Goal: Task Accomplishment & Management: Complete application form

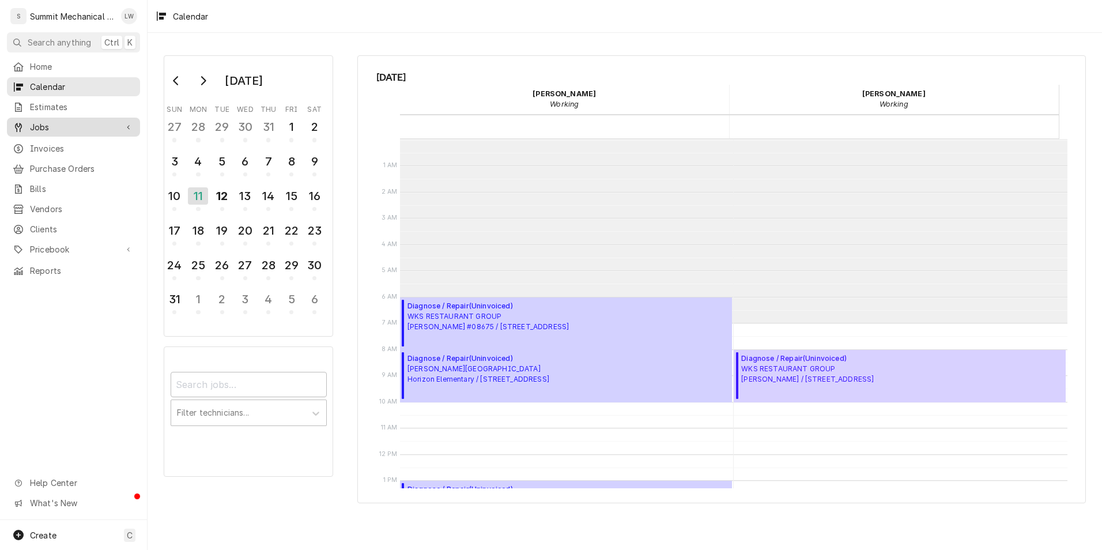
click at [54, 121] on span "Jobs" at bounding box center [73, 127] width 87 height 12
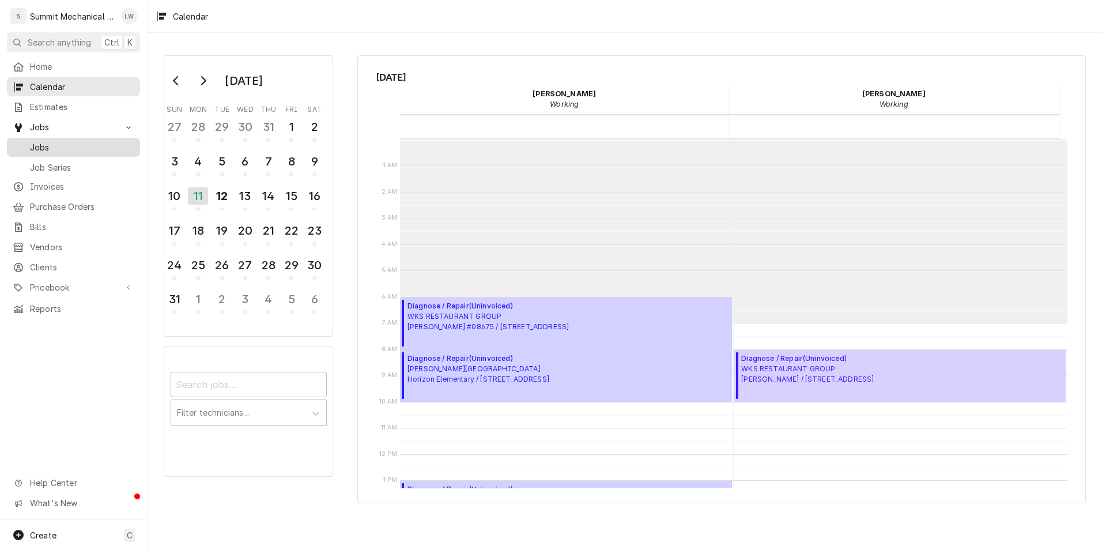
click at [47, 145] on span "Jobs" at bounding box center [82, 147] width 104 height 12
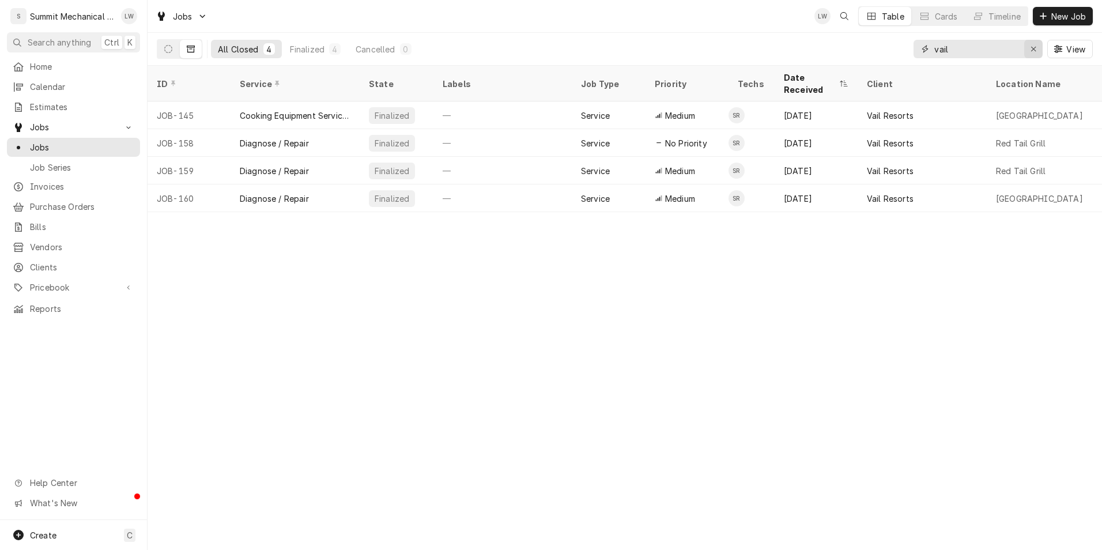
click at [1032, 47] on icon "Erase input" at bounding box center [1034, 49] width 6 height 8
click at [1062, 9] on button "New Job" at bounding box center [1063, 16] width 60 height 18
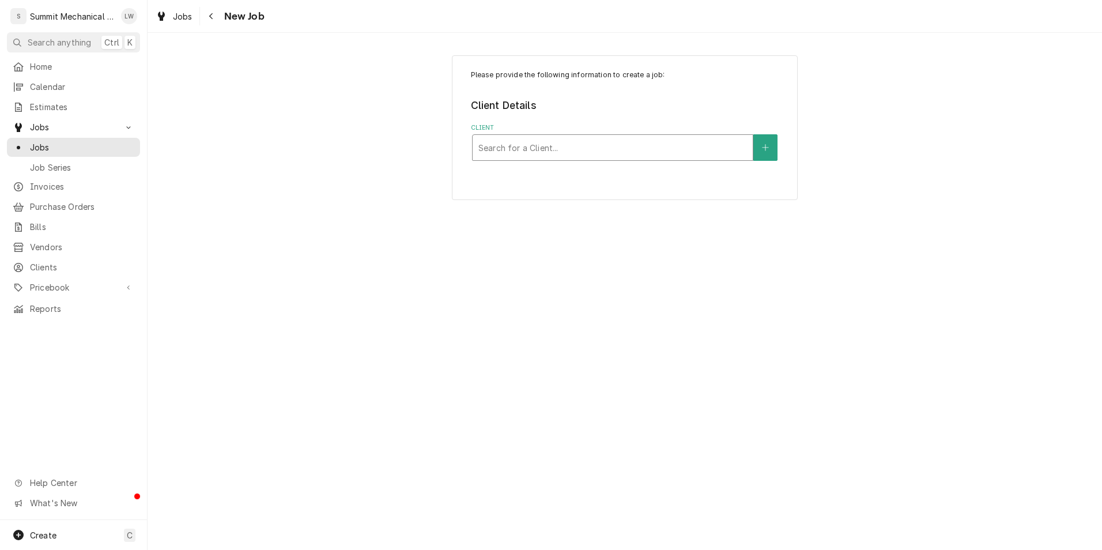
click at [577, 141] on div "Client" at bounding box center [612, 147] width 269 height 21
type input "blue"
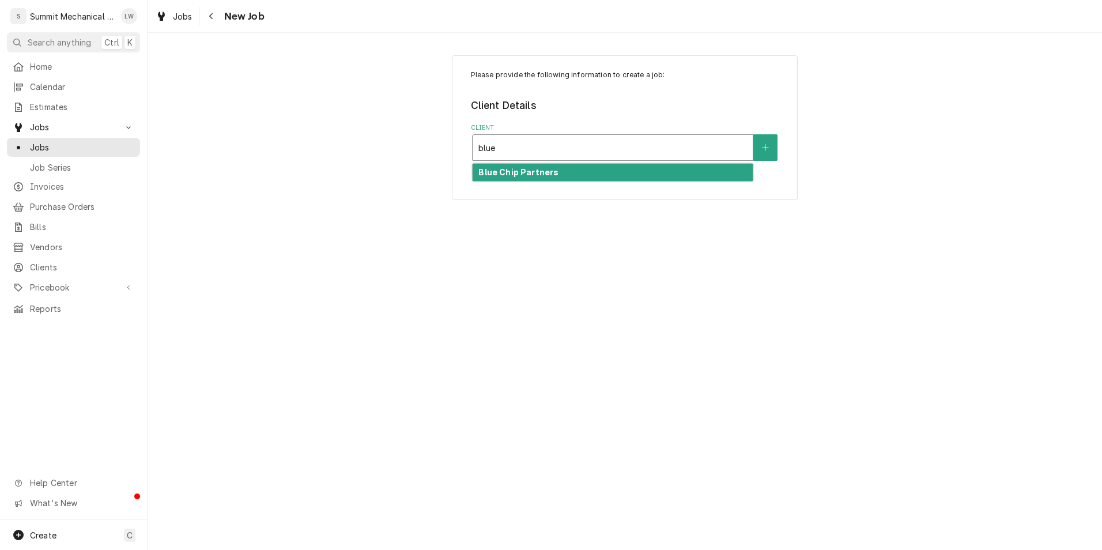
click at [559, 179] on div "Blue Chip Partners" at bounding box center [613, 173] width 280 height 18
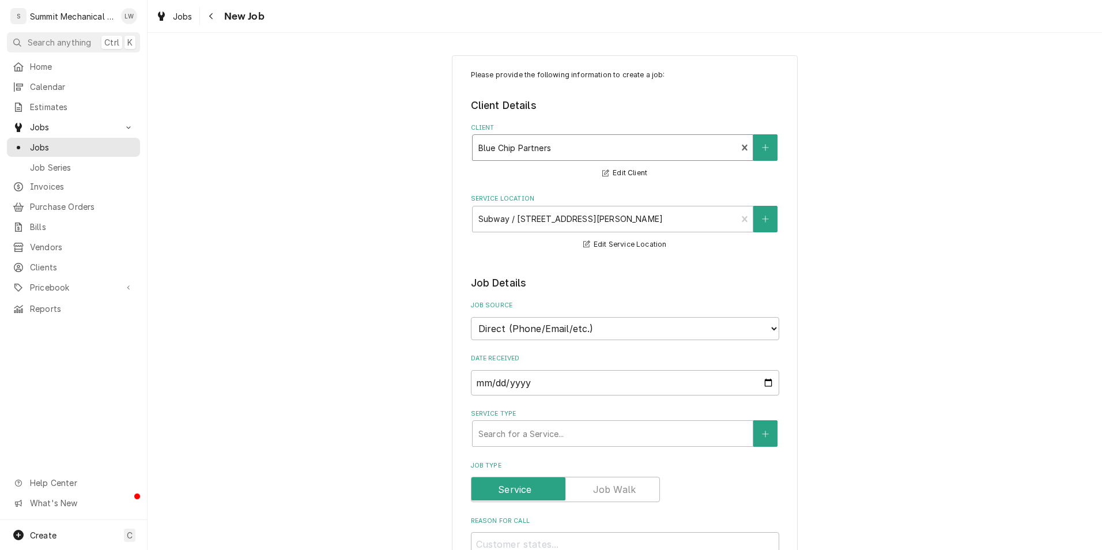
scroll to position [97, 0]
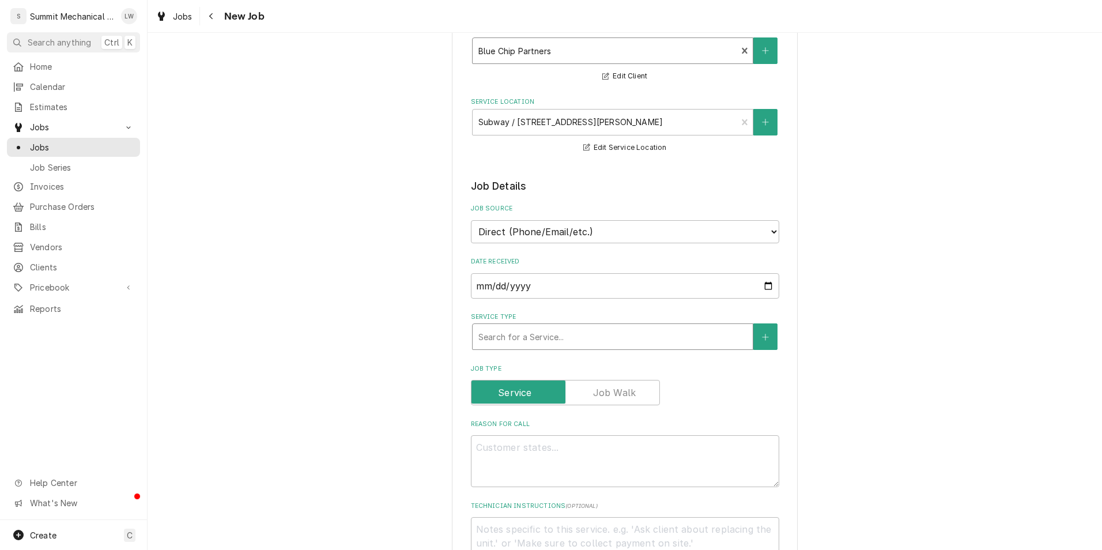
click at [647, 341] on div "Service Type" at bounding box center [612, 336] width 269 height 21
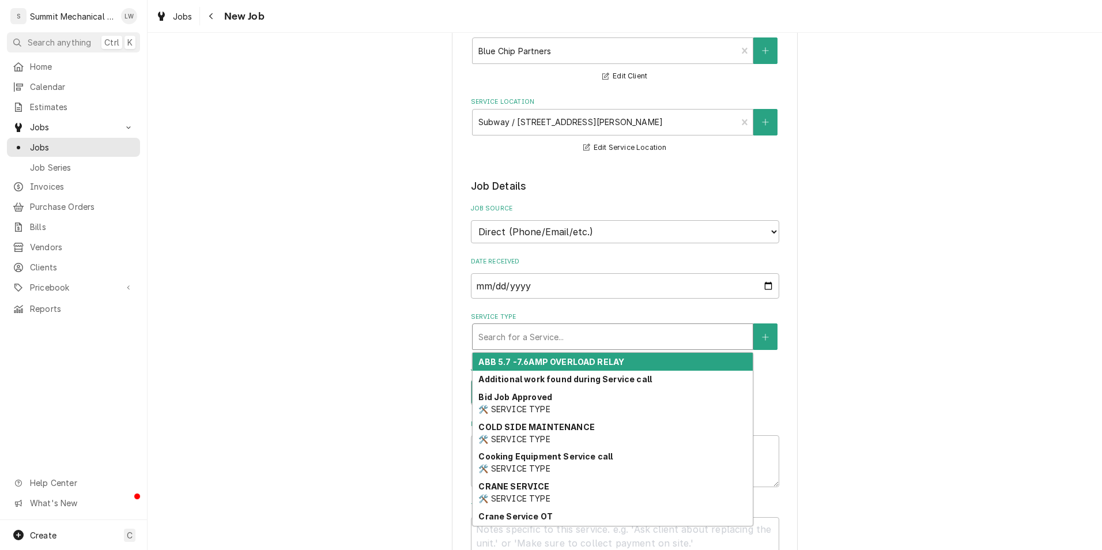
type textarea "x"
type input "d"
type textarea "x"
type input "di"
type textarea "x"
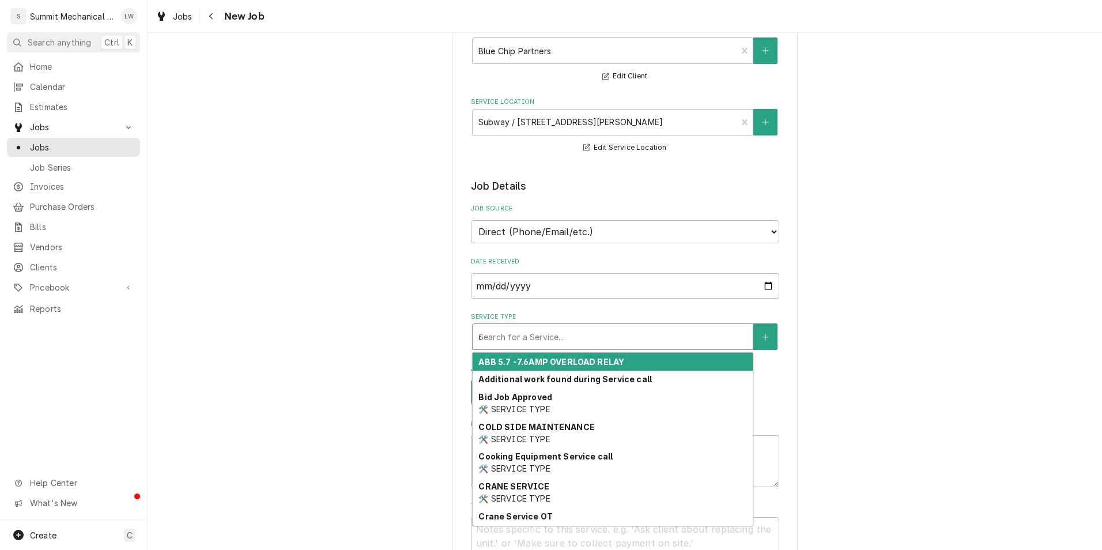
type input "dia"
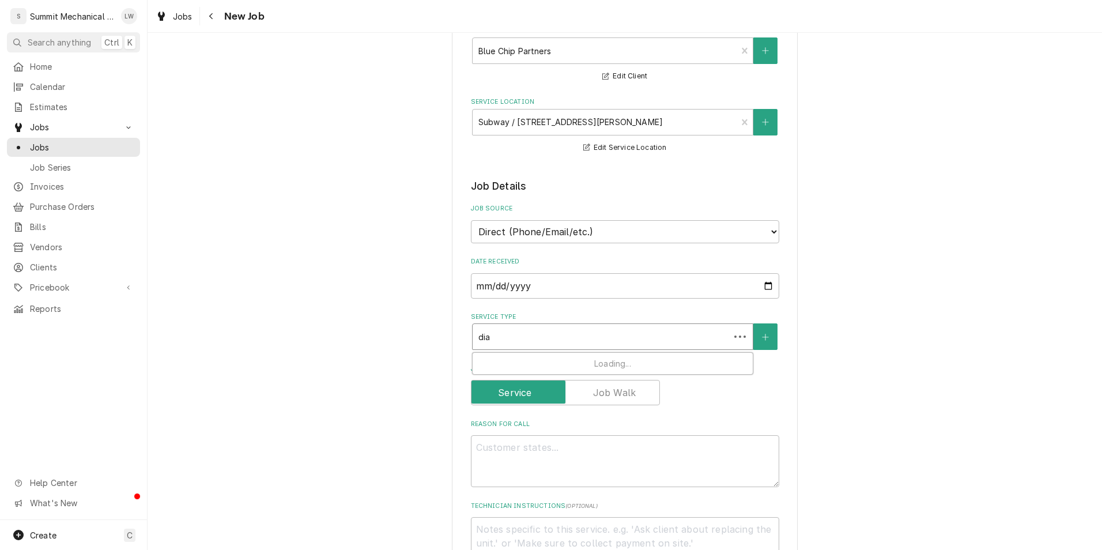
type textarea "x"
type input "diag"
type textarea "x"
type input "diagn"
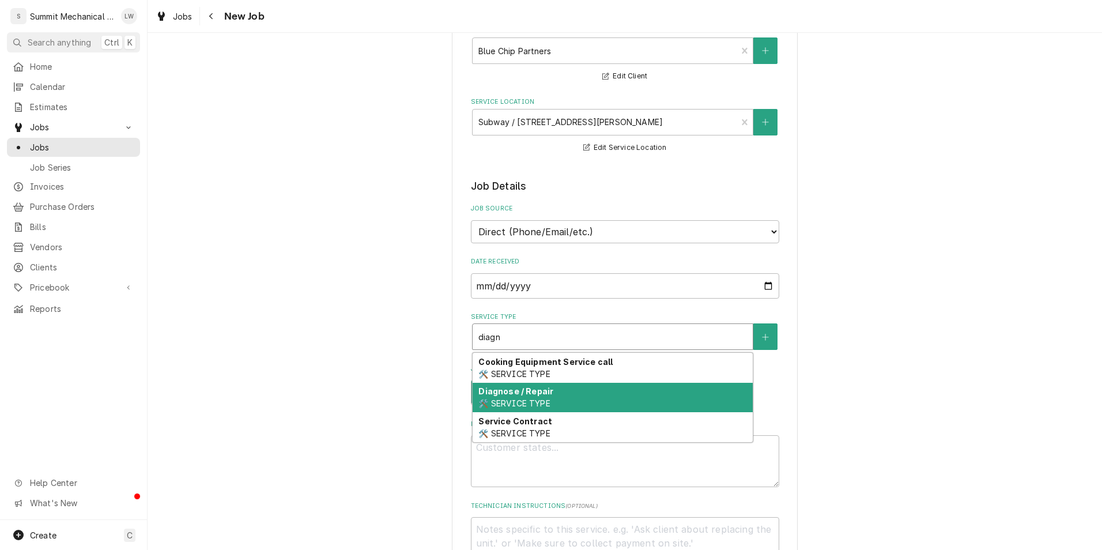
click at [583, 405] on div "Diagnose / Repair 🛠️ SERVICE TYPE" at bounding box center [613, 398] width 280 height 30
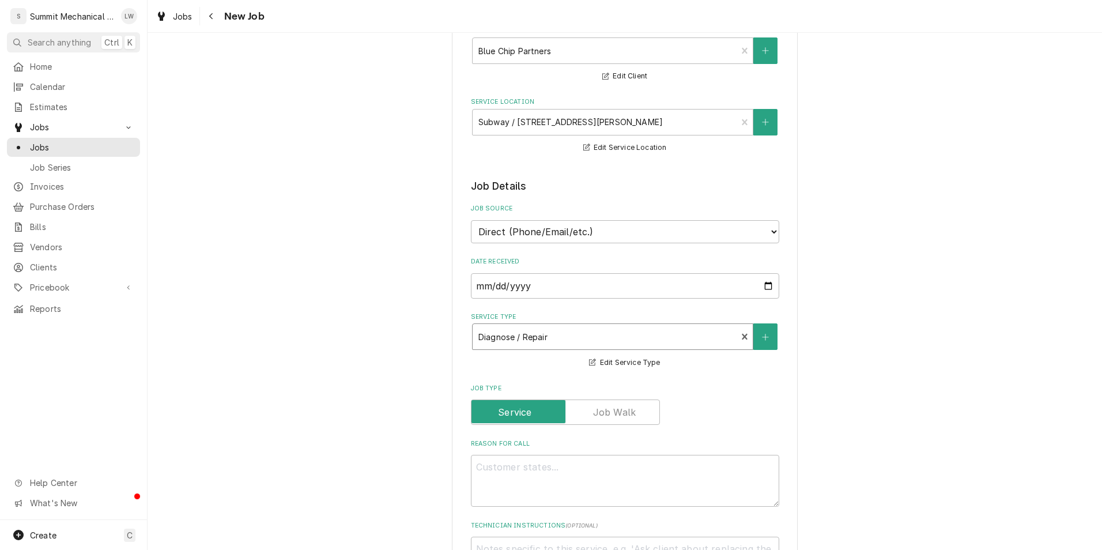
scroll to position [159, 0]
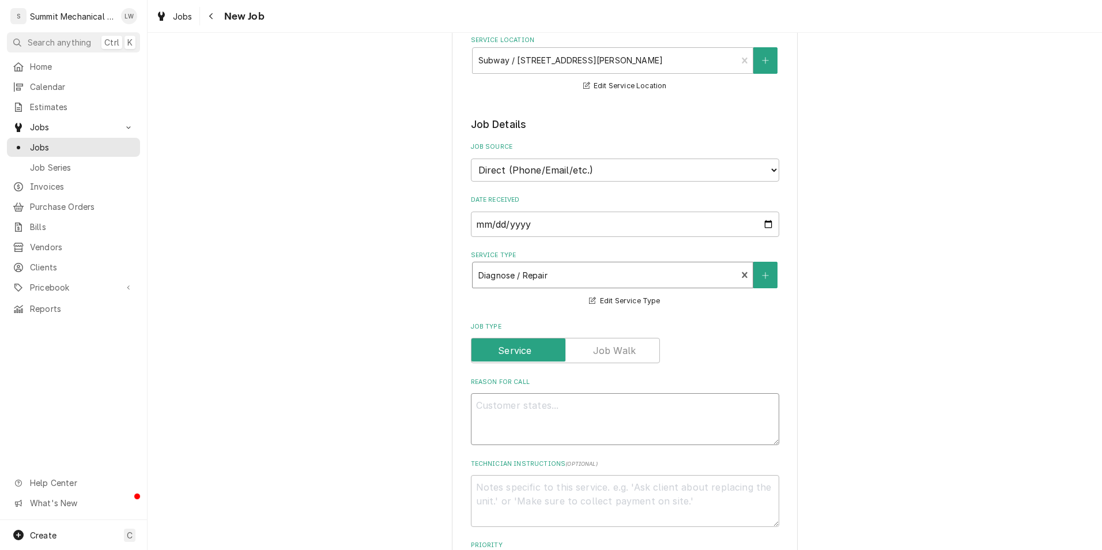
click at [556, 424] on textarea "Reason For Call" at bounding box center [625, 419] width 308 height 52
type textarea "x"
type textarea "M"
type textarea "x"
type textarea "Ma"
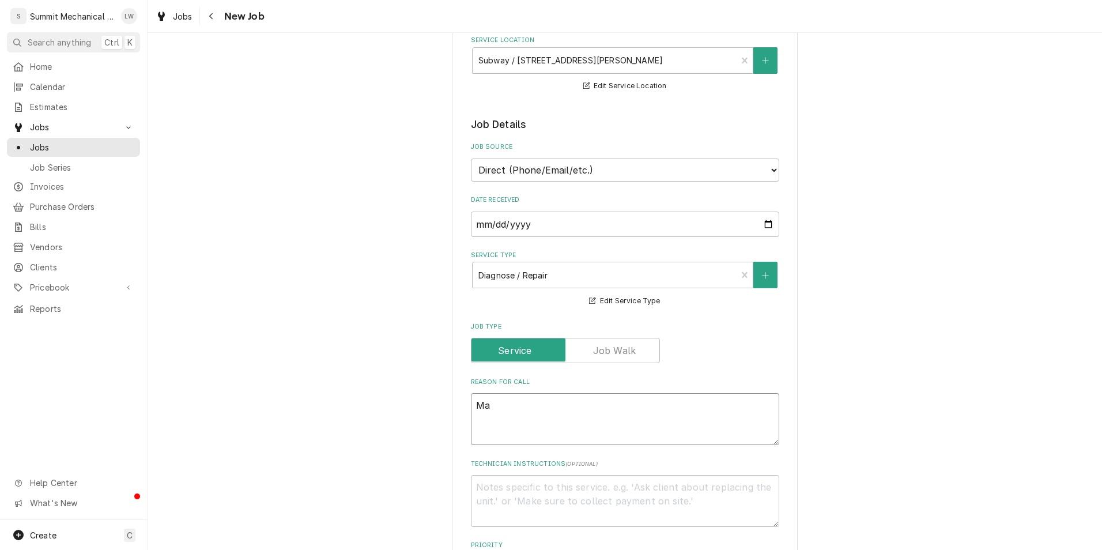
type textarea "x"
type textarea "Mac"
type textarea "x"
type textarea "Mac"
type textarea "x"
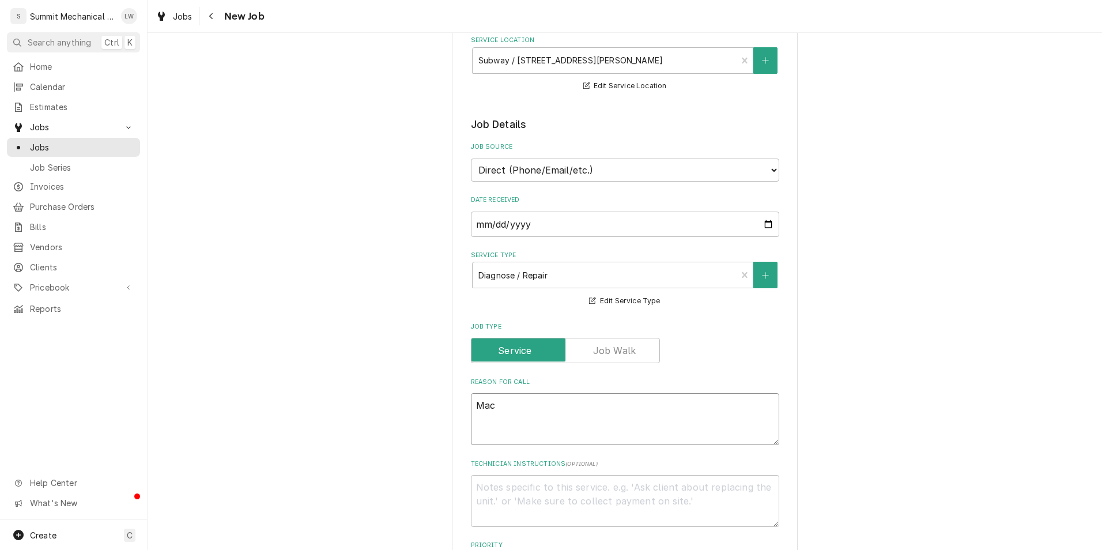
type textarea "Mac t"
type textarea "x"
type textarea "Mac te"
type textarea "x"
type textarea "Mac tec"
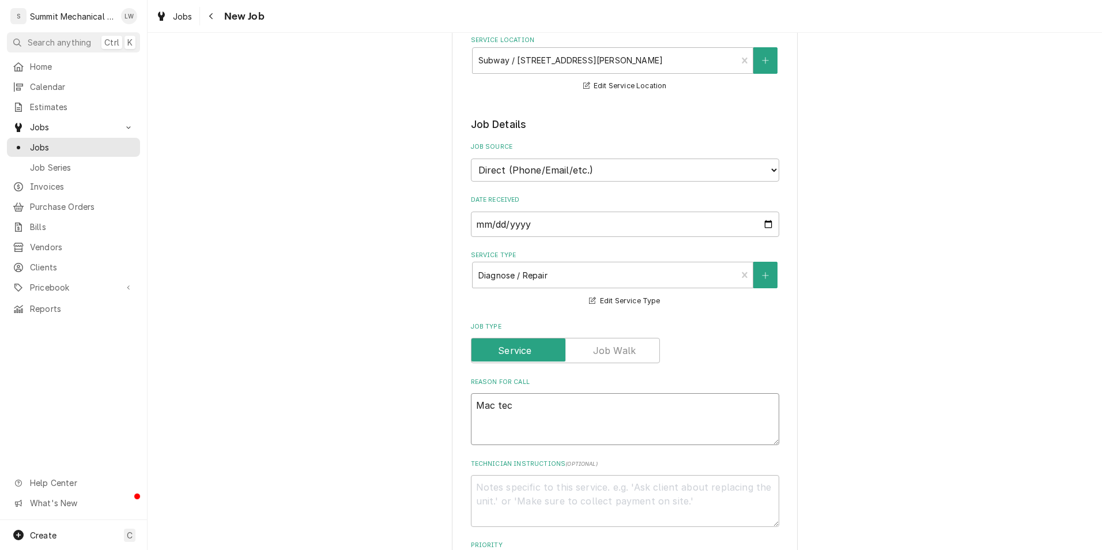
type textarea "x"
type textarea "Mac tect"
type textarea "x"
type textarea "Mac tec"
type textarea "x"
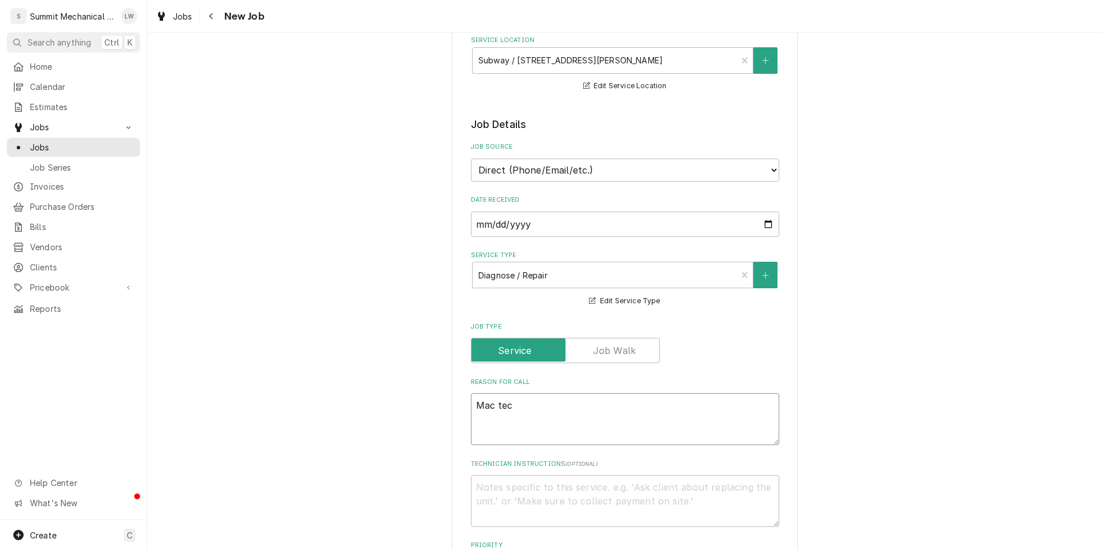
type textarea "Mac te"
type textarea "x"
type textarea "Mac tex"
type textarea "x"
type textarea "Mac text"
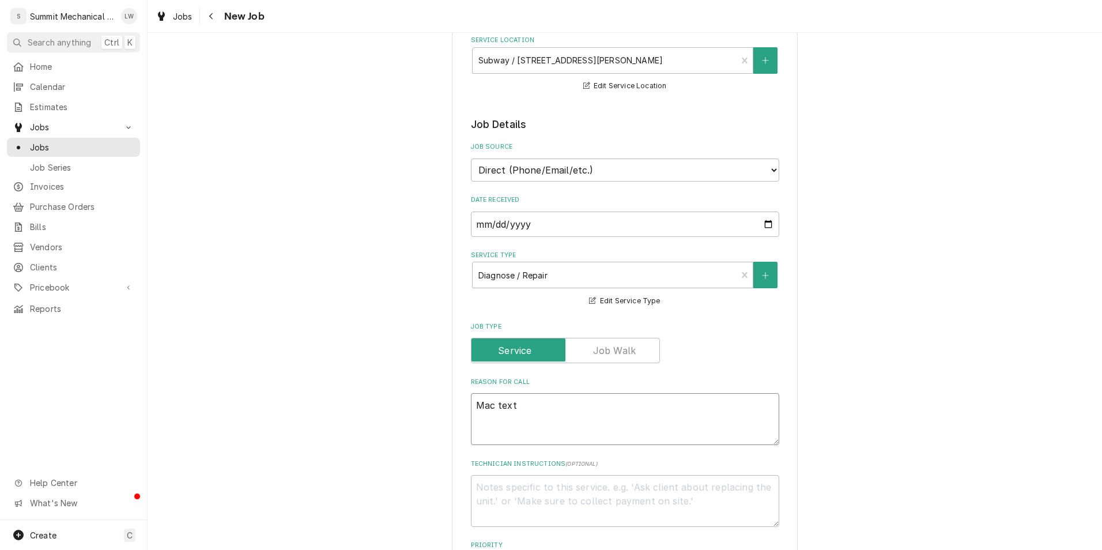
type textarea "x"
type textarea "Mac text-"
type textarea "x"
type textarea "Mac text-"
type textarea "x"
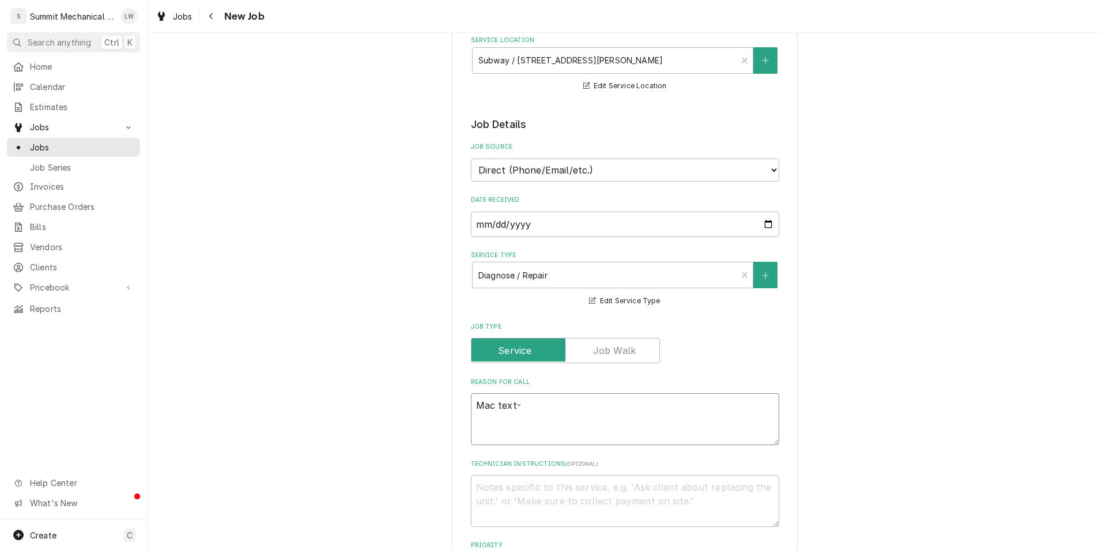
type textarea "Mac text- S"
type textarea "x"
type textarea "Mac text- Sa"
type textarea "x"
type textarea "Mac text- Sand"
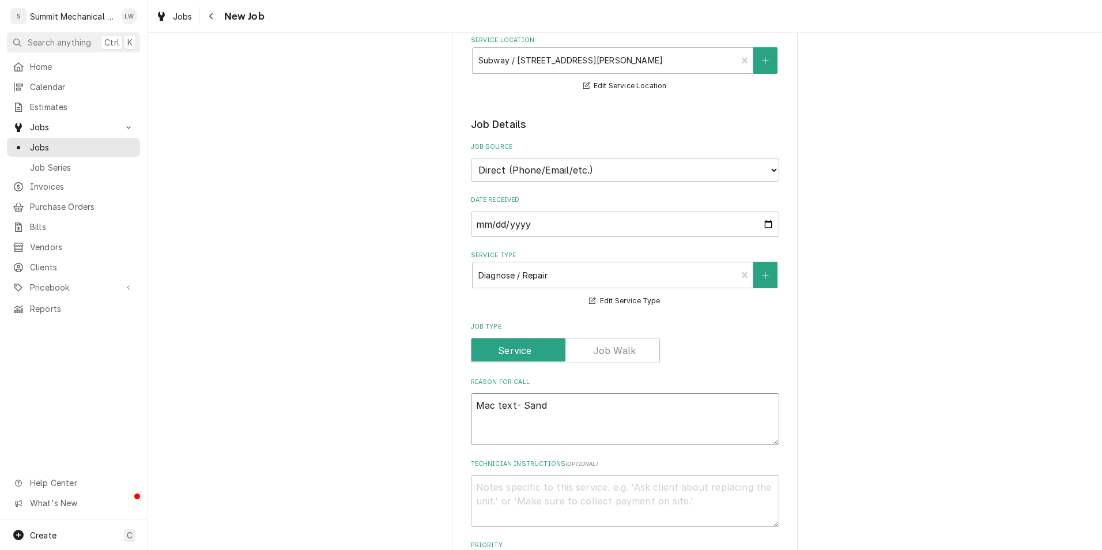
type textarea "x"
type textarea "Mac text- Sand"
type textarea "x"
type textarea "Mac text- Sandw"
type textarea "x"
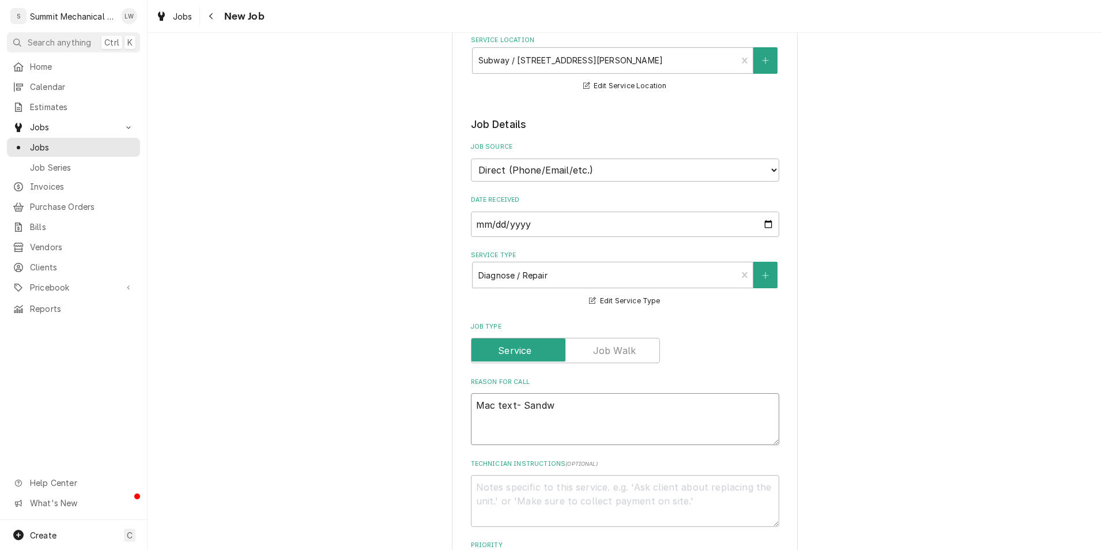
type textarea "Mac text- Sandwh"
type textarea "x"
type textarea "Mac text- Sandwhi"
type textarea "x"
type textarea "Mac text- Sandwhic"
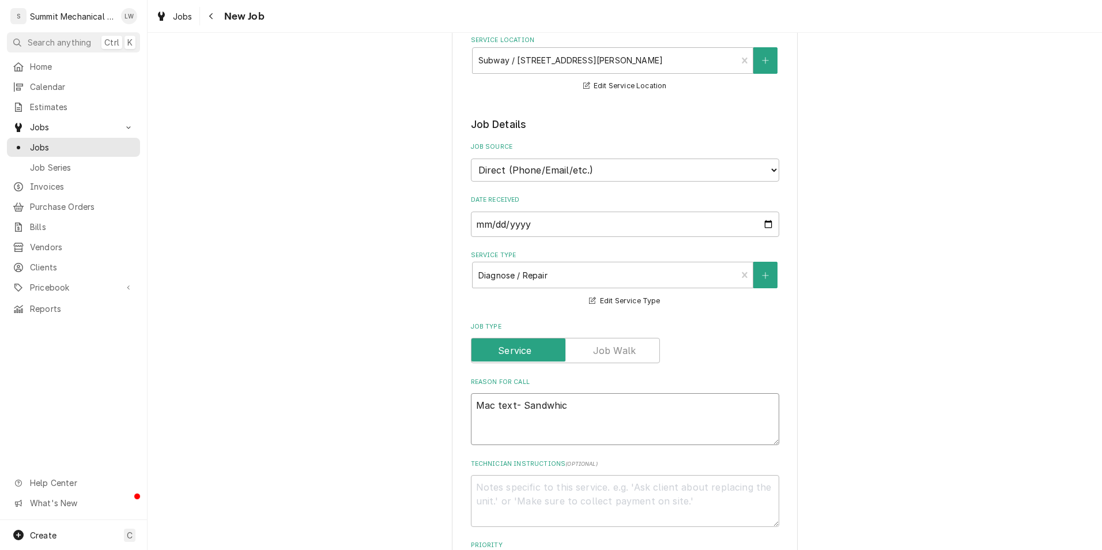
type textarea "x"
type textarea "Mac text- Sandwhich"
type textarea "x"
type textarea "Mac text- Sandwhich"
type textarea "x"
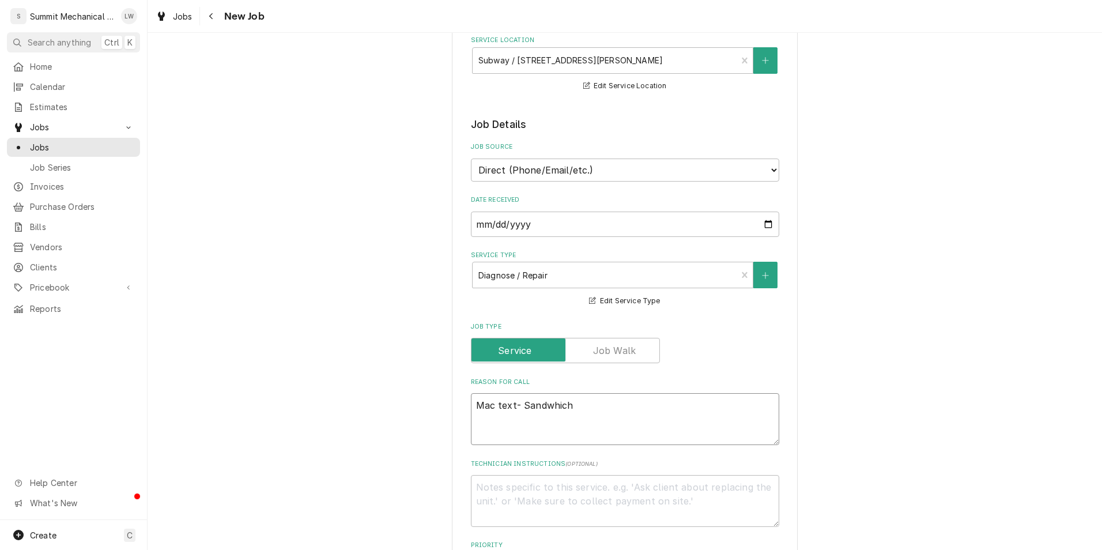
type textarea "Mac text- Sandwhich p"
type textarea "x"
type textarea "Mac text- Sandwhich pr"
type textarea "x"
type textarea "Mac text- Sandwhich pre"
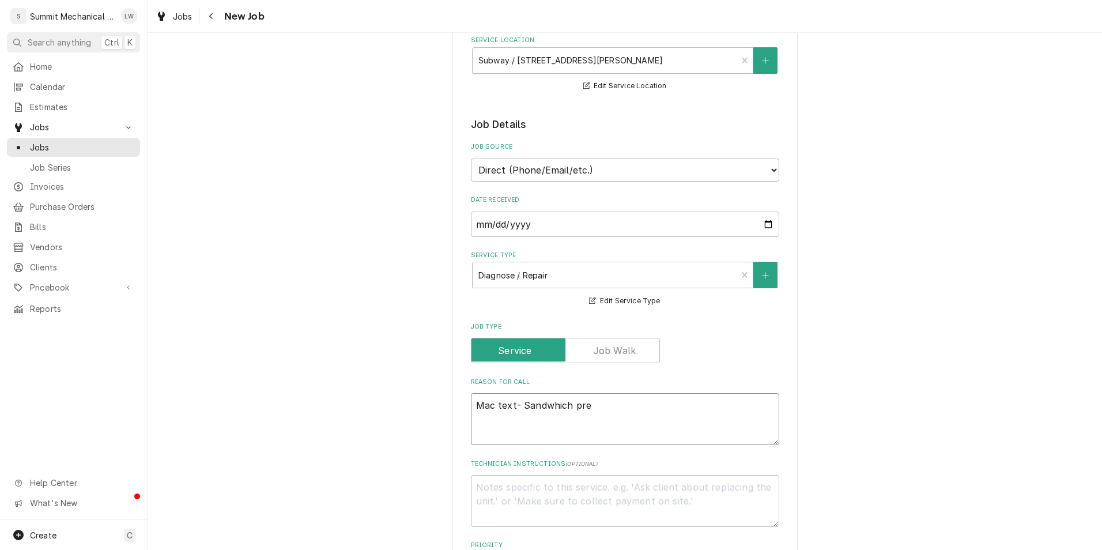
type textarea "x"
type textarea "Mac text- Sandwhich prep"
type textarea "x"
type textarea "Mac text- Sandwhich prep"
type textarea "x"
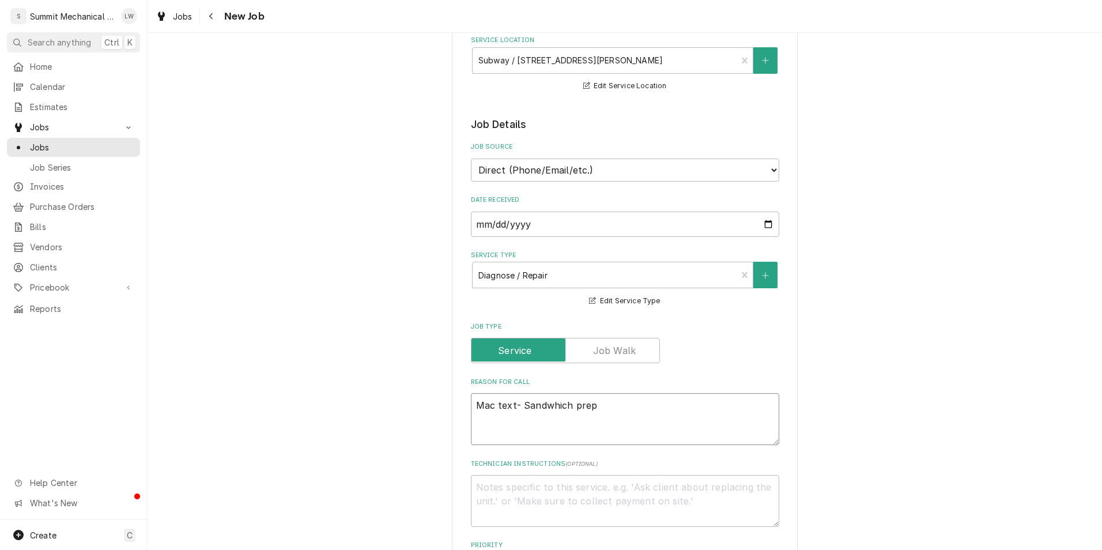
type textarea "Mac text- Sandwhich prep u"
type textarea "x"
type textarea "Mac text- Sandwhich prep un"
type textarea "x"
type textarea "Mac text- Sandwhich prep uni"
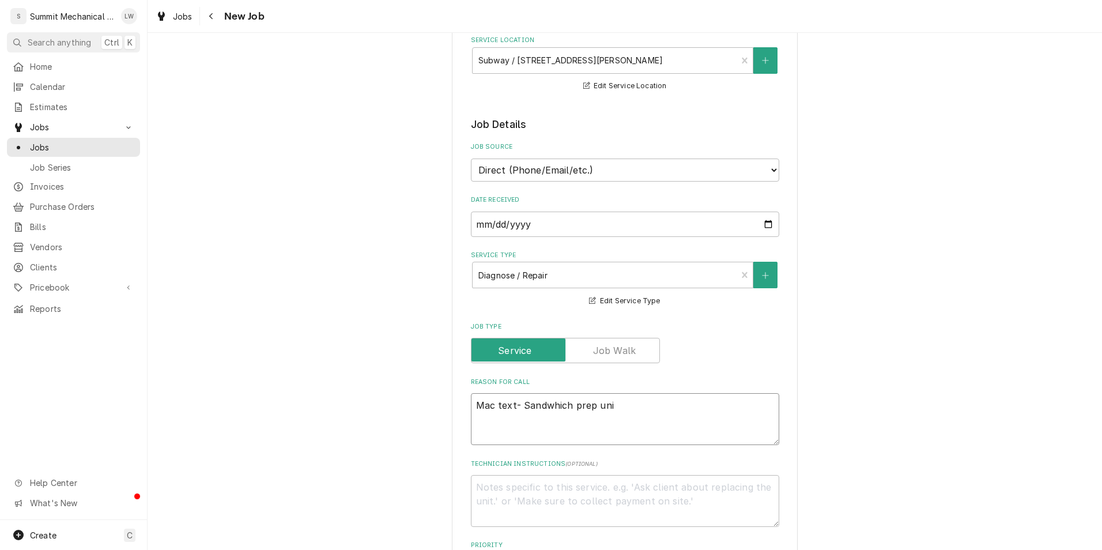
type textarea "x"
type textarea "Mac text- Sandwhich prep unit"
type textarea "x"
type textarea "Mac text- Sandwhich prep unit h"
type textarea "x"
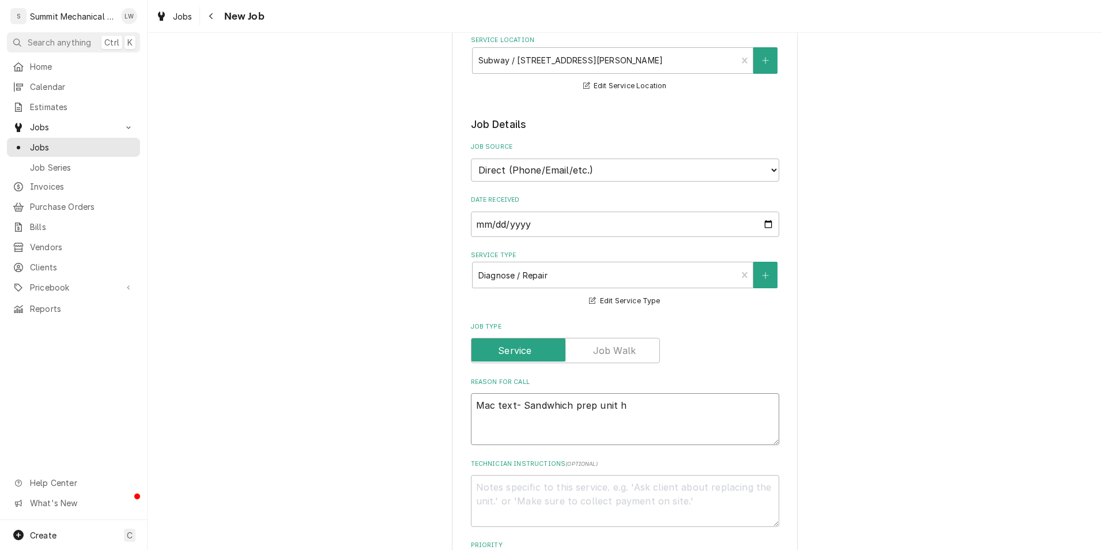
type textarea "Mac text- Sandwhich prep unit ha"
type textarea "x"
type textarea "Mac text- Sandwhich prep unit hav"
type textarea "x"
type textarea "Mac text- Sandwhich prep unit havi"
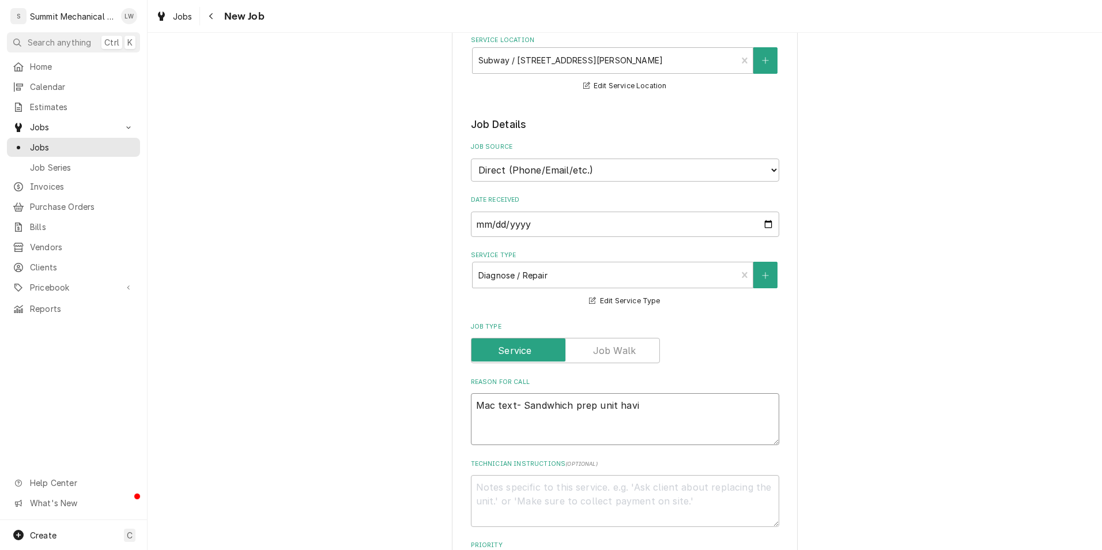
type textarea "x"
type textarea "Mac text- Sandwhich prep unit havin"
type textarea "x"
type textarea "Mac text- Sandwhich prep unit having"
type textarea "x"
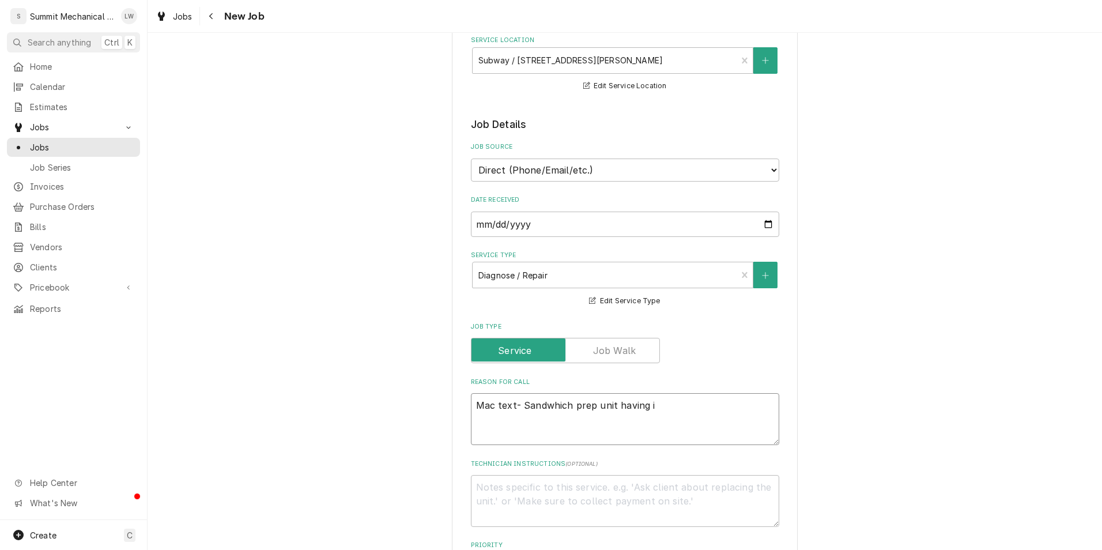
type textarea "Mac text- Sandwhich prep unit having is"
type textarea "x"
type textarea "Mac text- Sandwhich prep unit having isse"
type textarea "x"
type textarea "Mac text- Sandwhich prep unit having isses"
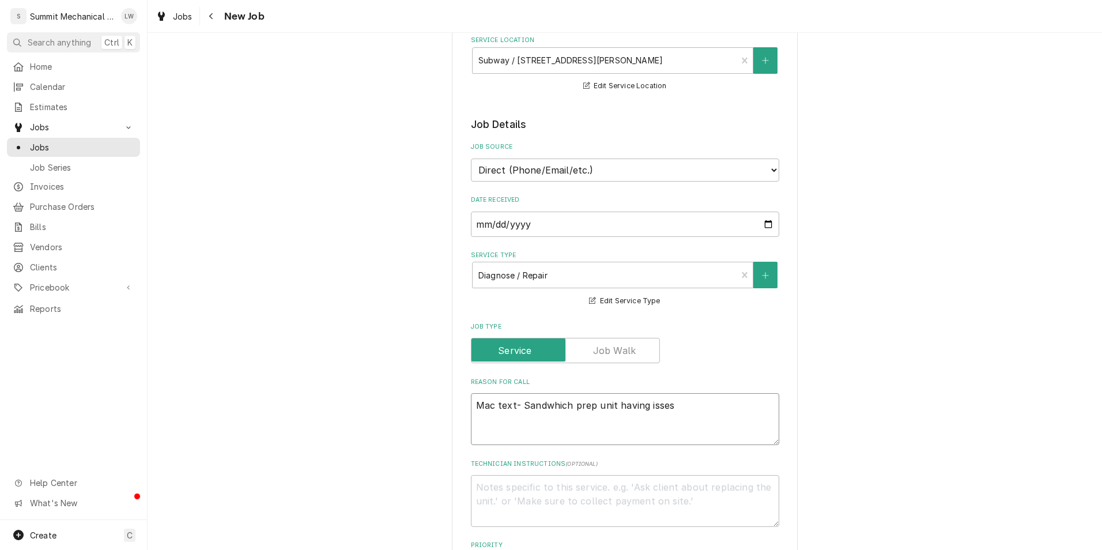
type textarea "x"
type textarea "Mac text- Sandwhich prep unit having isses"
type textarea "x"
type textarea "Mac text- Sandwhich prep unit having isses"
type textarea "x"
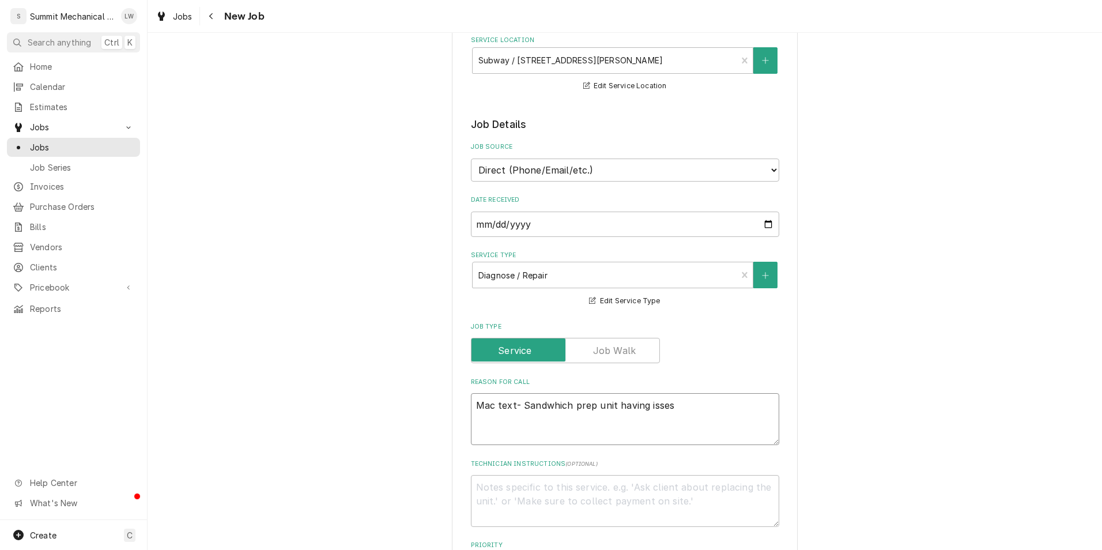
type textarea "Mac text- Sandwhich prep unit having isse"
type textarea "x"
type textarea "Mac text- Sandwhich prep unit having iss"
type textarea "x"
type textarea "Mac text- Sandwhich prep unit having issy"
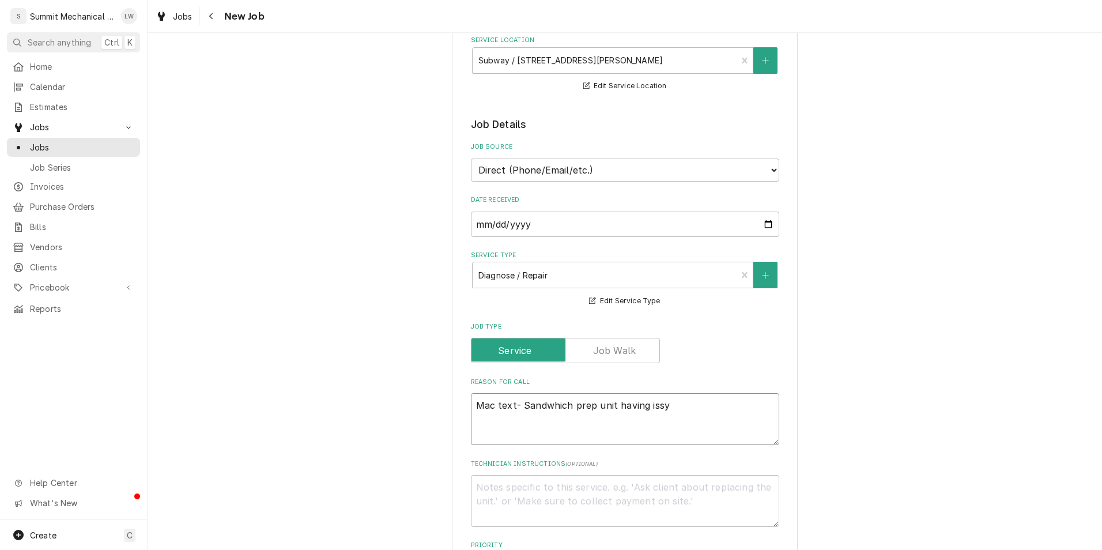
type textarea "x"
type textarea "Mac text- Sandwhich prep unit having issye"
type textarea "x"
type textarea "Mac text- Sandwhich prep unit having issyes"
type textarea "x"
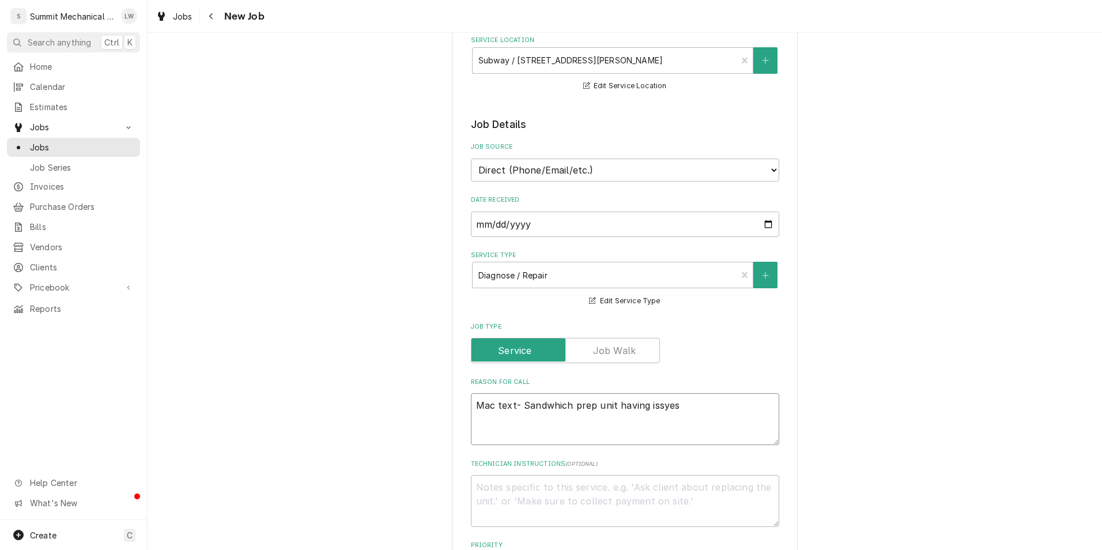
type textarea "Mac text- Sandwhich prep unit having issyes"
type textarea "x"
type textarea "Mac text- Sandwhich prep unit having issyes"
type textarea "x"
type textarea "Mac text- Sandwhich prep unit having issye"
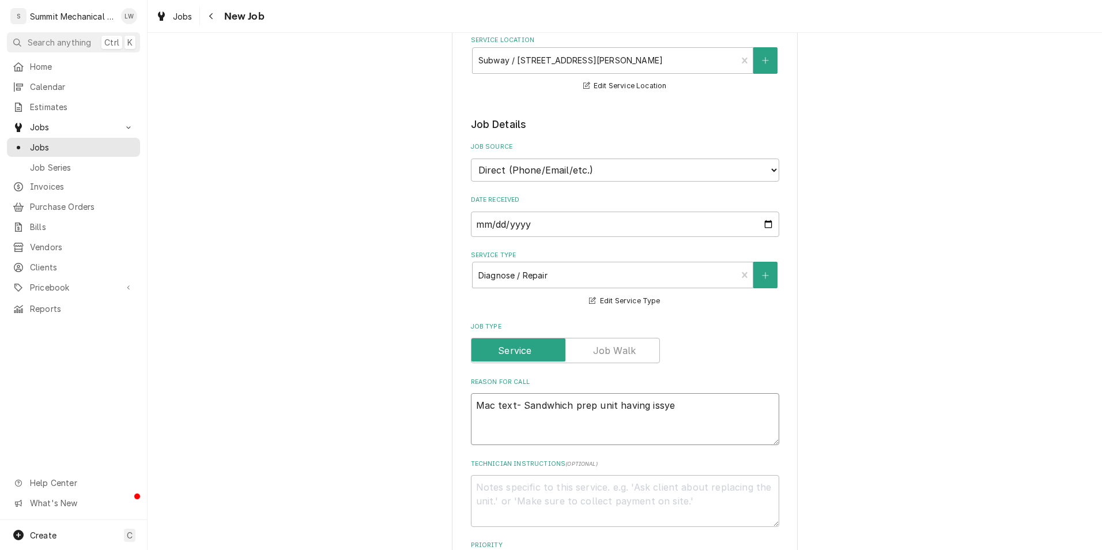
type textarea "x"
type textarea "Mac text- Sandwhich prep unit having issy"
type textarea "x"
type textarea "Mac text- Sandwhich prep unit having iss"
type textarea "x"
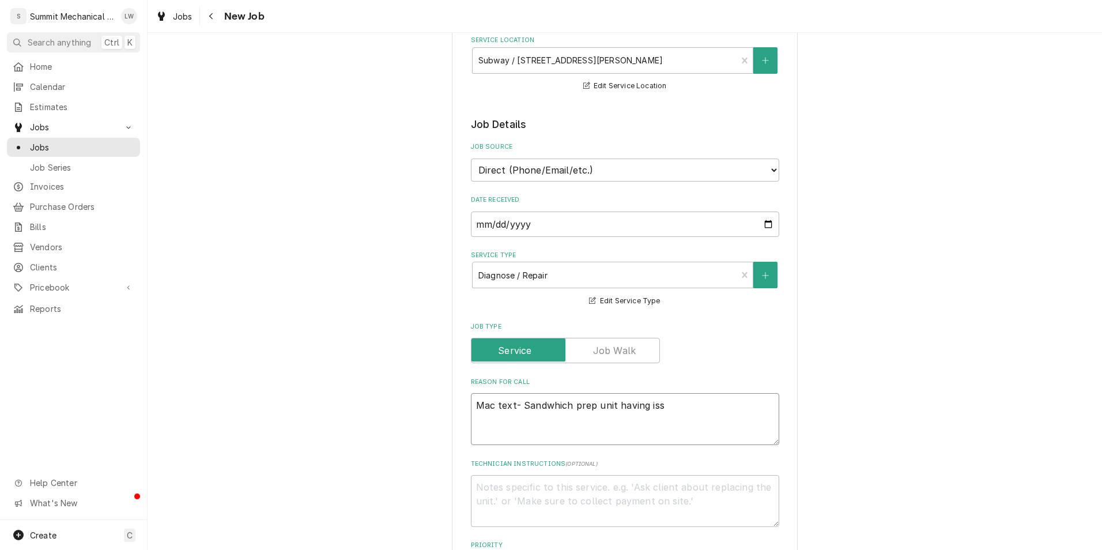
type textarea "Mac text- Sandwhich prep unit having issu"
type textarea "x"
type textarea "Mac text- Sandwhich prep unit having issue"
type textarea "x"
type textarea "Mac text- Sandwhich prep unit having issues"
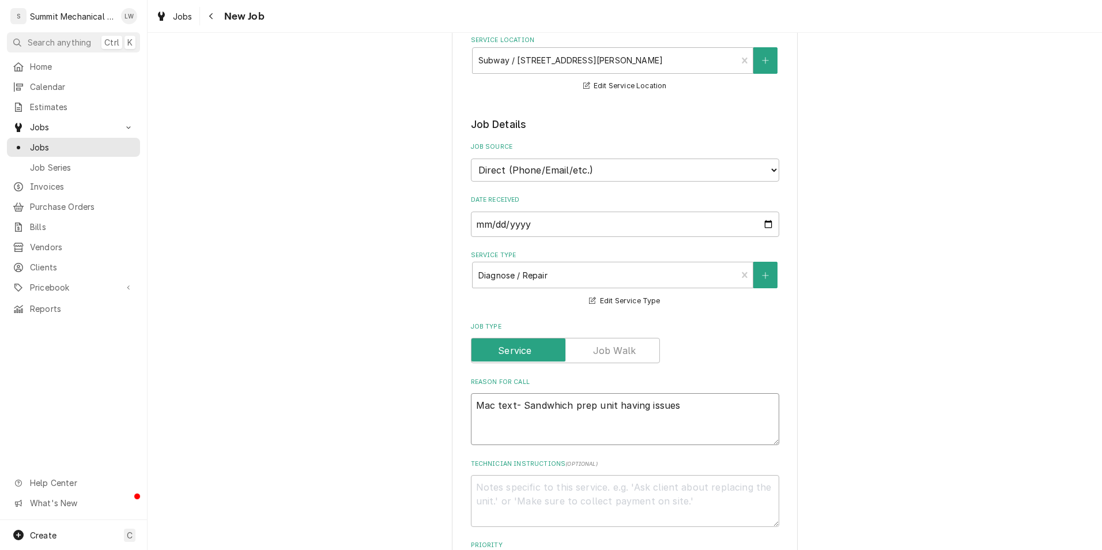
type textarea "x"
type textarea "Mac text- Sandwhich prep unit having issues"
type textarea "x"
type textarea "Mac text- Sandwhich prep unit having issues w"
type textarea "x"
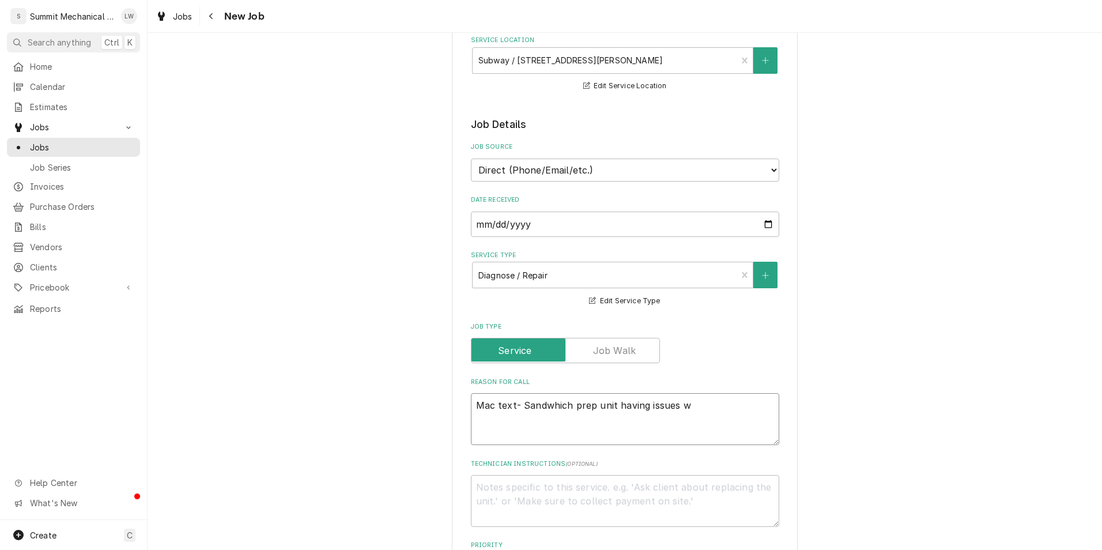
type textarea "Mac text- Sandwhich prep unit having issues wi"
type textarea "x"
type textarea "Mac text- Sandwhich prep unit having issues wit"
type textarea "x"
type textarea "Mac text- Sandwhich prep unit having issues with"
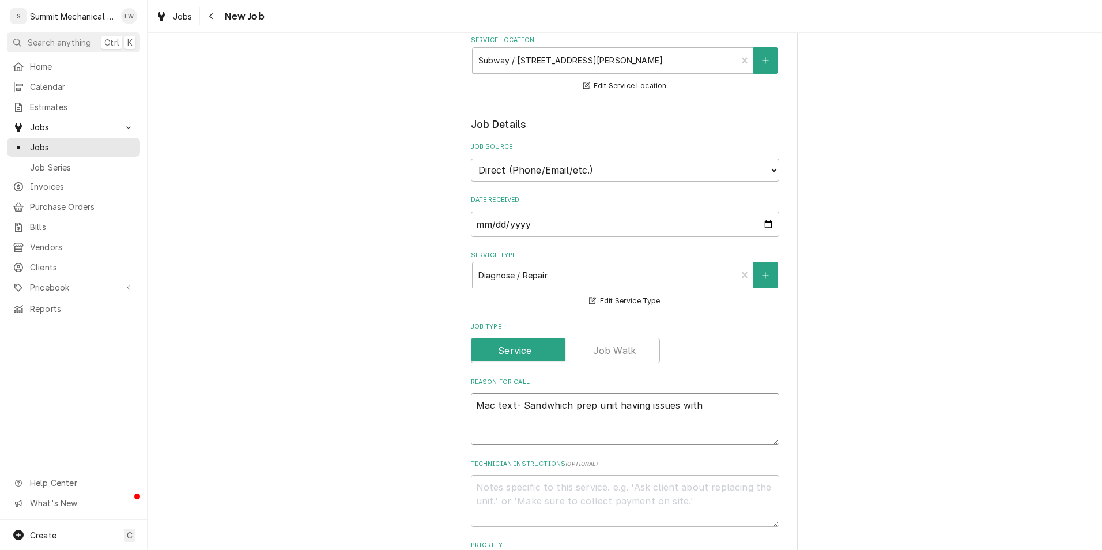
type textarea "x"
type textarea "Mac text- Sandwhich prep unit having issues with"
type textarea "x"
type textarea "Mac text- Sandwhich prep unit having issues with p"
type textarea "x"
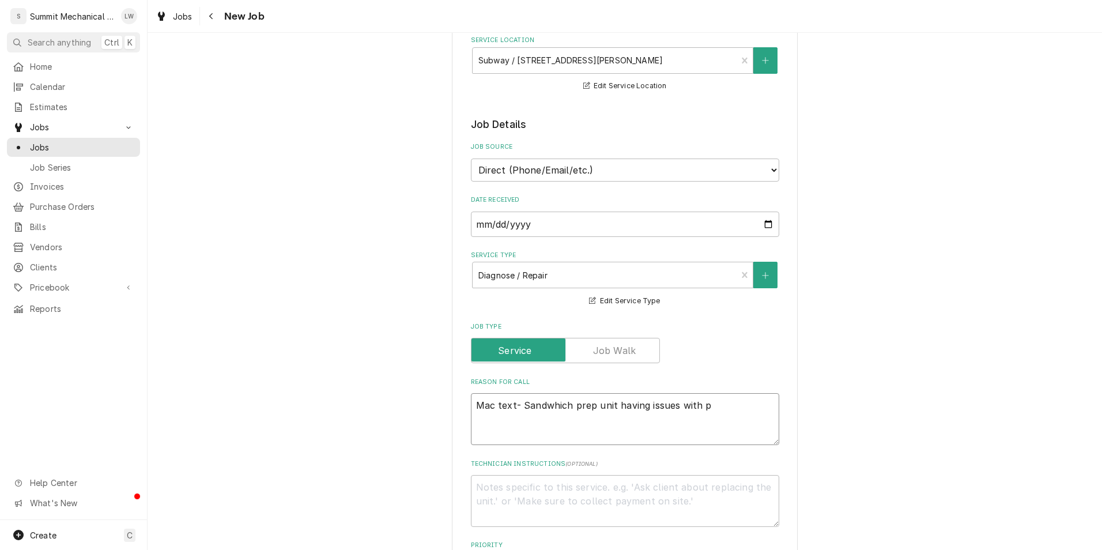
type textarea "Mac text- Sandwhich prep unit having issues with po"
type textarea "x"
type textarea "Mac text- Sandwhich prep unit having issues with powe"
type textarea "x"
type textarea "Mac text- Sandwhich prep unit having issues with power"
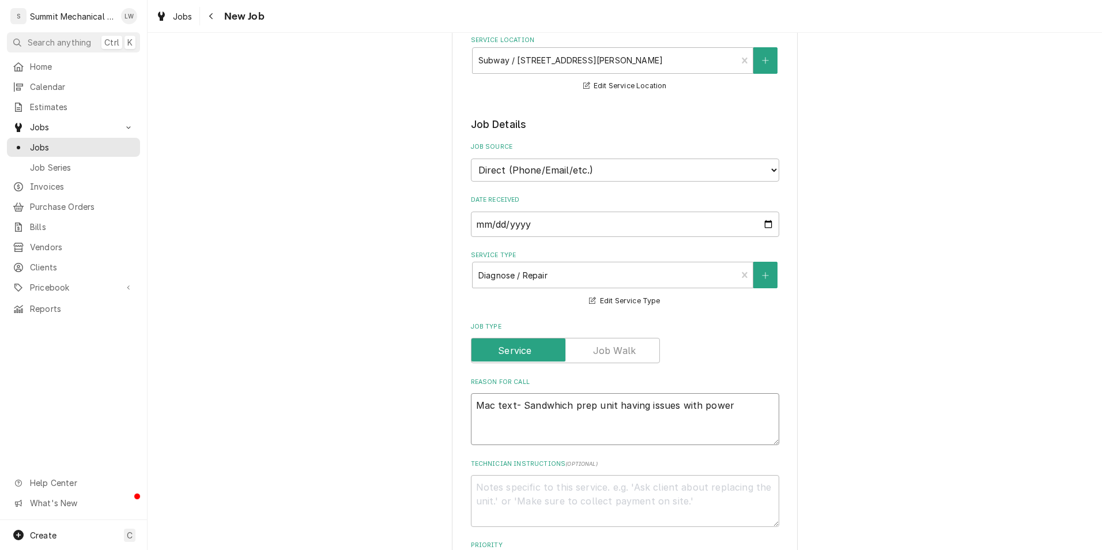
type textarea "x"
type textarea "Mac text- Sandwhich prep unit having issues with power,"
type textarea "x"
type textarea "Mac text- Sandwhich prep unit having issues with power, a"
type textarea "x"
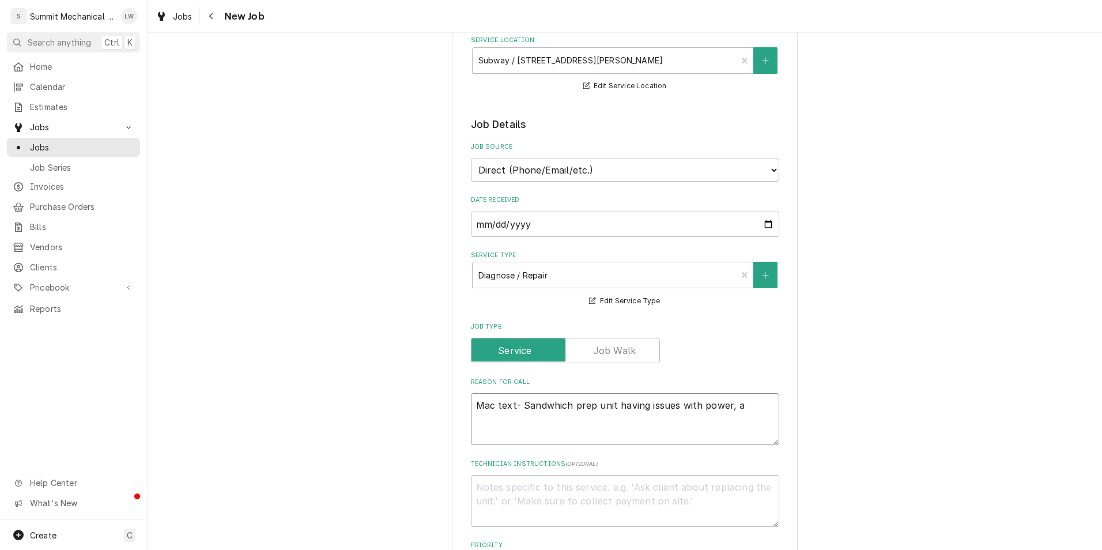
type textarea "Mac text- Sandwhich prep unit having issues with power,"
type textarea "x"
type textarea "Mac text- Sandwhich prep unit having issues with power, ma"
type textarea "x"
type textarea "Mac text- Sandwhich prep unit having issues with power, may"
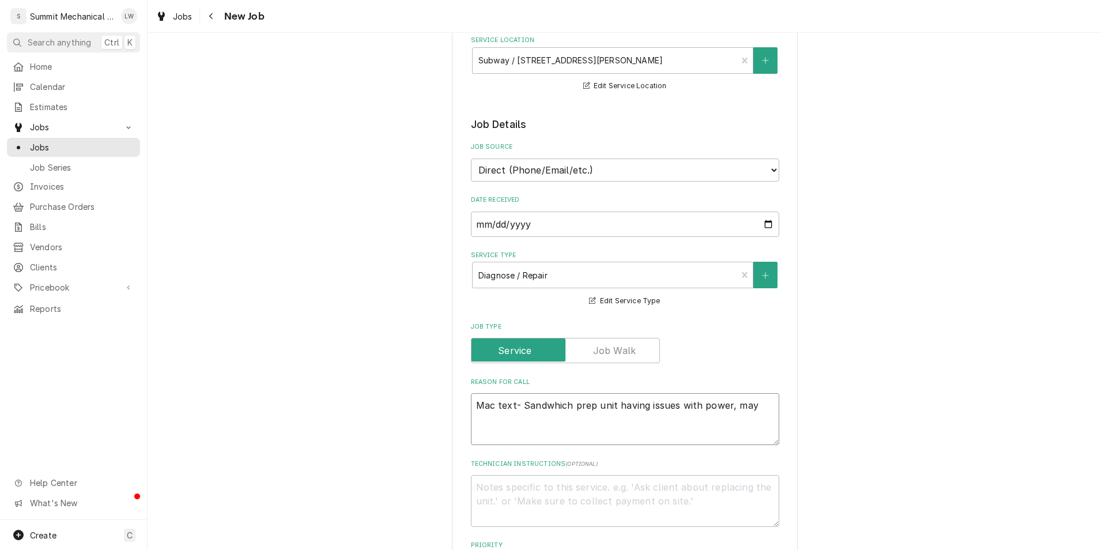
type textarea "x"
type textarea "Mac text- Sandwhich prep unit having issues with power, mayb"
type textarea "x"
type textarea "Mac text- Sandwhich prep unit having issues with power, maybe"
type textarea "x"
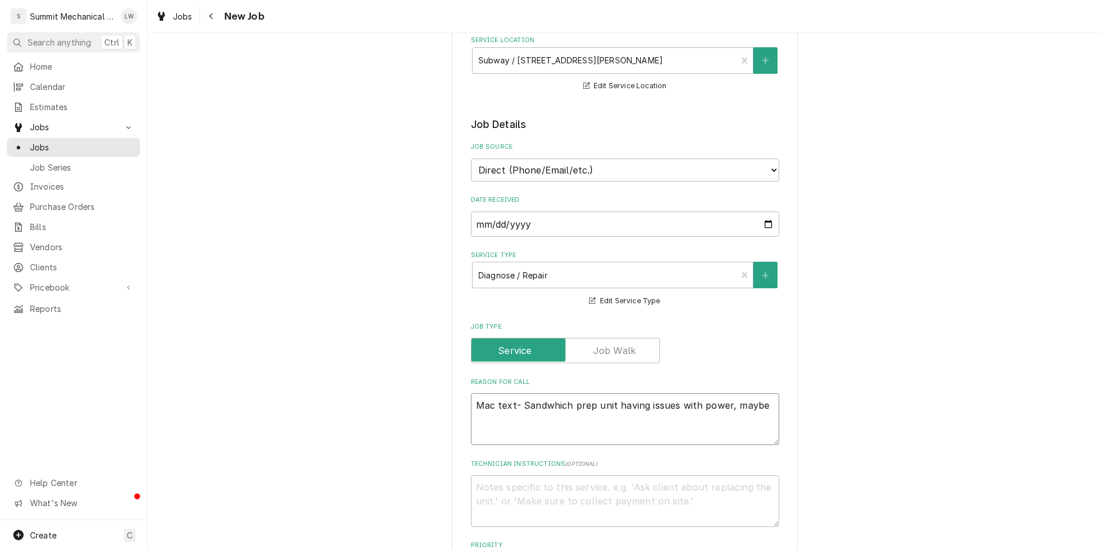
type textarea "Mac text- Sandwhich prep unit having issues with power, maybe t"
type textarea "x"
type textarea "Mac text- Sandwhich prep unit having issues with power, maybe ty"
type textarea "x"
type textarea "Mac text- Sandwhich prep unit having issues with power, maybe tyh"
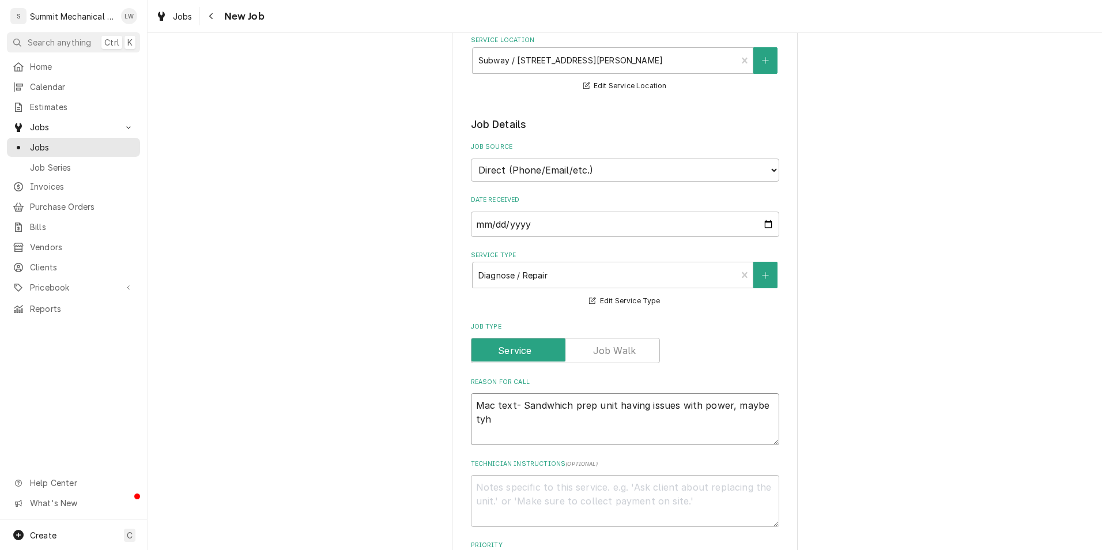
type textarea "x"
type textarea "Mac text- Sandwhich prep unit having issues with power, maybe tyhe"
type textarea "x"
type textarea "Mac text- Sandwhich prep unit having issues with power, maybe tyhe"
type textarea "x"
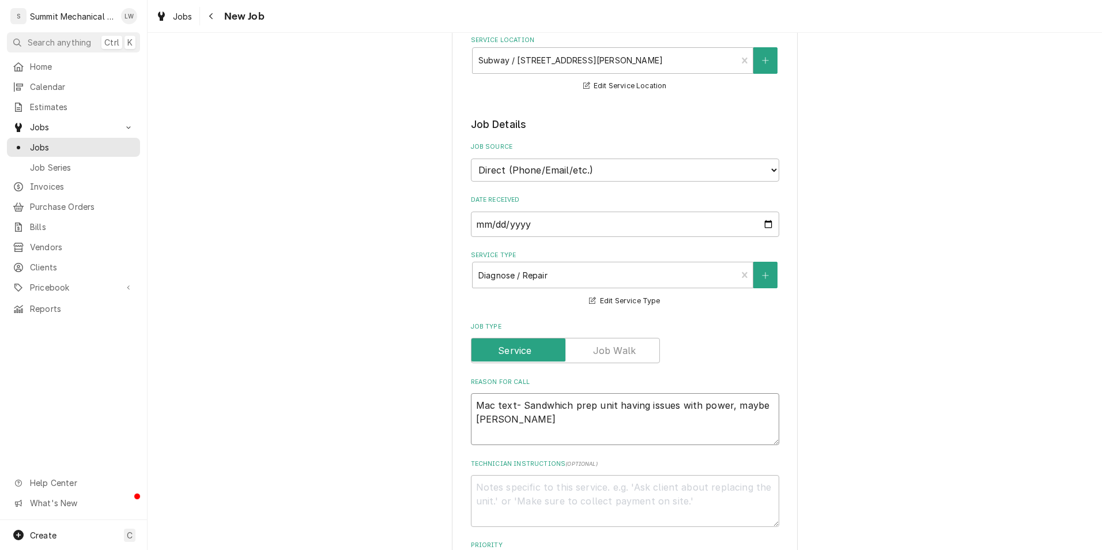
type textarea "Mac text- Sandwhich prep unit having issues with power, maybe tyh"
type textarea "x"
type textarea "Mac text- Sandwhich prep unit having issues with power, maybe ty"
type textarea "x"
type textarea "Mac text- Sandwhich prep unit having issues with power, maybe t"
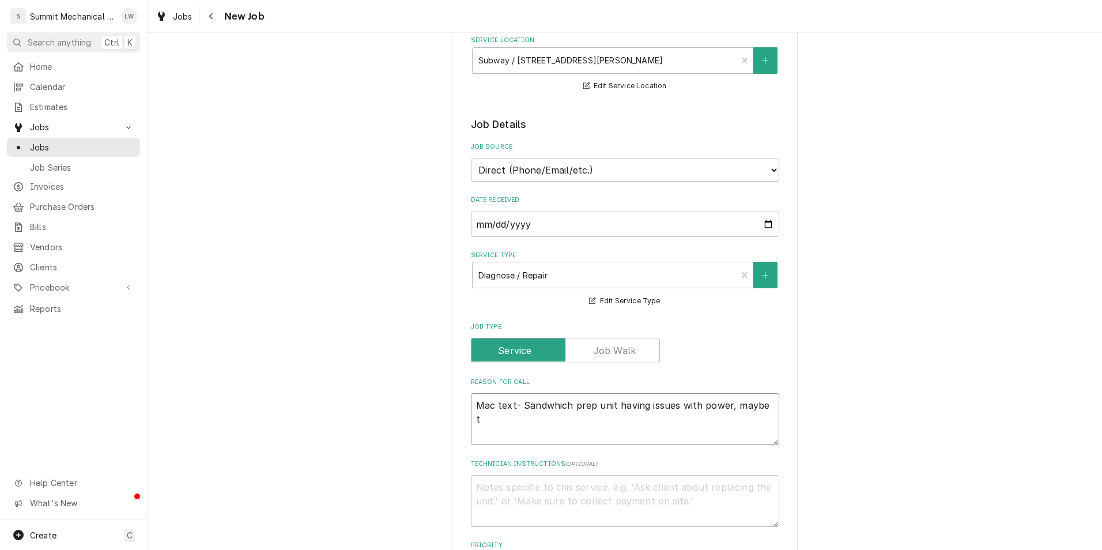
type textarea "x"
type textarea "Mac text- Sandwhich prep unit having issues with power, maybe the"
type textarea "x"
type textarea "Mac text- Sandwhich prep unit having issues with power, maybe the"
type textarea "x"
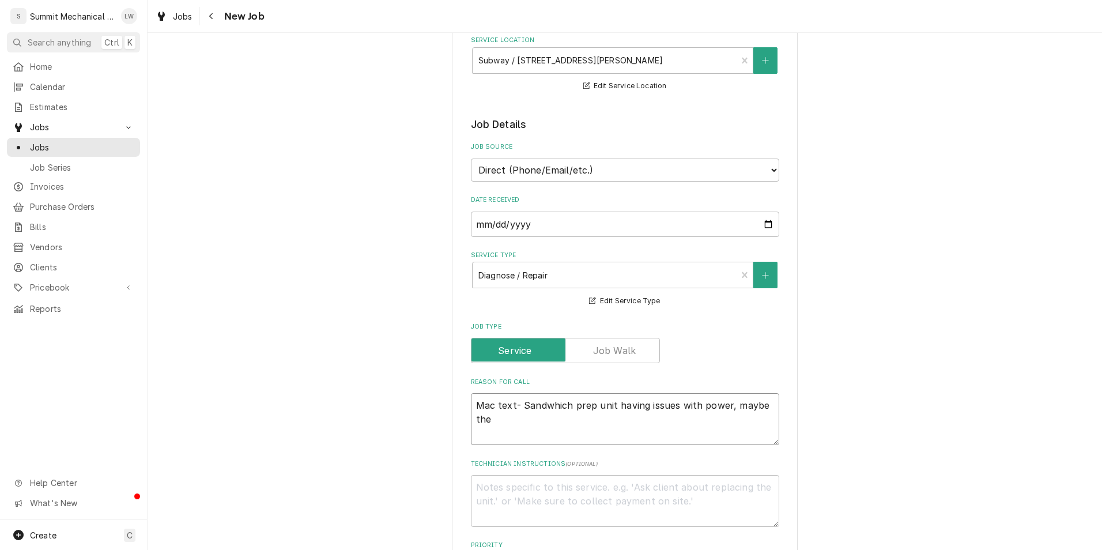
type textarea "Mac text- Sandwhich prep unit having issues with power, maybe the p"
type textarea "x"
type textarea "Mac text- Sandwhich prep unit having issues with power, maybe the po"
type textarea "x"
type textarea "Mac text- Sandwhich prep unit having issues with power, maybe the pow"
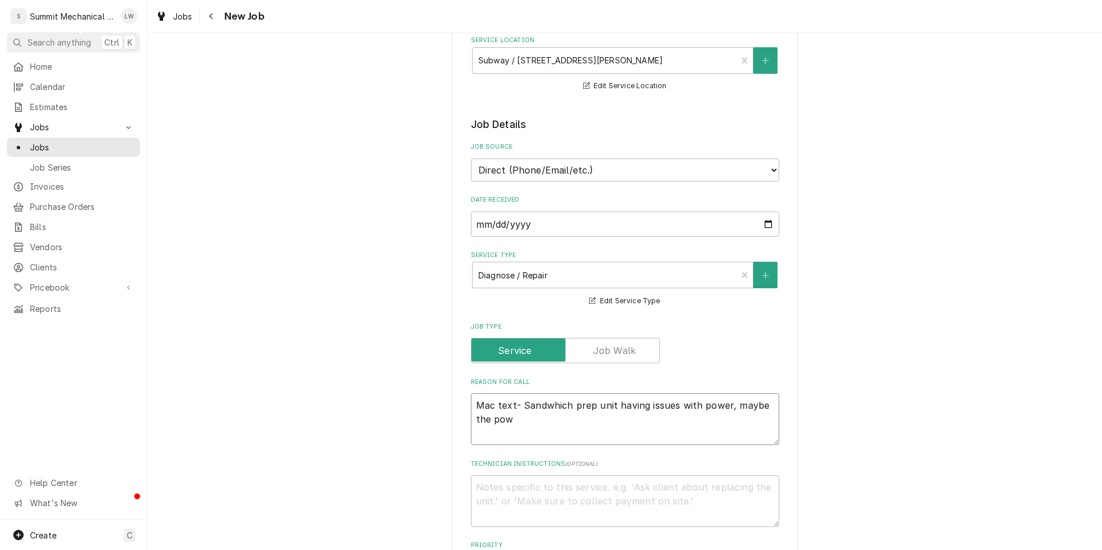
type textarea "x"
type textarea "Mac text- Sandwhich prep unit having issues with power, maybe the powe"
type textarea "x"
type textarea "Mac text- Sandwhich prep unit having issues with power, maybe the power"
type textarea "x"
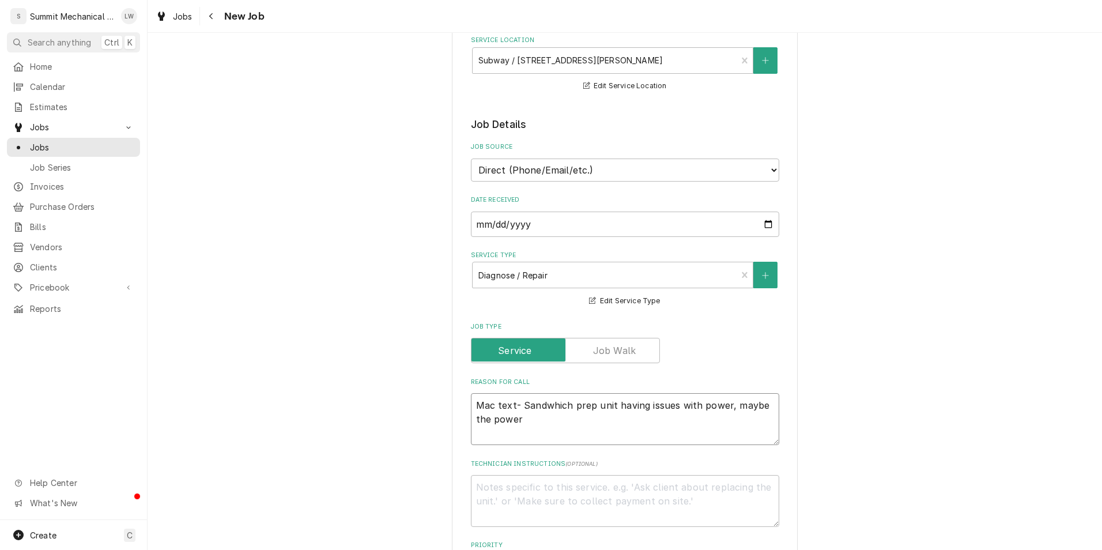
type textarea "Mac text- Sandwhich prep unit having issues with power, maybe the power"
type textarea "x"
type textarea "Mac text- Sandwhich prep unit having issues with power, maybe the power s"
type textarea "x"
type textarea "Mac text- Sandwhich prep unit having issues with power, maybe the power swi"
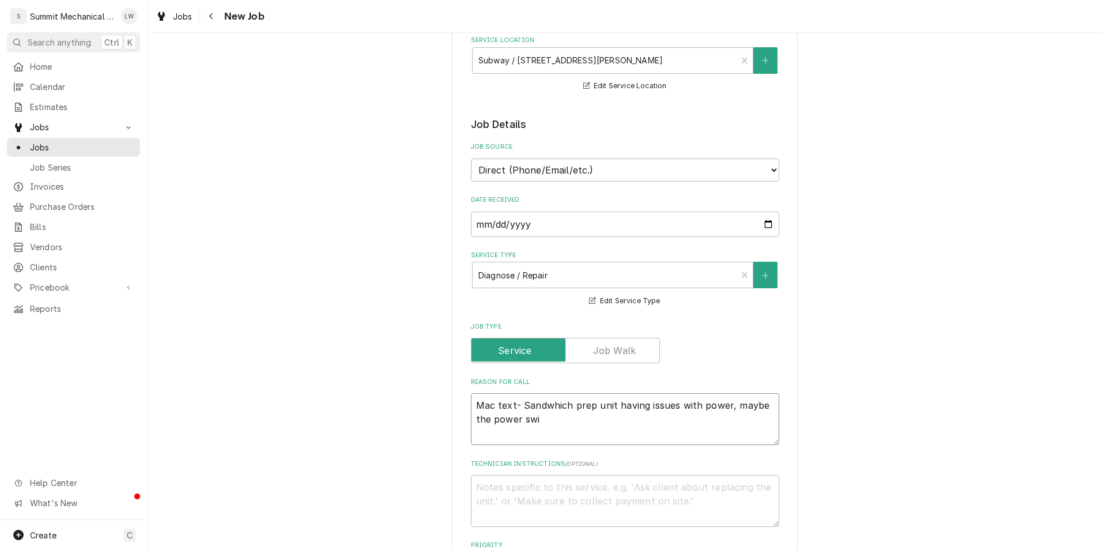
type textarea "x"
type textarea "Mac text- Sandwhich prep unit having issues with power, maybe the power swit"
type textarea "x"
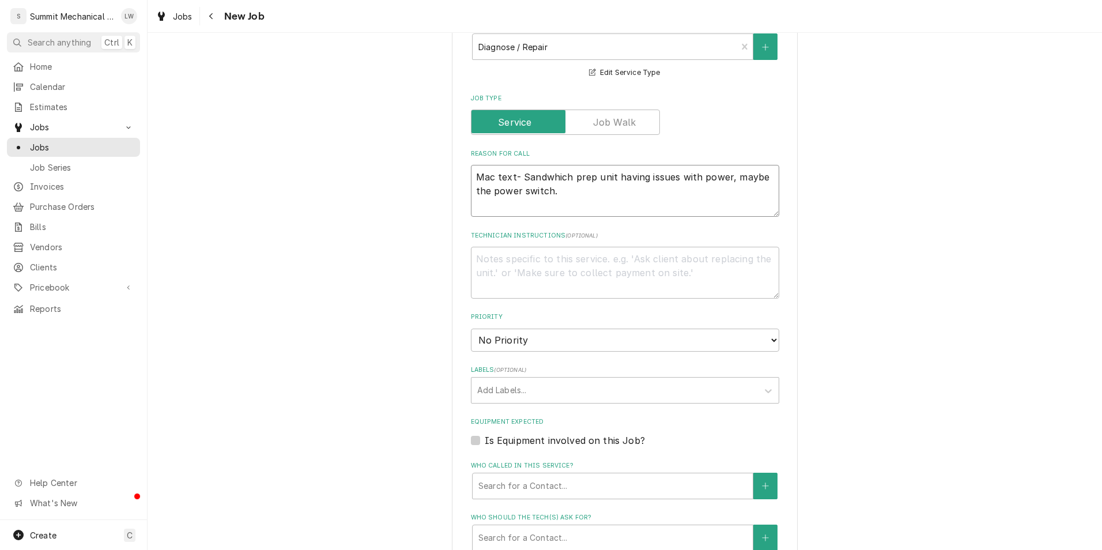
scroll to position [387, 0]
click at [587, 337] on select "No Priority Urgent High Medium Low" at bounding box center [625, 339] width 308 height 23
click at [471, 328] on select "No Priority Urgent High Medium Low" at bounding box center [625, 339] width 308 height 23
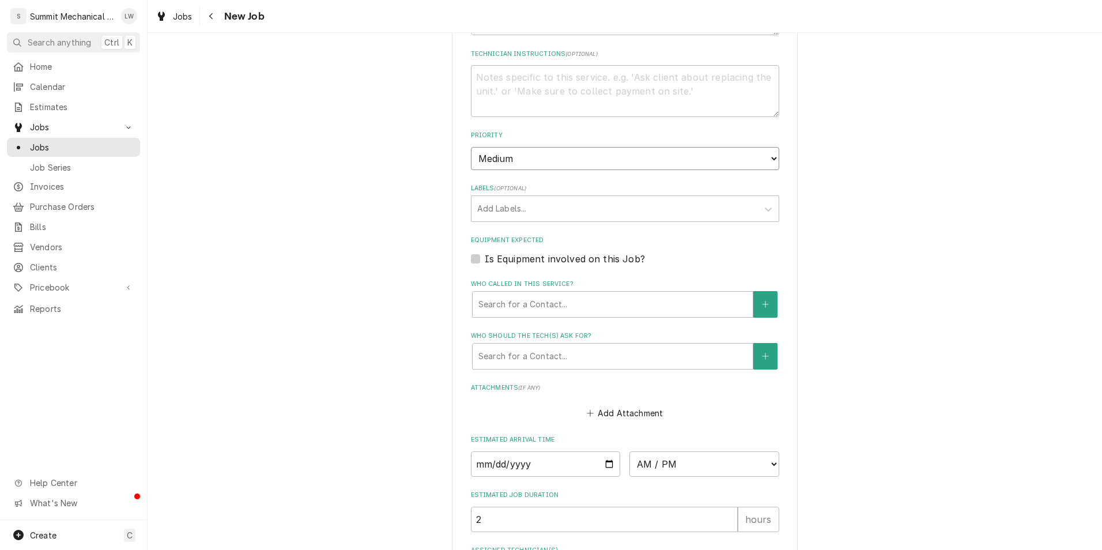
scroll to position [702, 0]
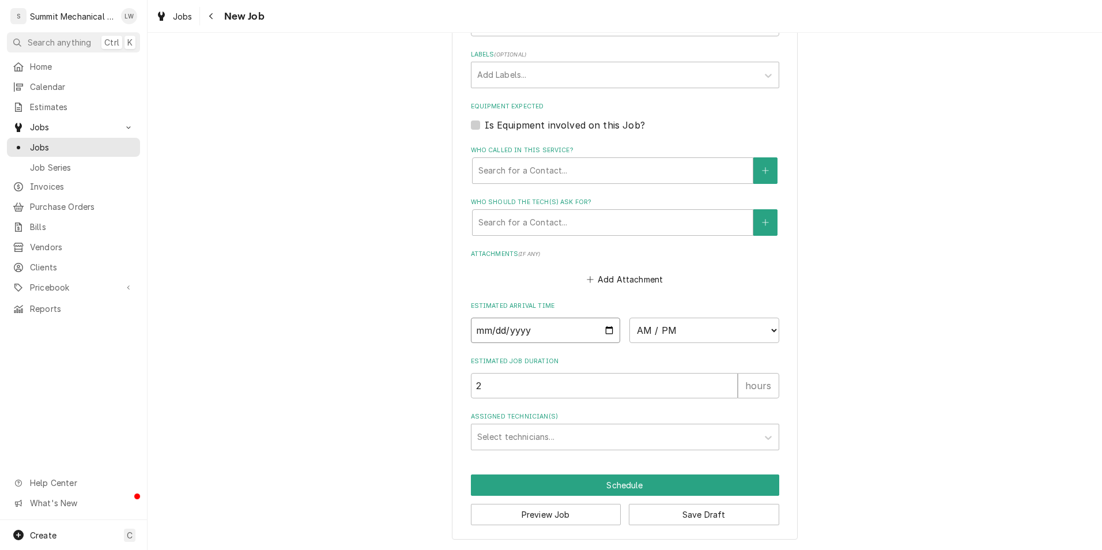
click at [608, 330] on input "Date" at bounding box center [546, 330] width 150 height 25
click at [684, 325] on select "AM / PM 6:00 AM 6:15 AM 6:30 AM 6:45 AM 7:00 AM 7:15 AM 7:30 AM 7:45 AM 8:00 AM…" at bounding box center [704, 330] width 150 height 25
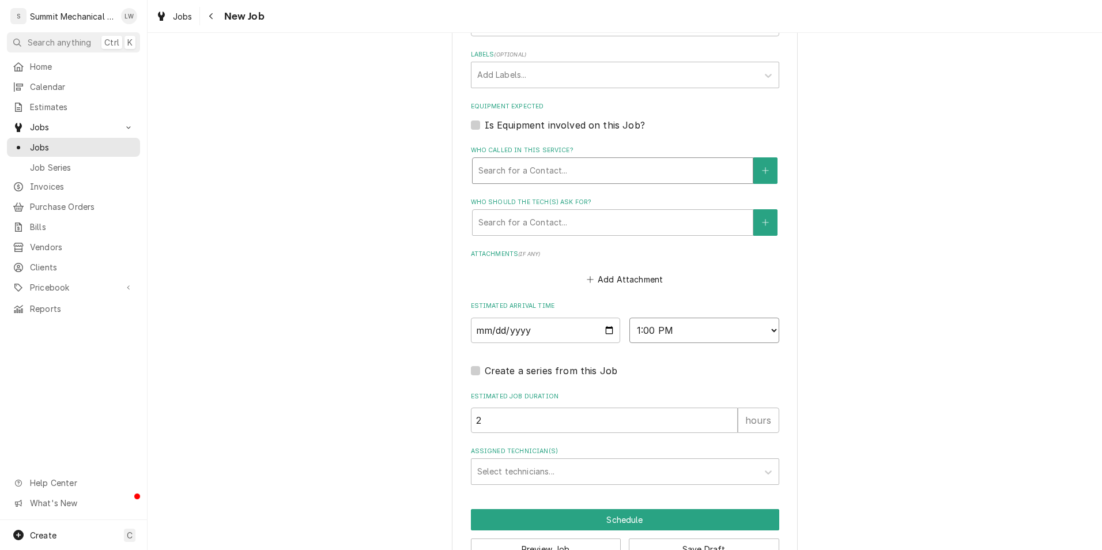
scroll to position [737, 0]
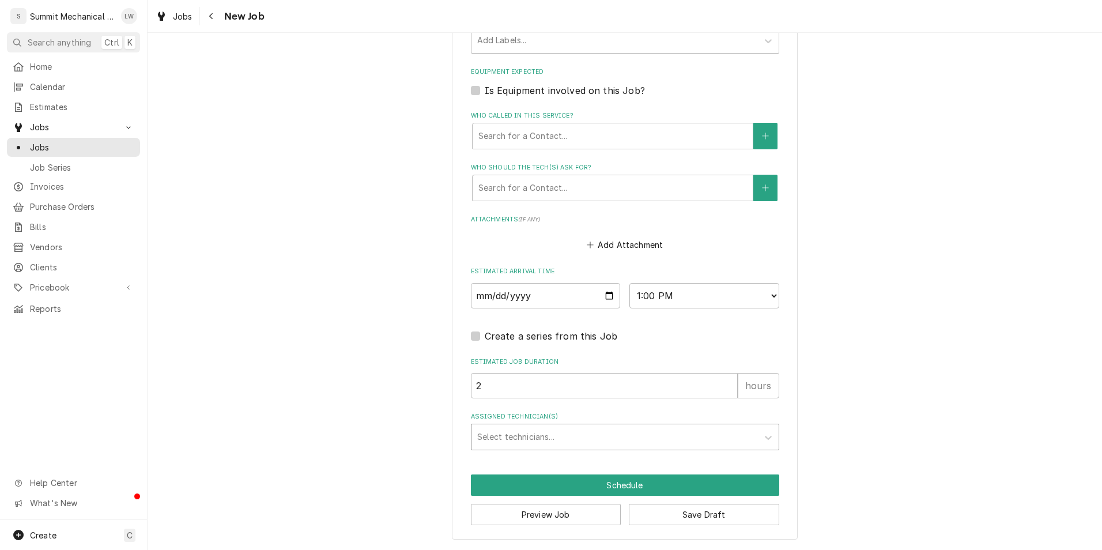
click at [610, 438] on div "Assigned Technician(s)" at bounding box center [614, 437] width 275 height 21
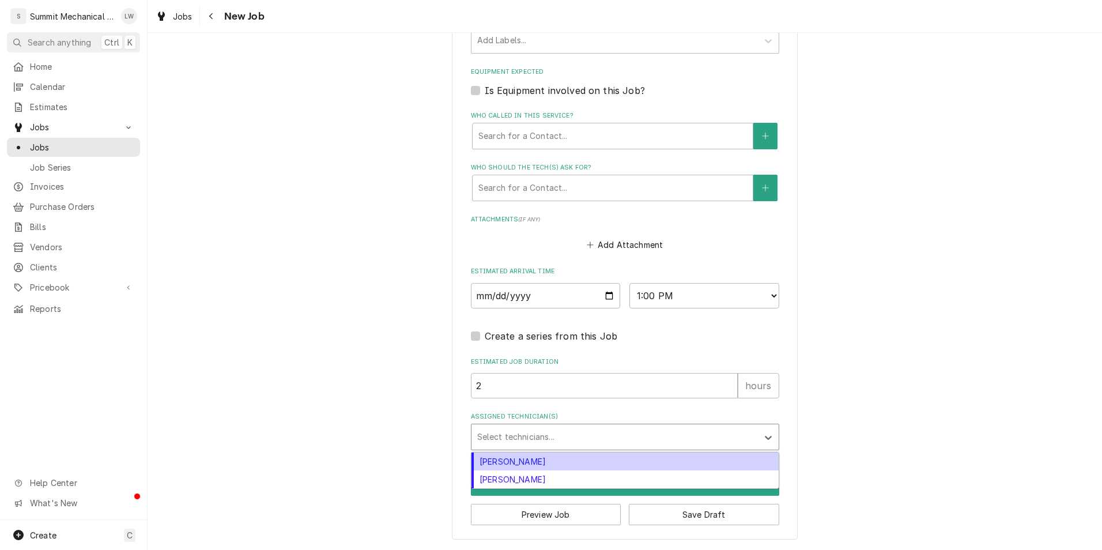
click at [563, 463] on div "Landon Weeks" at bounding box center [625, 462] width 307 height 18
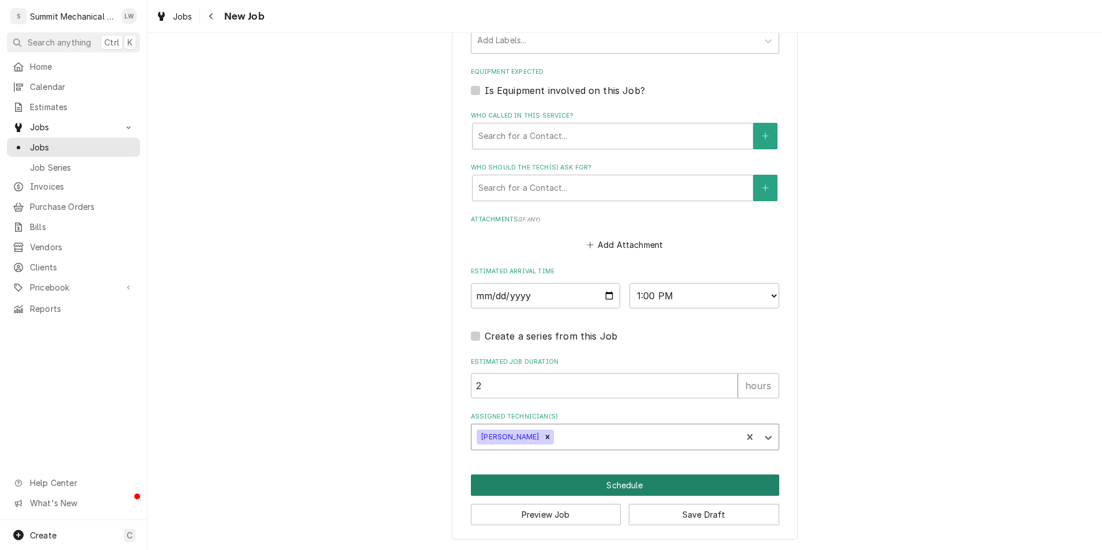
click at [604, 487] on button "Schedule" at bounding box center [625, 484] width 308 height 21
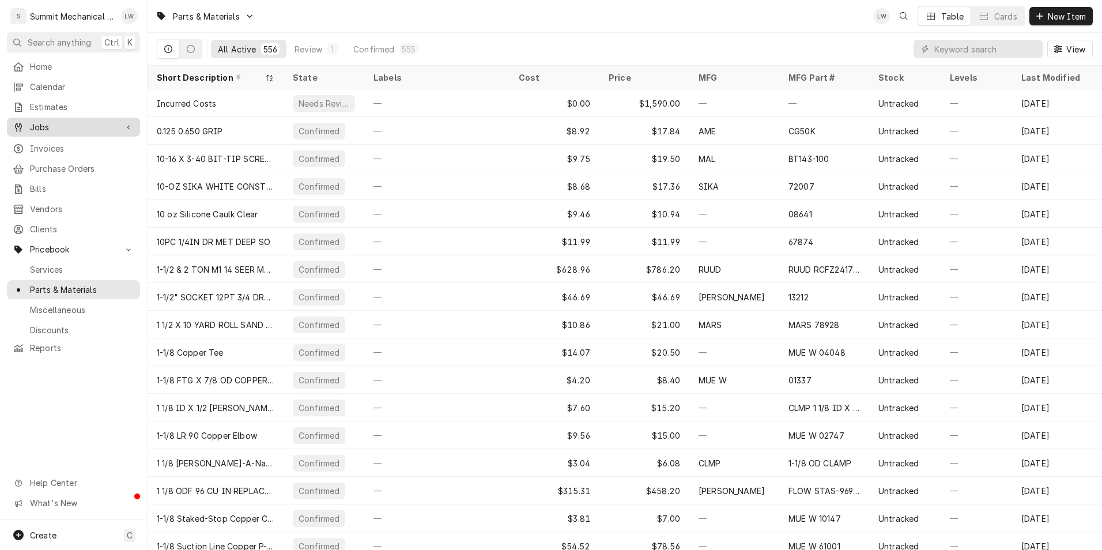
click at [47, 125] on span "Jobs" at bounding box center [73, 127] width 87 height 12
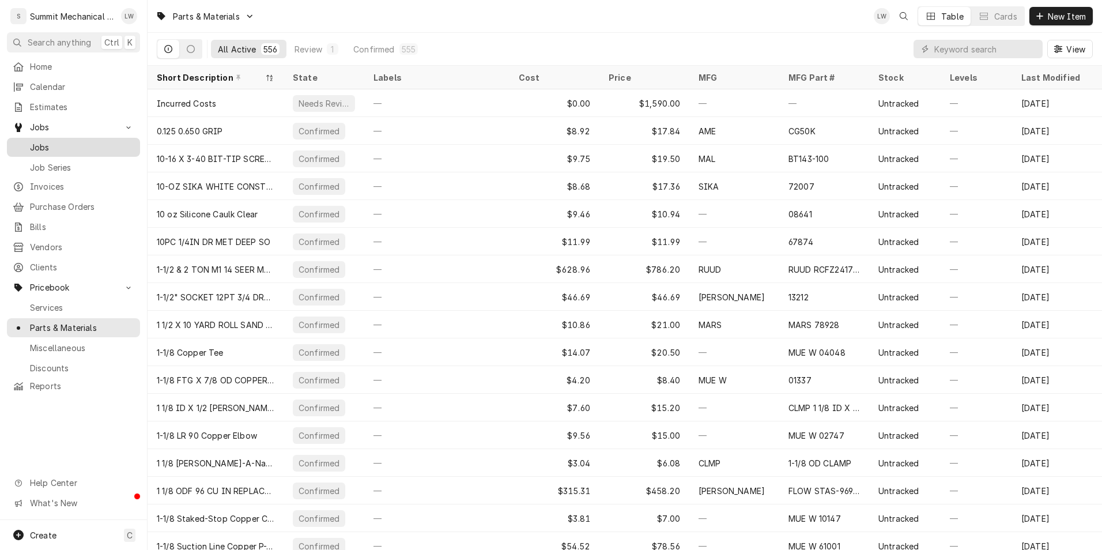
click at [61, 144] on span "Jobs" at bounding box center [82, 147] width 104 height 12
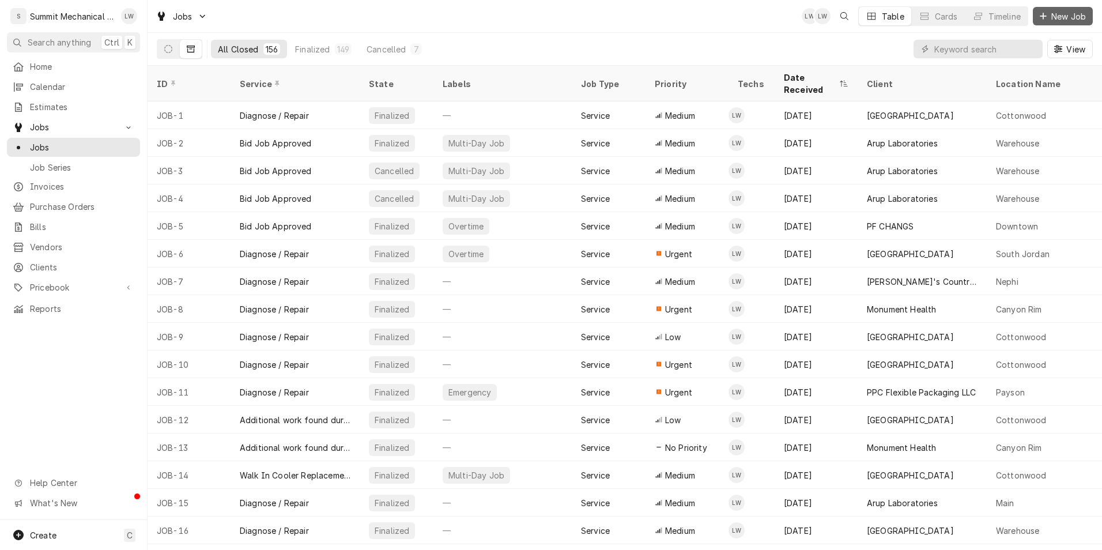
click at [1048, 12] on div "Dynamic Content Wrapper" at bounding box center [1044, 16] width 12 height 12
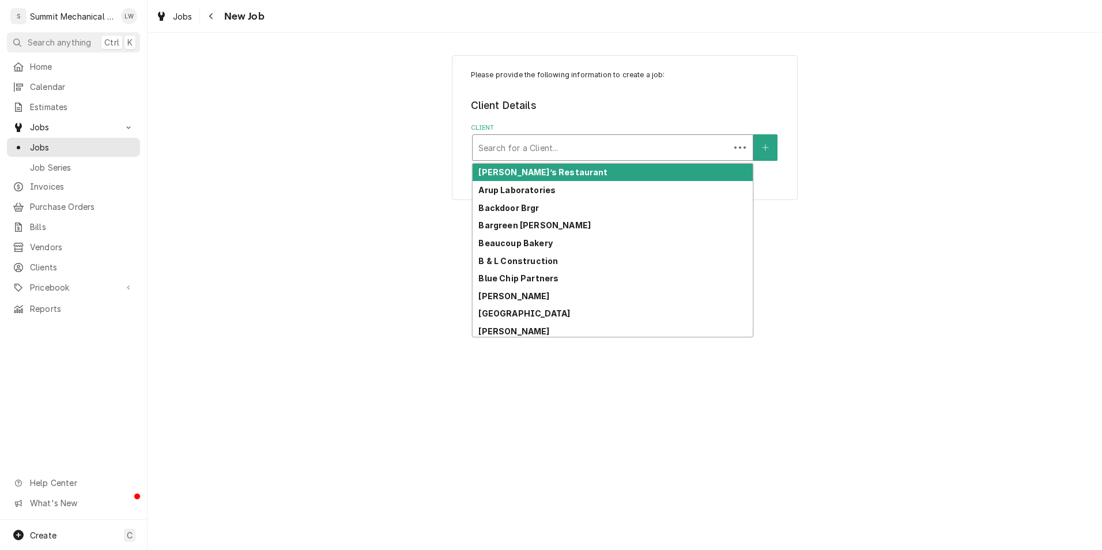
click at [564, 153] on div "Client" at bounding box center [601, 147] width 246 height 21
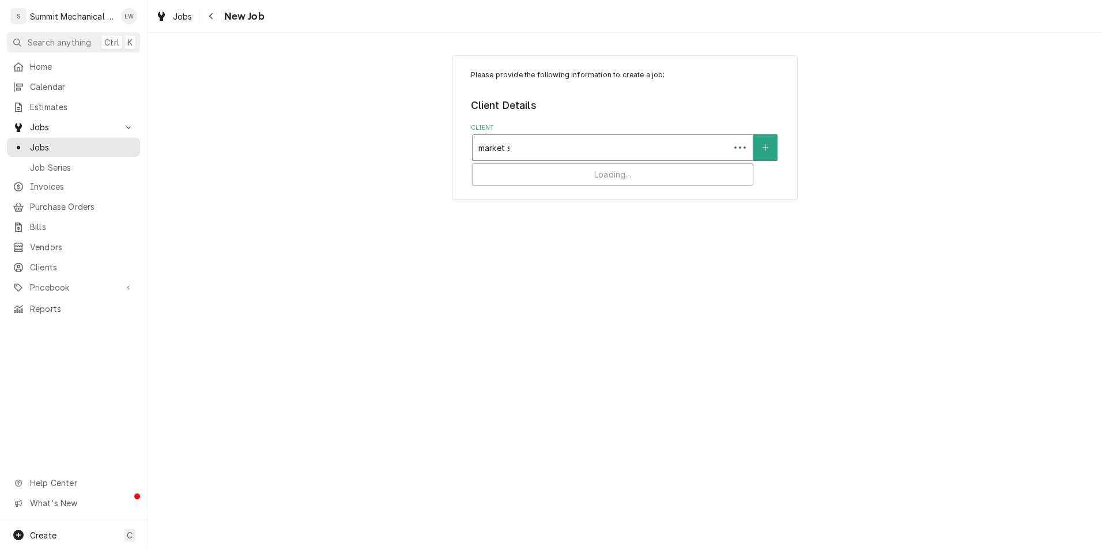
type input "market st"
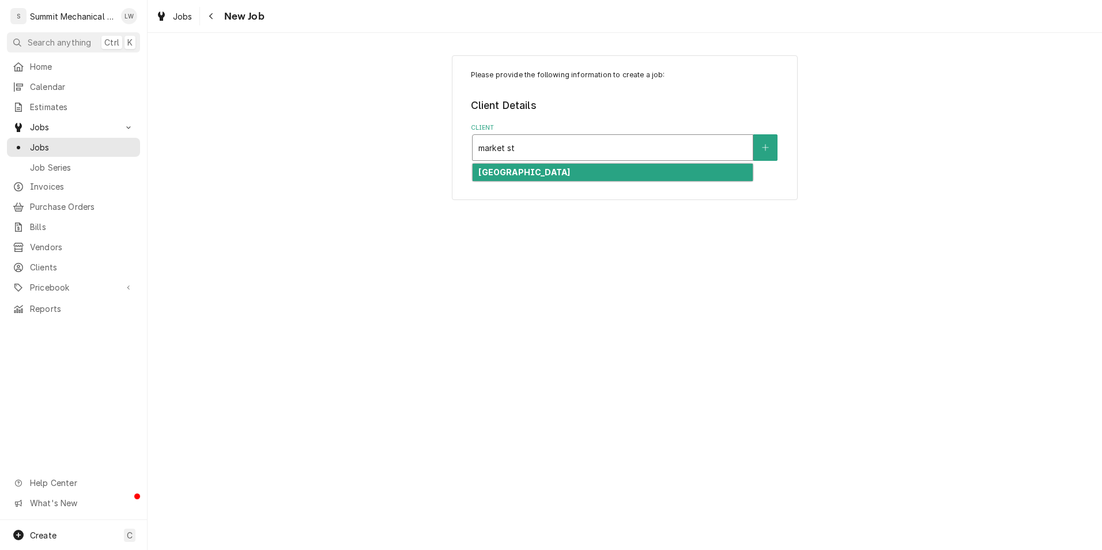
click at [602, 178] on div "[GEOGRAPHIC_DATA]" at bounding box center [613, 173] width 280 height 18
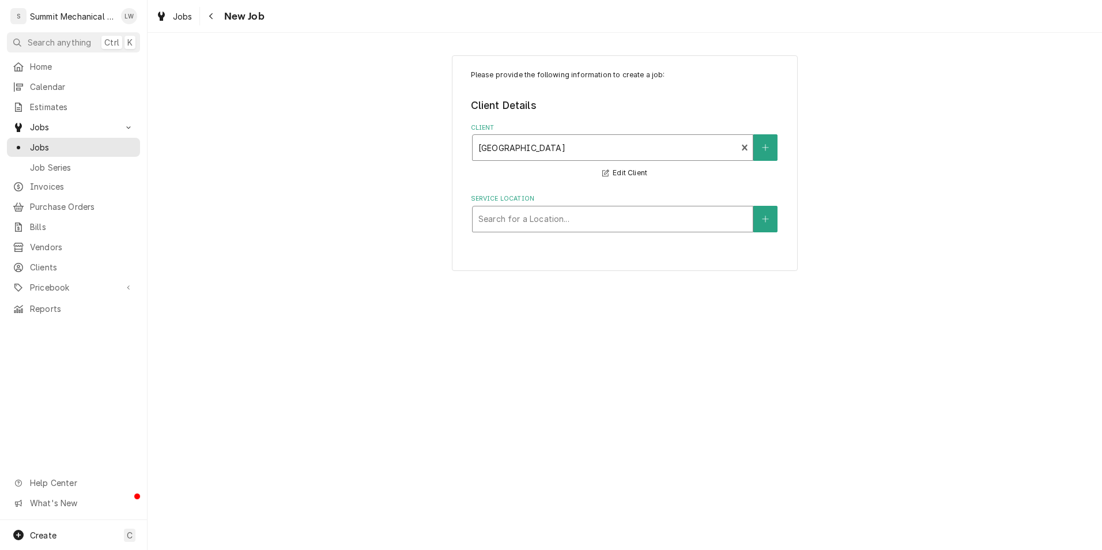
click at [544, 223] on div "Service Location" at bounding box center [612, 219] width 269 height 21
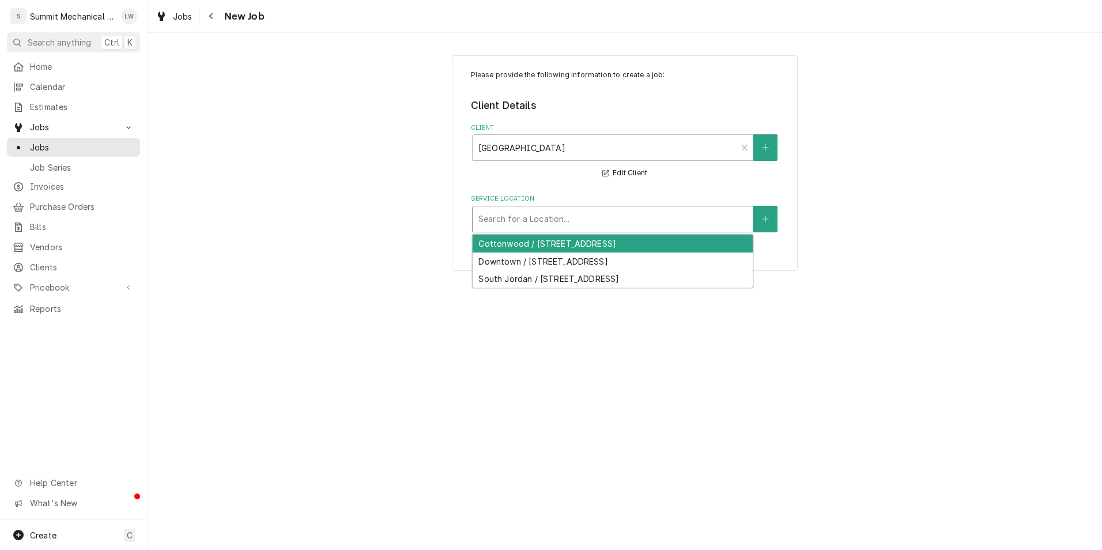
click at [579, 244] on div "Cottonwood / [STREET_ADDRESS]" at bounding box center [613, 244] width 280 height 18
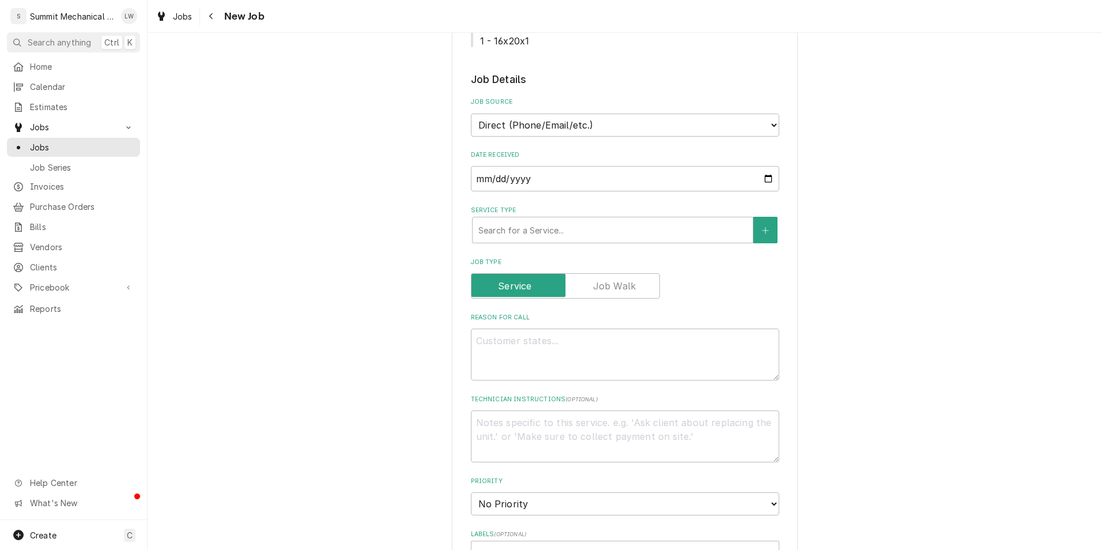
scroll to position [579, 0]
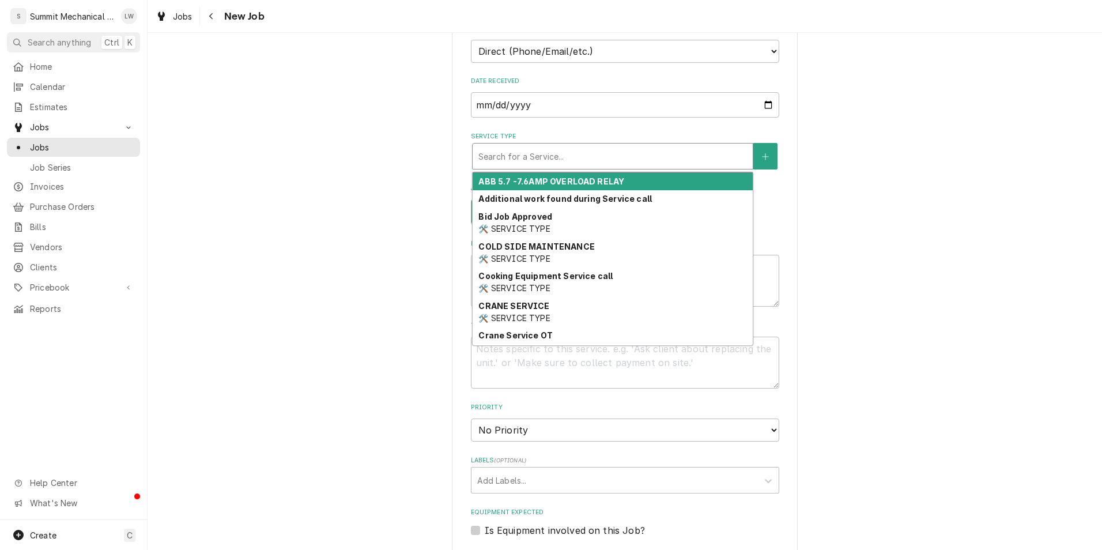
click at [608, 161] on div "Service Type" at bounding box center [612, 156] width 269 height 21
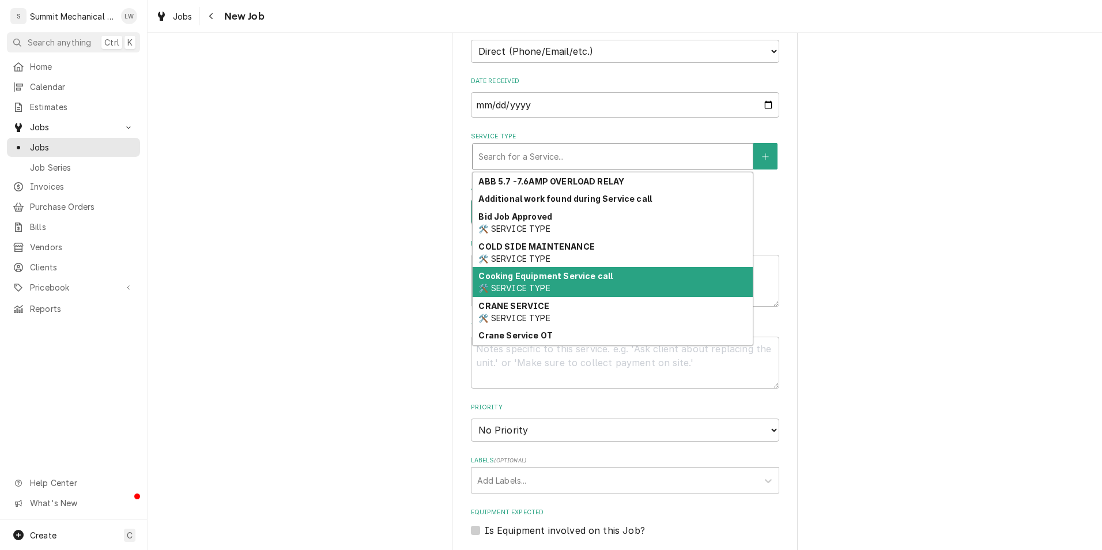
click at [568, 279] on strong "Cooking Equipment Service call" at bounding box center [545, 276] width 134 height 10
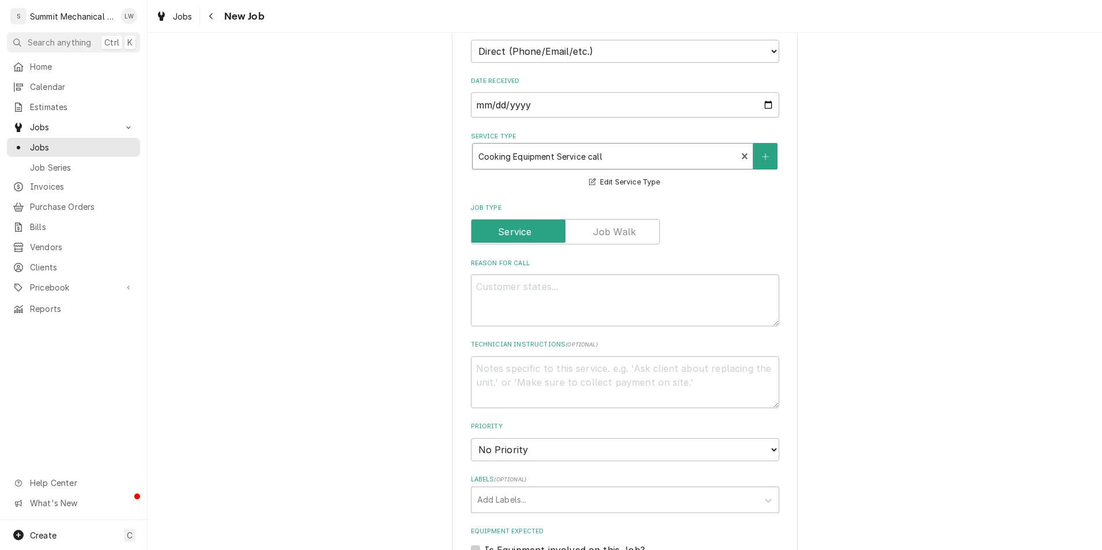
scroll to position [605, 0]
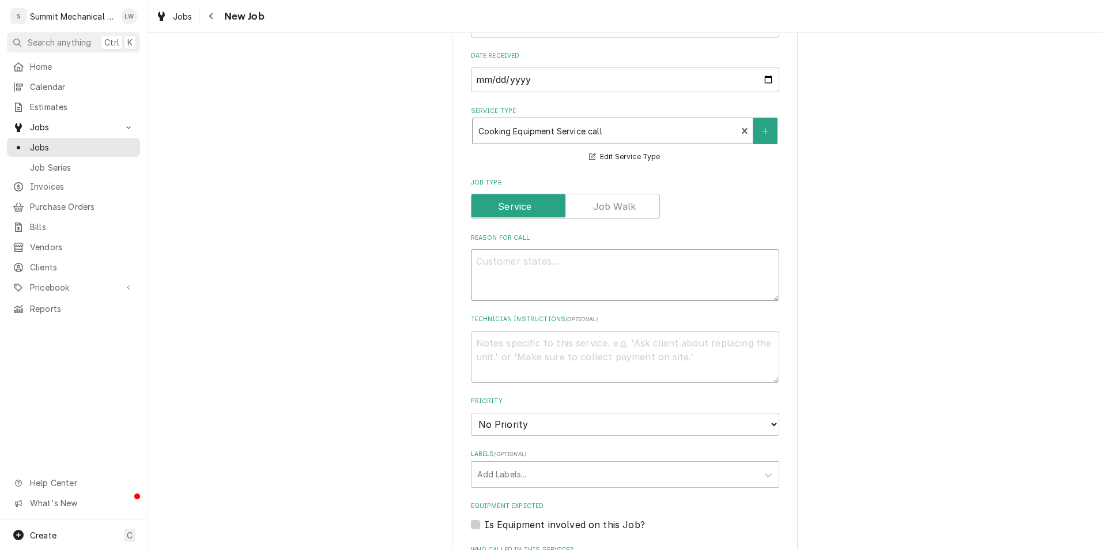
click at [608, 268] on textarea "Reason For Call" at bounding box center [625, 275] width 308 height 52
type textarea "x"
type textarea "T"
type textarea "x"
type textarea "[PERSON_NAME]"
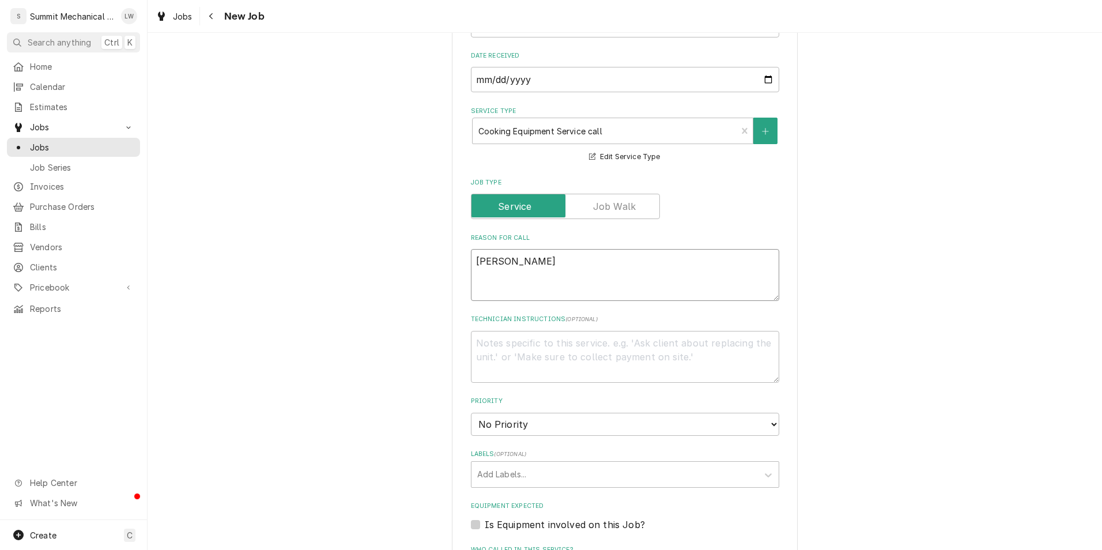
type textarea "x"
type textarea "Tys"
type textarea "x"
type textarea "Tyso"
type textarea "x"
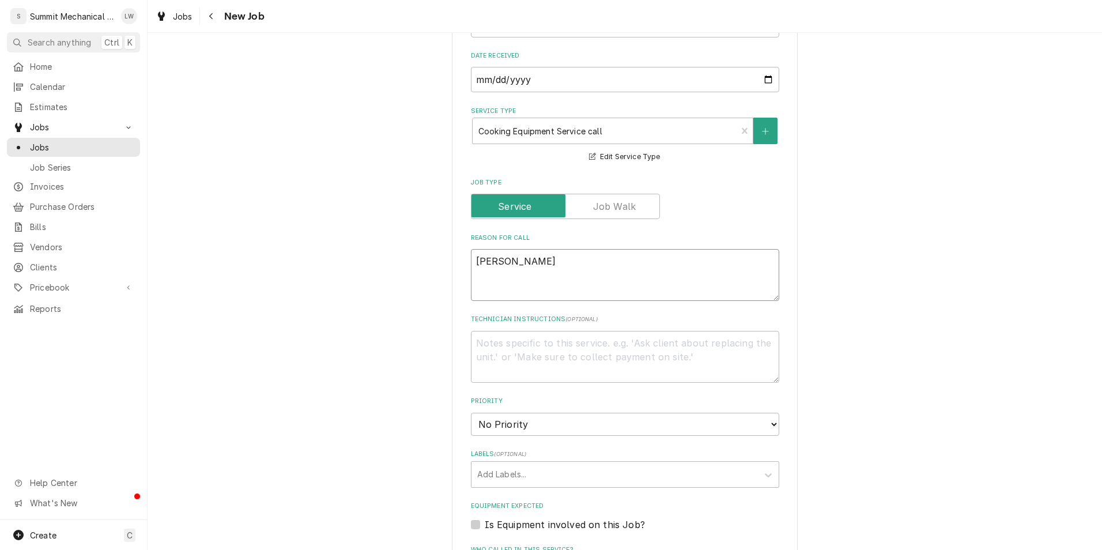
type textarea "[PERSON_NAME]"
type textarea "x"
type textarea "[PERSON_NAME] a"
type textarea "x"
type textarea "[PERSON_NAME]"
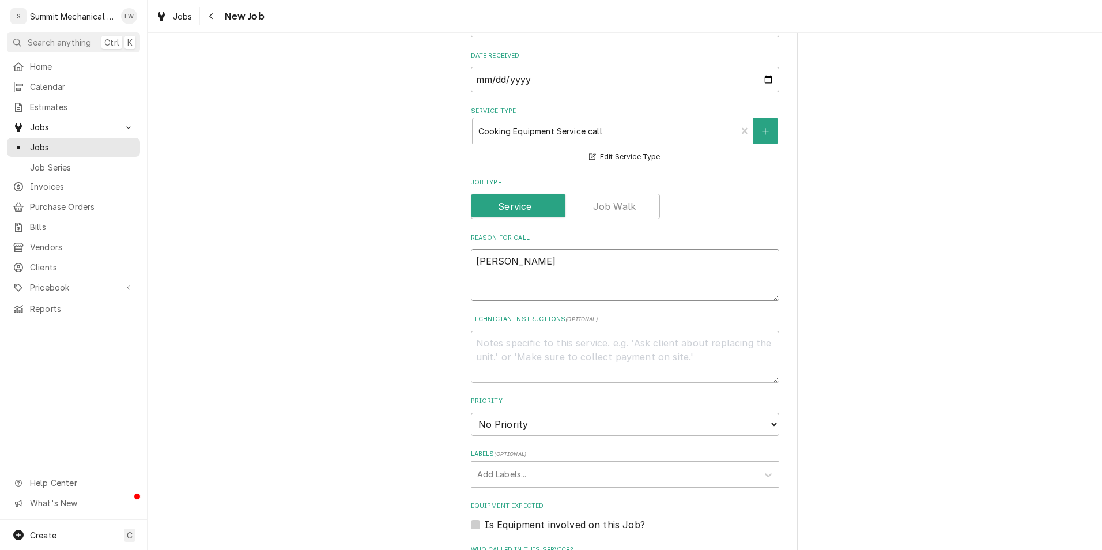
type textarea "x"
type textarea "[PERSON_NAME] appr"
type textarea "x"
type textarea "[PERSON_NAME] appro"
type textarea "x"
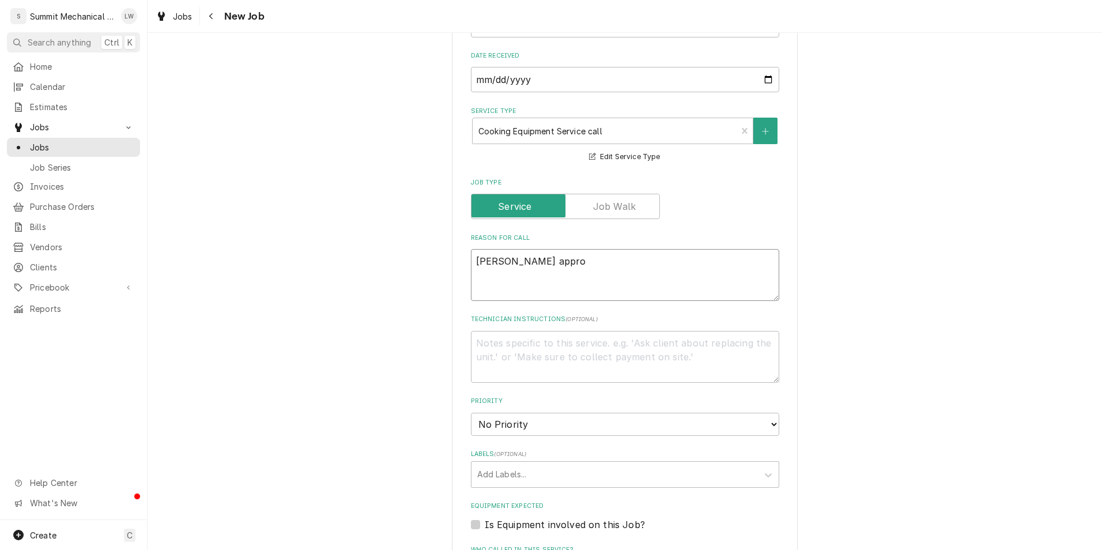
type textarea "[PERSON_NAME]"
type textarea "x"
type textarea "[PERSON_NAME] approve"
type textarea "x"
type textarea "[PERSON_NAME] approved"
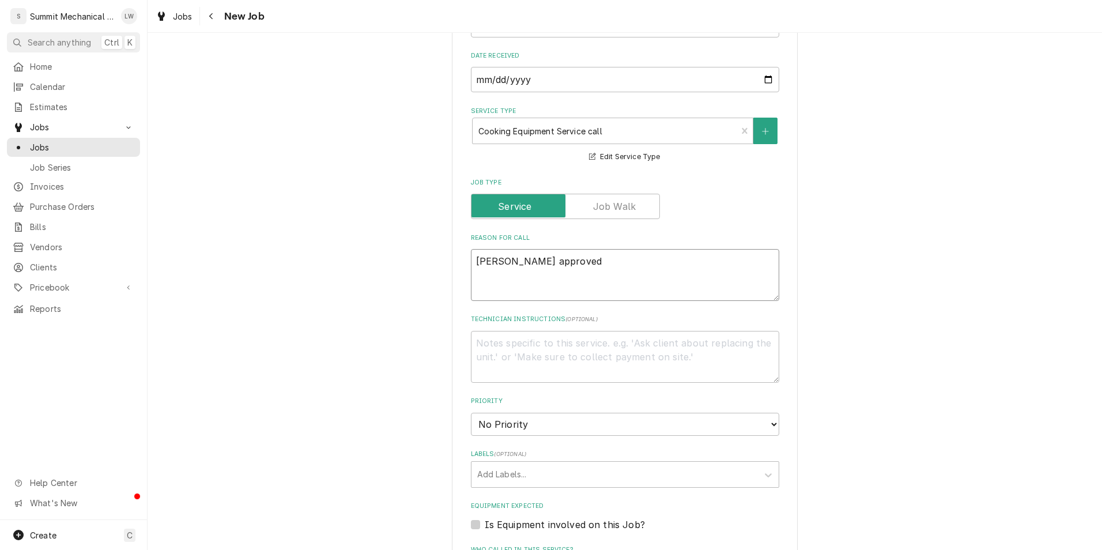
type textarea "x"
type textarea "[PERSON_NAME] approved"
type textarea "x"
type textarea "[PERSON_NAME] approved r"
type textarea "x"
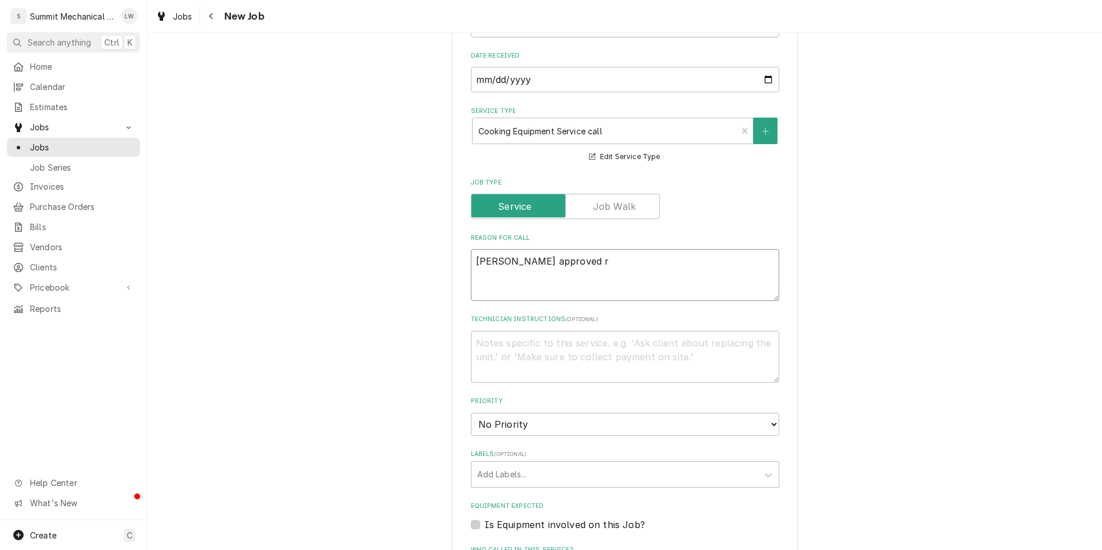
type textarea "[PERSON_NAME] approved re"
type textarea "x"
type textarea "[PERSON_NAME] approved rep"
type textarea "x"
type textarea "[PERSON_NAME] approved repa"
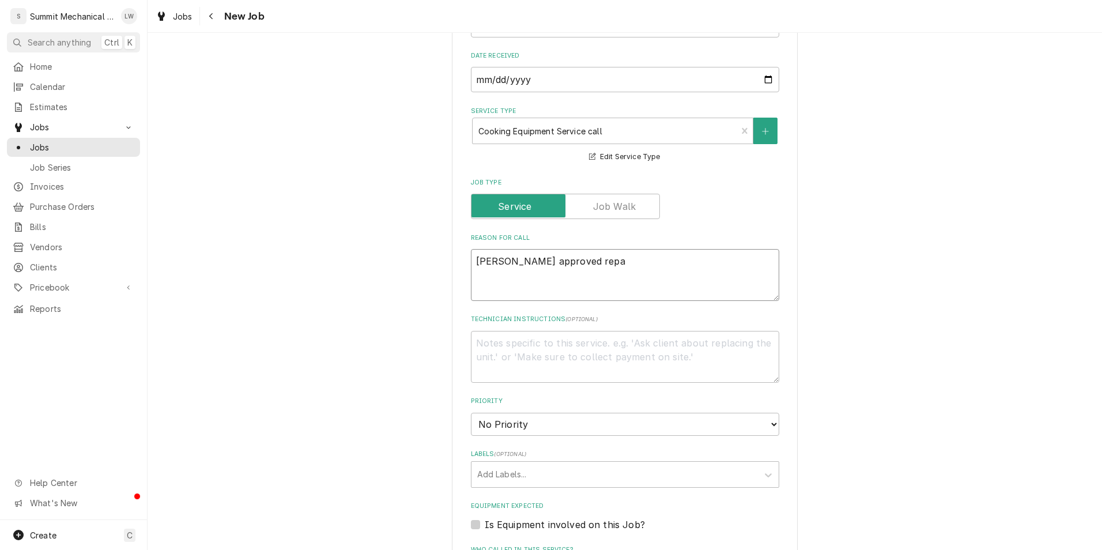
type textarea "x"
type textarea "[PERSON_NAME] approved repair"
type textarea "x"
type textarea "[PERSON_NAME] approved repairs"
type textarea "x"
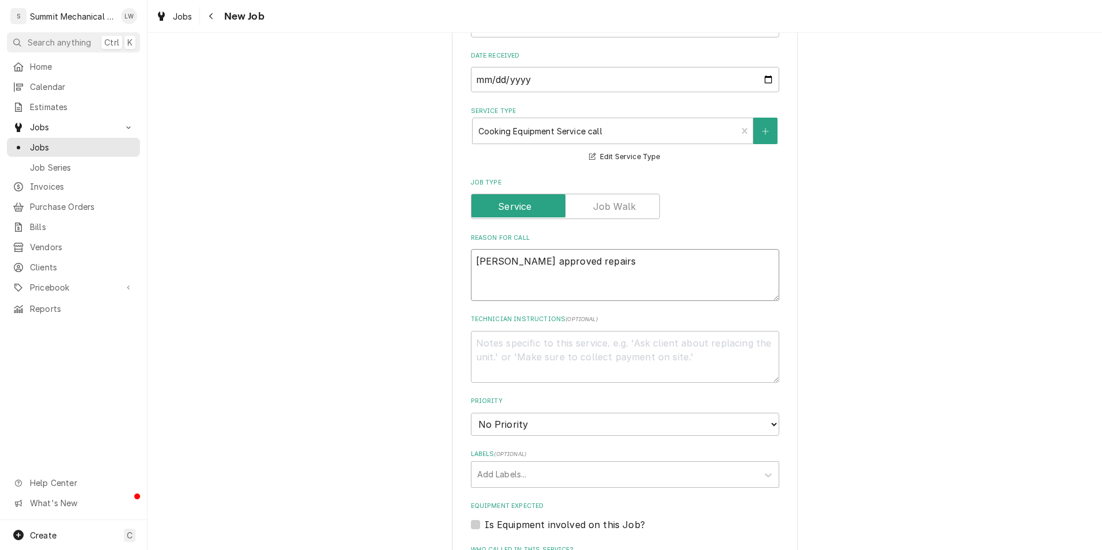
type textarea "[PERSON_NAME] approved repairs"
type textarea "x"
type textarea "[PERSON_NAME] approved repairs o"
type textarea "x"
type textarea "[PERSON_NAME] approved repairs on"
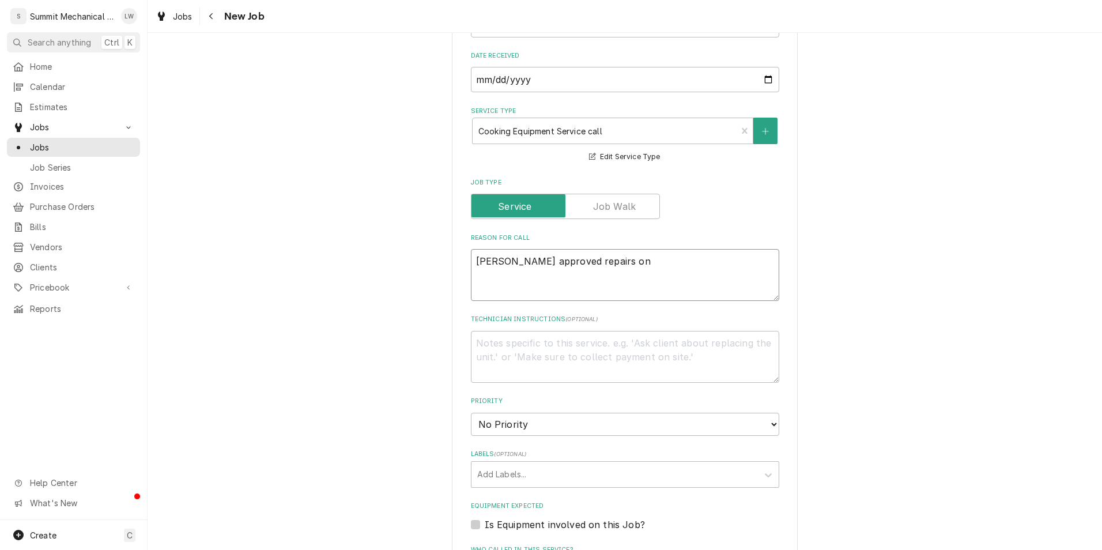
type textarea "x"
type textarea "[PERSON_NAME] approved repairs on"
type textarea "x"
type textarea "[PERSON_NAME] approved repairs on c"
type textarea "x"
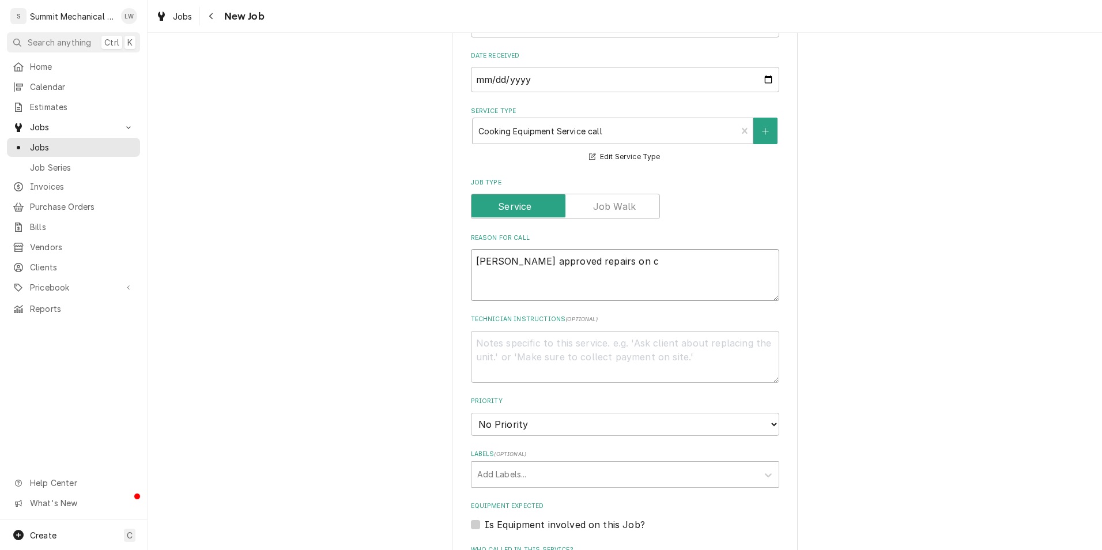
type textarea "[PERSON_NAME] approved repairs on co"
type textarea "x"
type textarea "[PERSON_NAME] approved repairs on coo"
type textarea "x"
type textarea "[PERSON_NAME] approved repairs on cook"
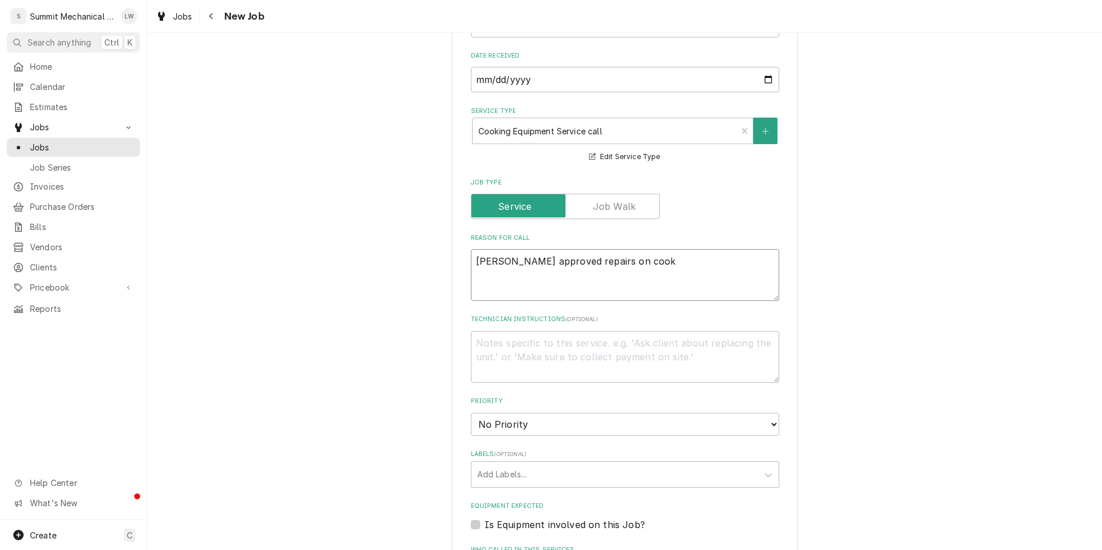
type textarea "x"
type textarea "[PERSON_NAME] approved repairs on cook"
type textarea "x"
type textarea "[PERSON_NAME] approved repairs on cook t"
type textarea "x"
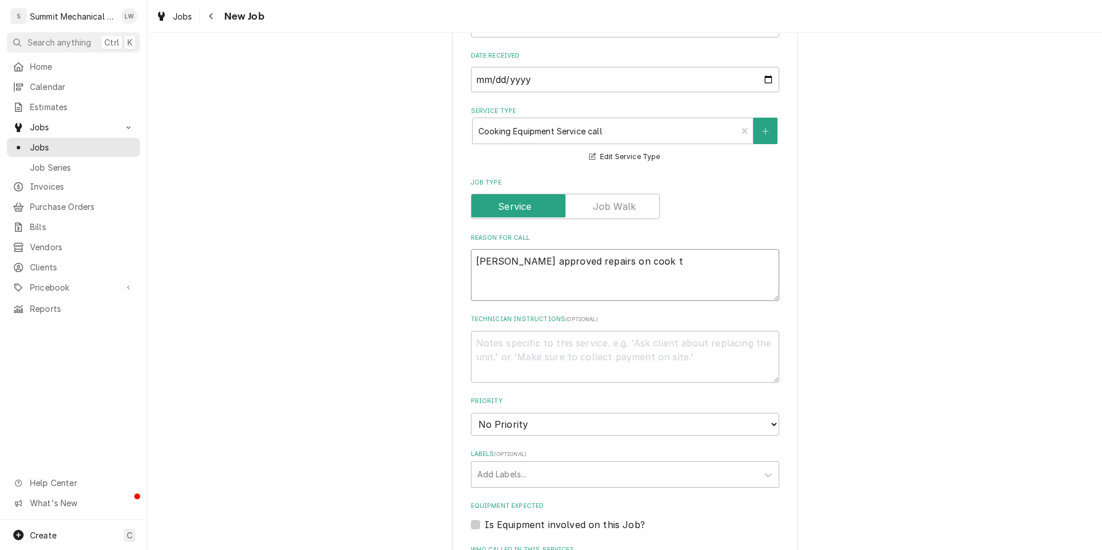
type textarea "[PERSON_NAME] approved repairs on cook to"
type textarea "x"
type textarea "[PERSON_NAME] approved repairs on cook topew"
type textarea "x"
type textarea "[PERSON_NAME] approved repairs on [PERSON_NAME]"
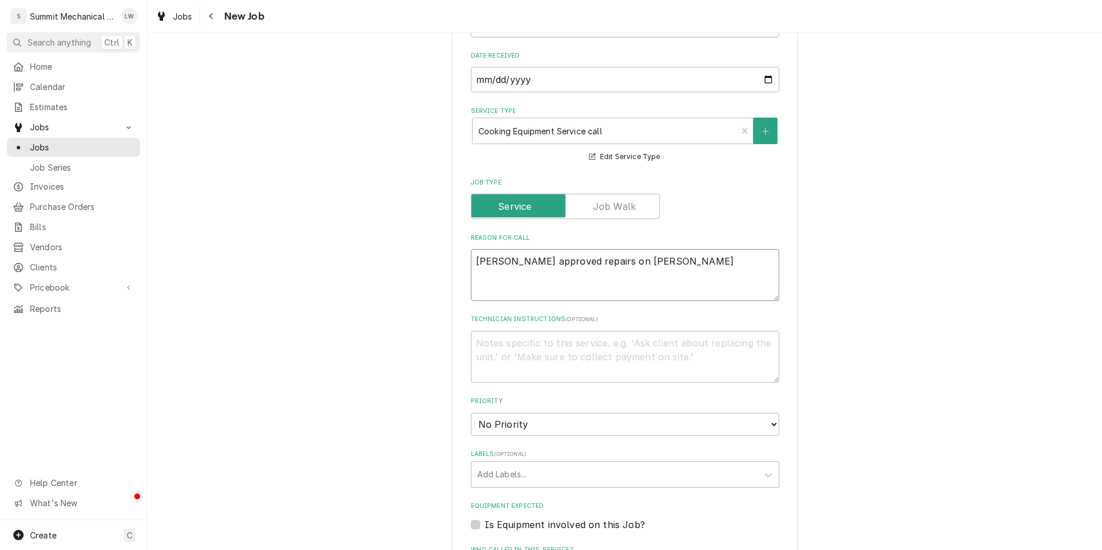
type textarea "x"
type textarea "[PERSON_NAME] approved repairs on cook top"
type textarea "x"
type textarea "[PERSON_NAME] approved repairs on cook to"
type textarea "x"
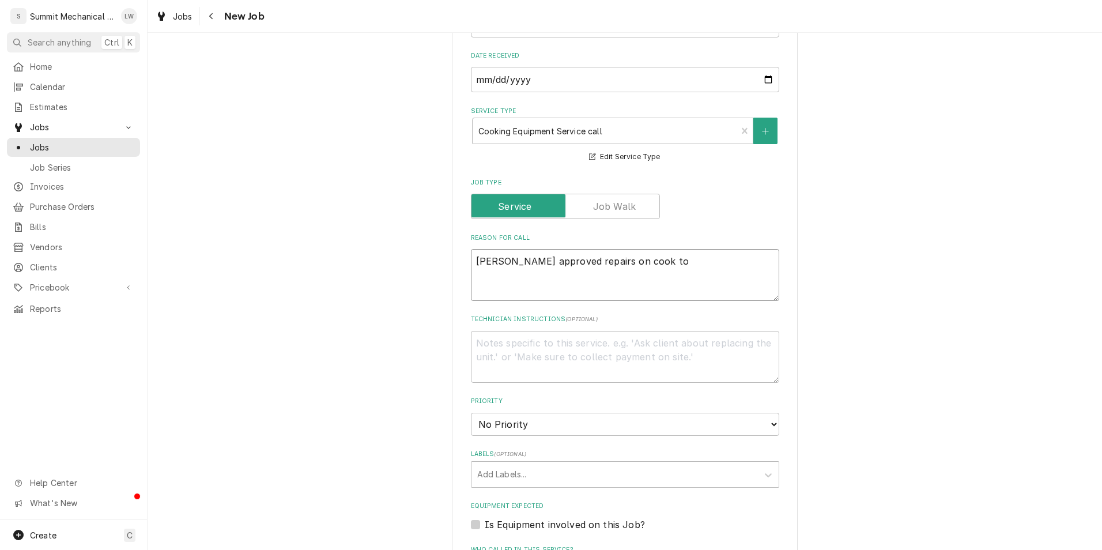
type textarea "[PERSON_NAME] approved repairs on cook t"
type textarea "x"
type textarea "[PERSON_NAME] approved repairs on cook"
type textarea "x"
type textarea "[PERSON_NAME] approved repairs on cook"
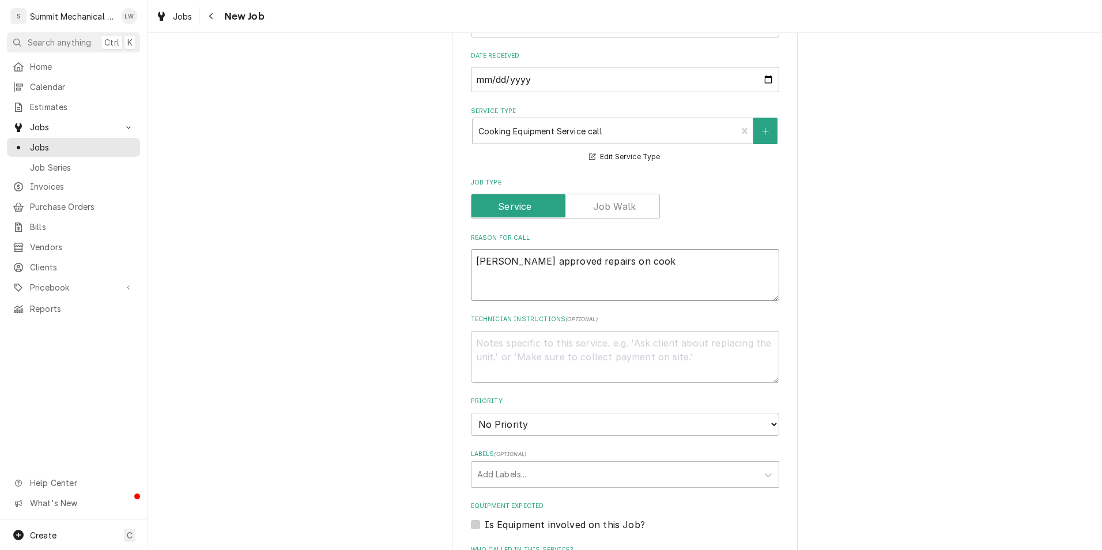
type textarea "x"
type textarea "[PERSON_NAME] approved repairs on coo"
type textarea "x"
type textarea "[PERSON_NAME] approved repairs on co"
type textarea "x"
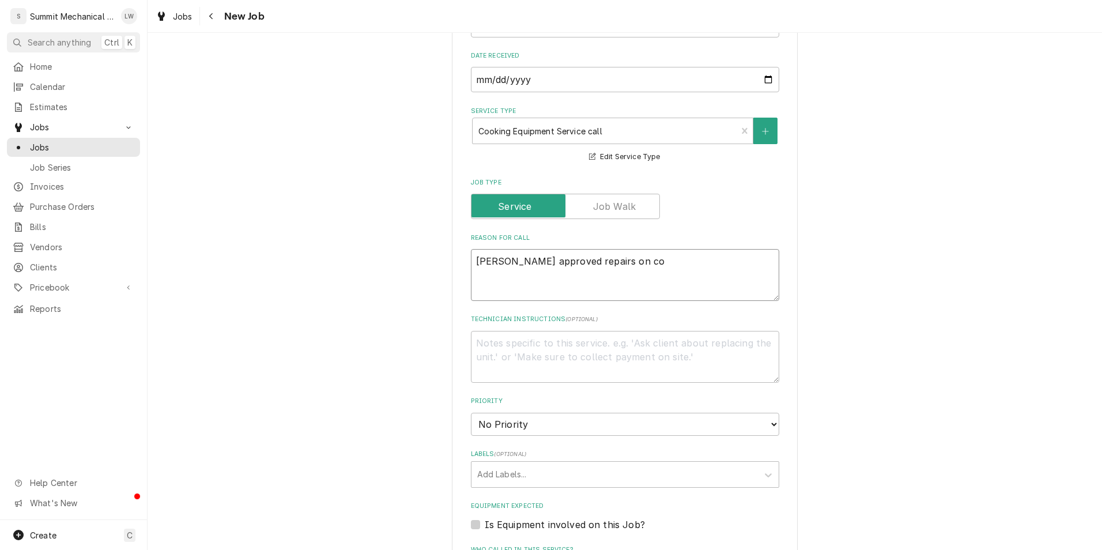
type textarea "[PERSON_NAME] approved repairs on c"
type textarea "x"
type textarea "[PERSON_NAME] approved repairs on"
type textarea "x"
type textarea "[PERSON_NAME] approved repairs on 2"
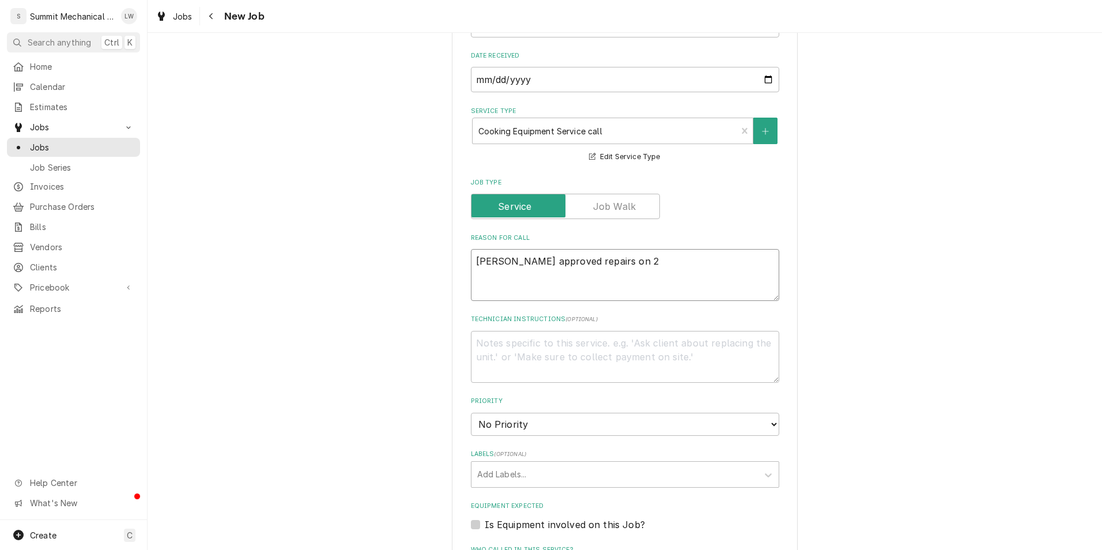
type textarea "x"
type textarea "[PERSON_NAME] approved repairs on 2"
type textarea "x"
type textarea "[PERSON_NAME] approved repairs on 2 6"
type textarea "x"
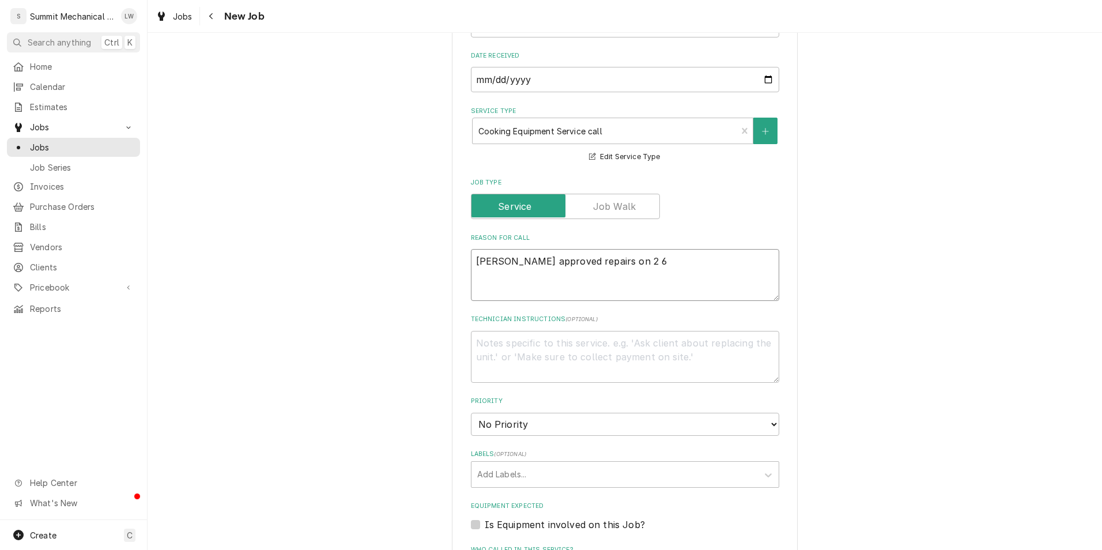
type textarea "[PERSON_NAME] approved repairs on 2 6"
type textarea "x"
type textarea "[PERSON_NAME] approved repairs on 2 6 nu"
type textarea "x"
type textarea "[PERSON_NAME] approved repairs on 2 6 n"
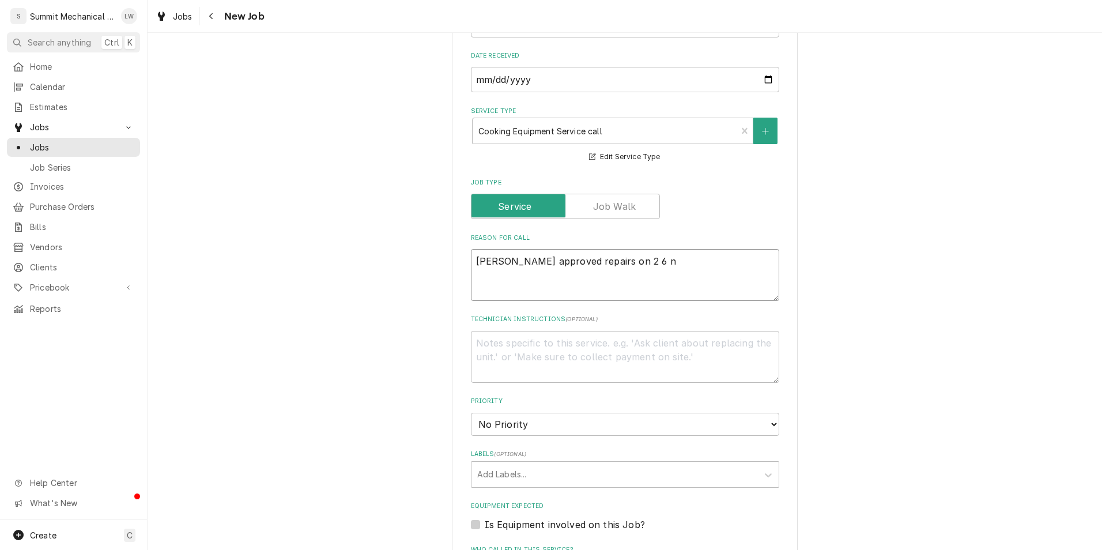
type textarea "x"
type textarea "Tyson approved repairs on 2 6"
type textarea "x"
type textarea "Tyson approved repairs on 2 6 b"
type textarea "x"
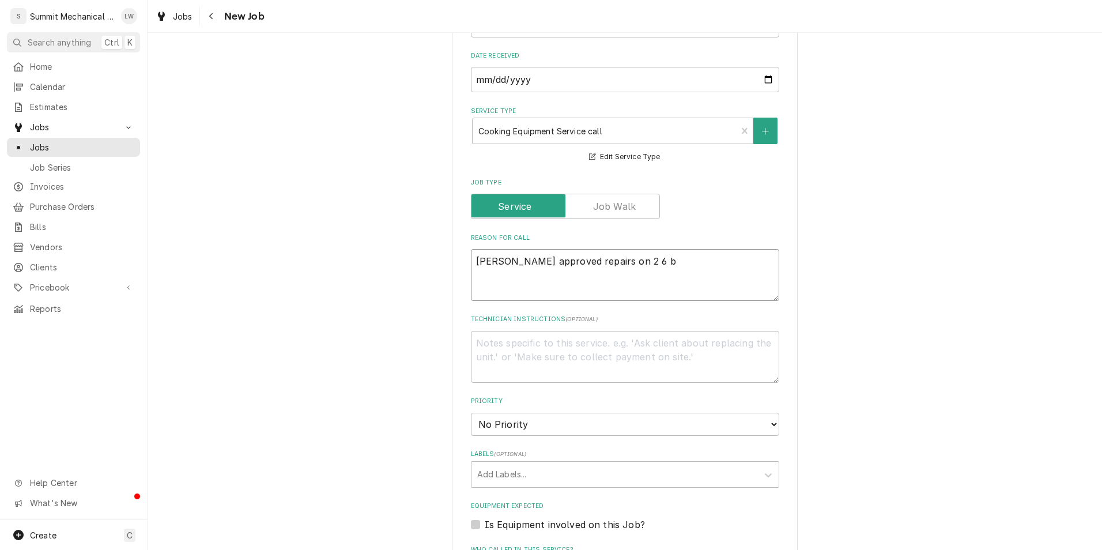
type textarea "Tyson approved repairs on 2 6 bu"
type textarea "x"
type textarea "Tyson approved repairs on 2 6 bur"
type textarea "x"
type textarea "Tyson approved repairs on 2 6 burn"
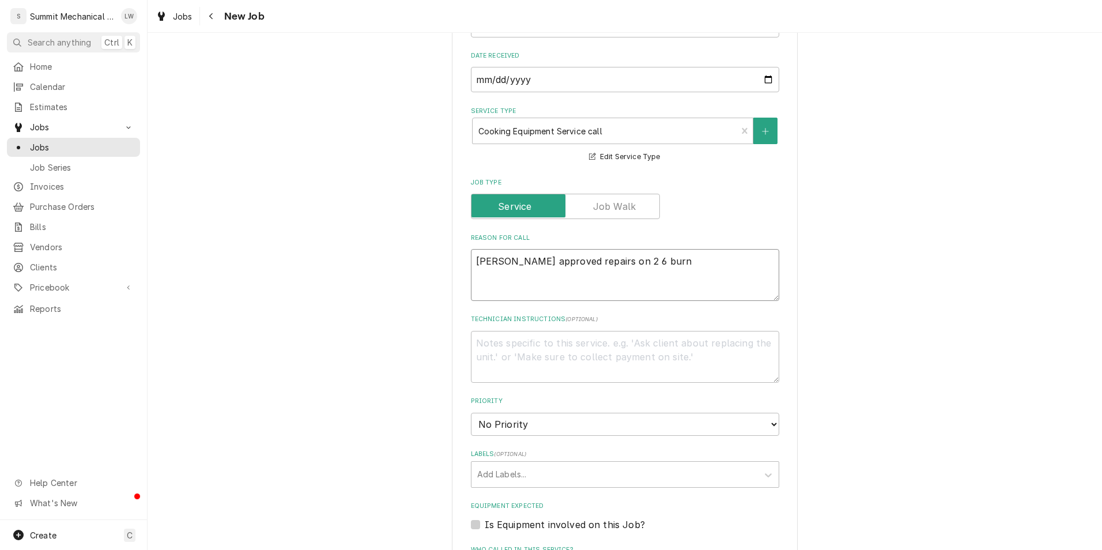
type textarea "x"
type textarea "Tyson approved repairs on 2 6 burne"
type textarea "x"
type textarea "Tyson approved repairs on 2 6 burner"
type textarea "x"
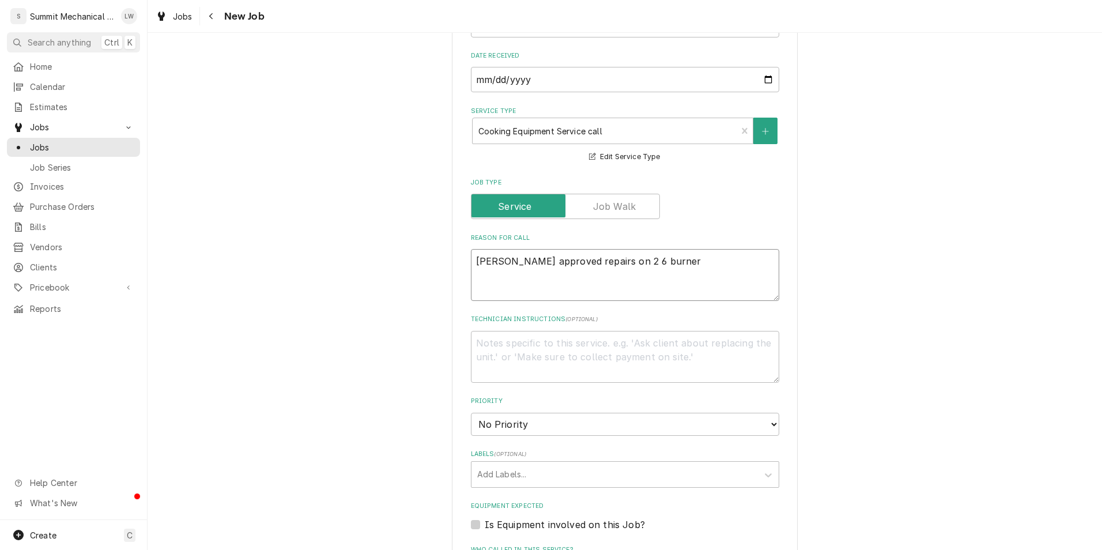
type textarea "Tyson approved repairs on 2 6 burner"
type textarea "x"
type textarea "Tyson approved repairs on 2 6 burner c"
type textarea "x"
type textarea "Tyson approved repairs on 2 6 burner co"
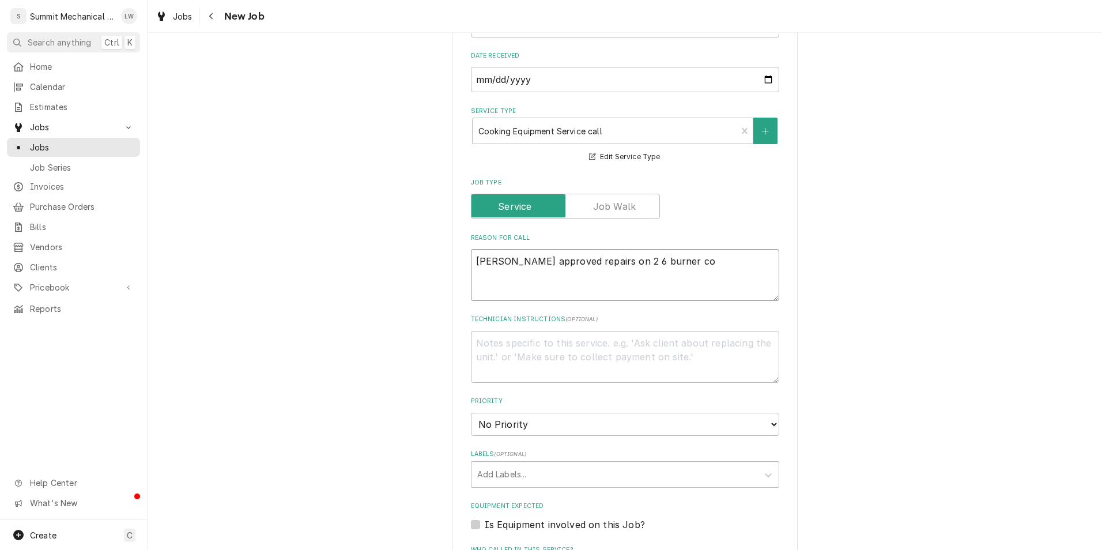
type textarea "x"
type textarea "Tyson approved repairs on 2 6 burner coo"
type textarea "x"
type textarea "Tyson approved repairs on 2 6 burner cood"
type textarea "x"
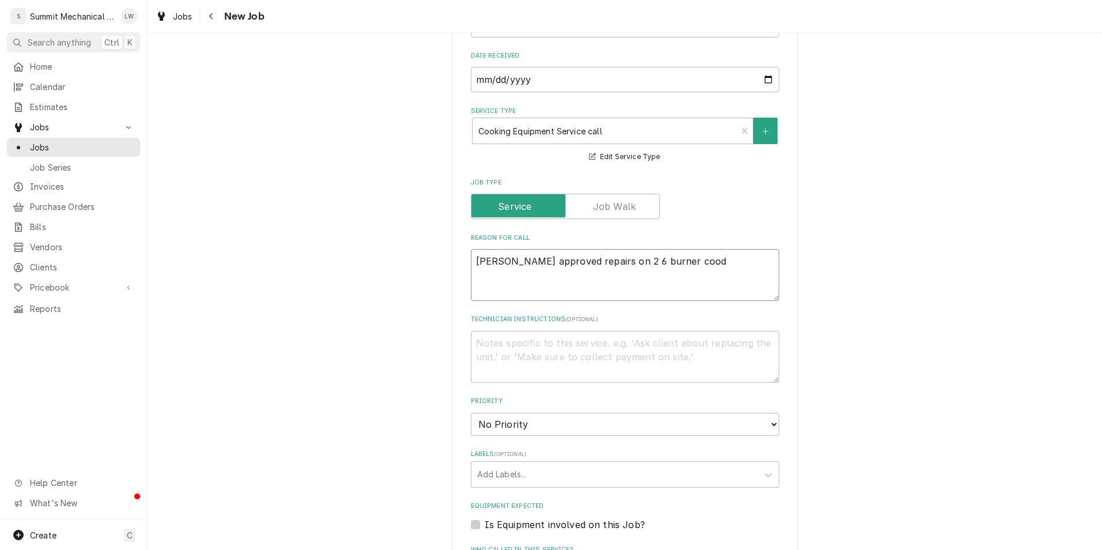
type textarea "Tyson approved repairs on 2 6 burner coodt"
type textarea "x"
type textarea "Tyson approved repairs on 2 6 burner coodto"
type textarea "x"
type textarea "Tyson approved repairs on 2 6 burner coodtop"
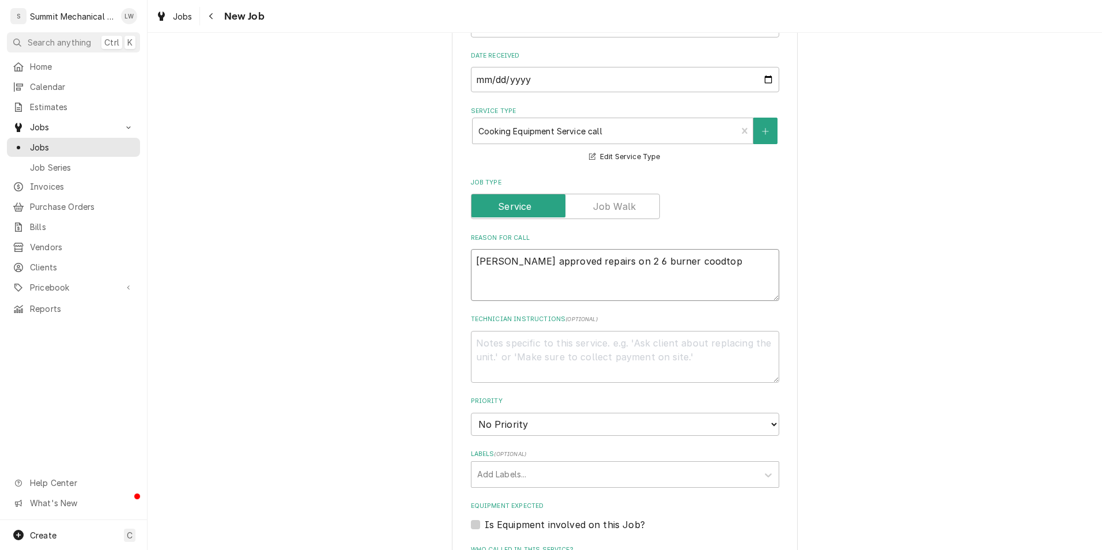
type textarea "x"
type textarea "Tyson approved repairs on 2 6 burner coodtops"
type textarea "x"
type textarea "Tyson approved repairs on 2 6 burner coodtop"
type textarea "x"
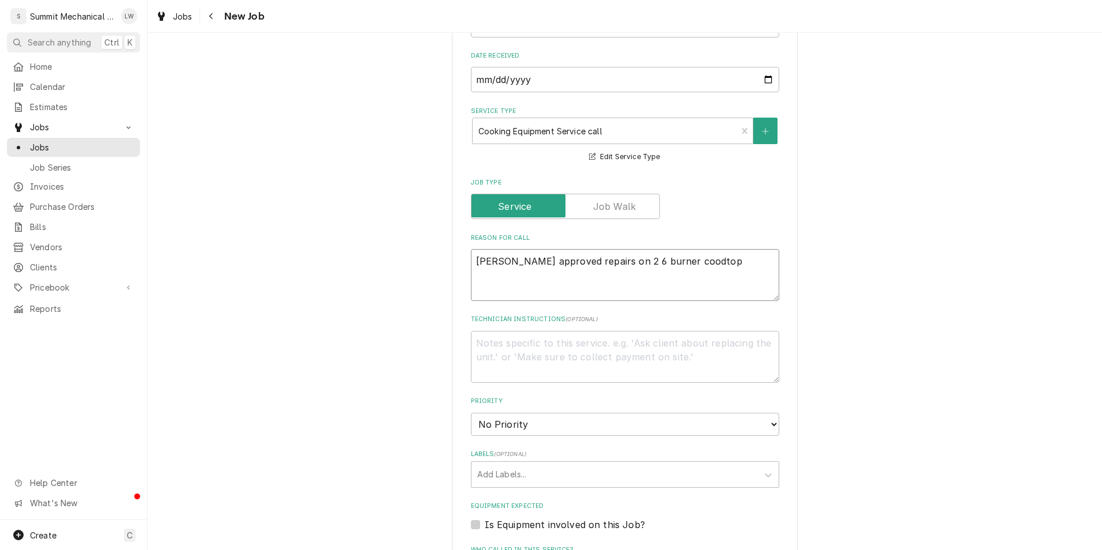
type textarea "Tyson approved repairs on 2 6 burner coodto"
type textarea "x"
type textarea "Tyson approved repairs on 2 6 burner coodt"
type textarea "x"
type textarea "Tyson approved repairs on 2 6 burner cood"
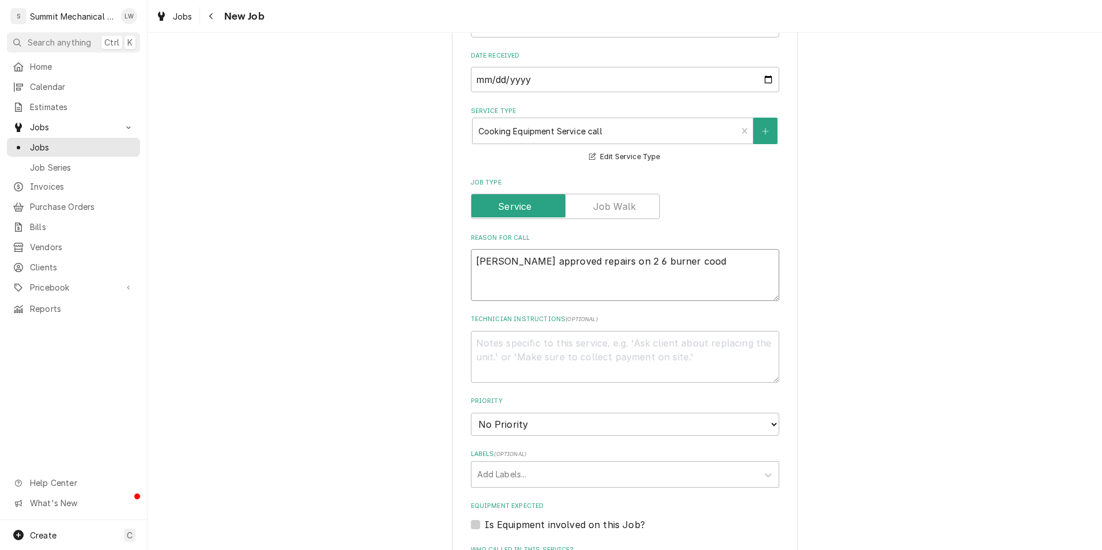
type textarea "x"
type textarea "Tyson approved repairs on 2 6 burner coo"
type textarea "x"
type textarea "Tyson approved repairs on 2 6 burner cook"
type textarea "x"
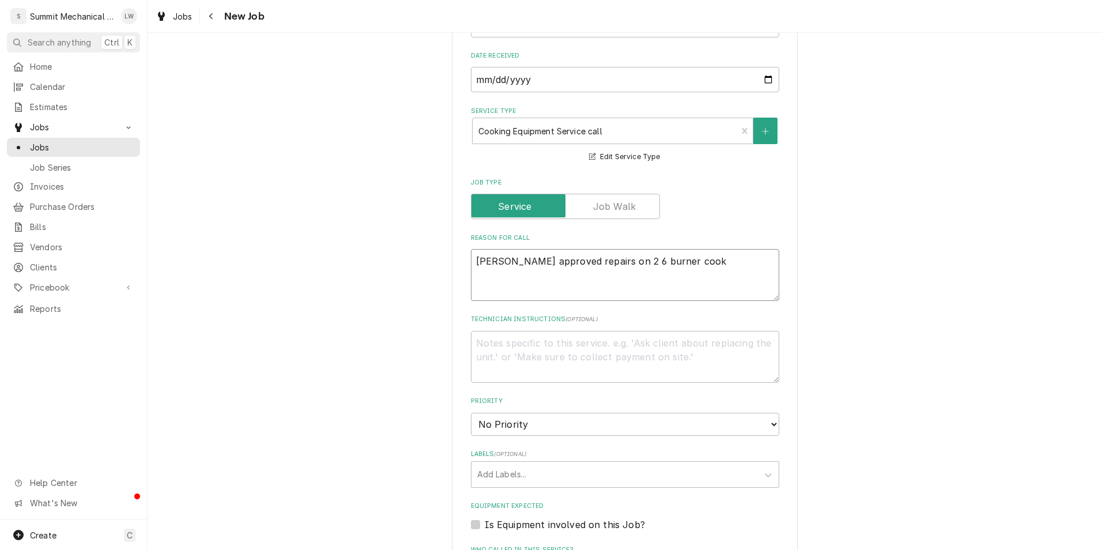
type textarea "Tyson approved repairs on 2 6 burner cook"
type textarea "x"
type textarea "Tyson approved repairs on 2 6 burner cook t"
type textarea "x"
type textarea "Tyson approved repairs on 2 6 burner cook to"
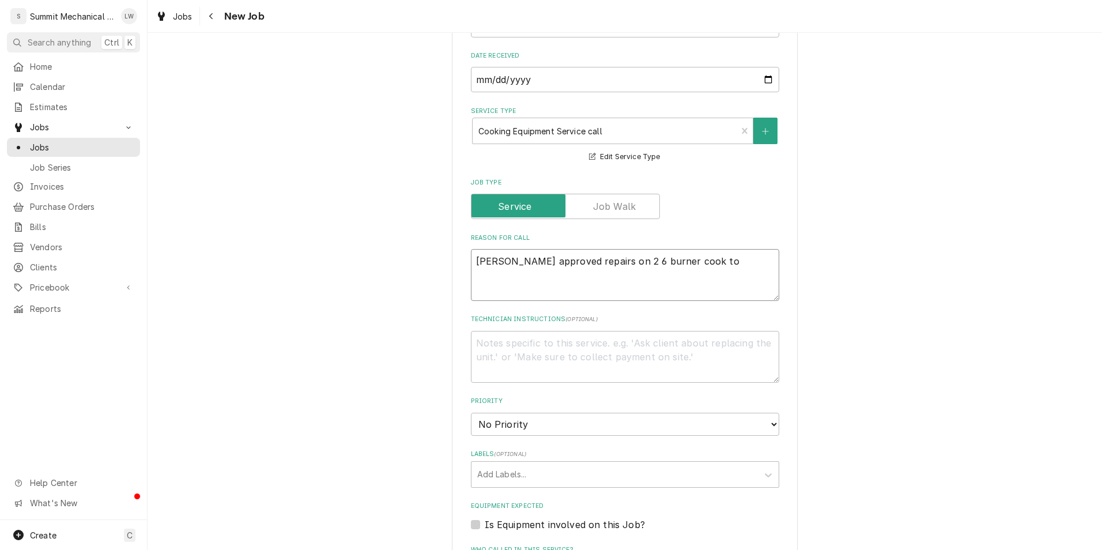
type textarea "x"
type textarea "[PERSON_NAME] approved repairs on 2 6 burner cook tops"
type textarea "x"
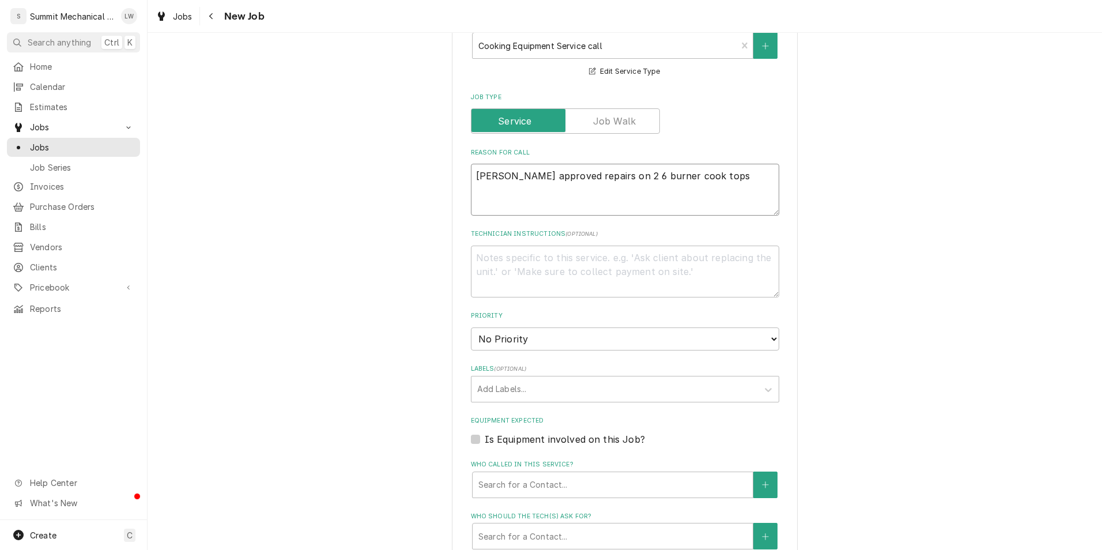
type textarea "[PERSON_NAME] approved repairs on 2 6 burner cook tops"
click at [627, 270] on textarea "Technician Instructions ( optional )" at bounding box center [625, 272] width 308 height 52
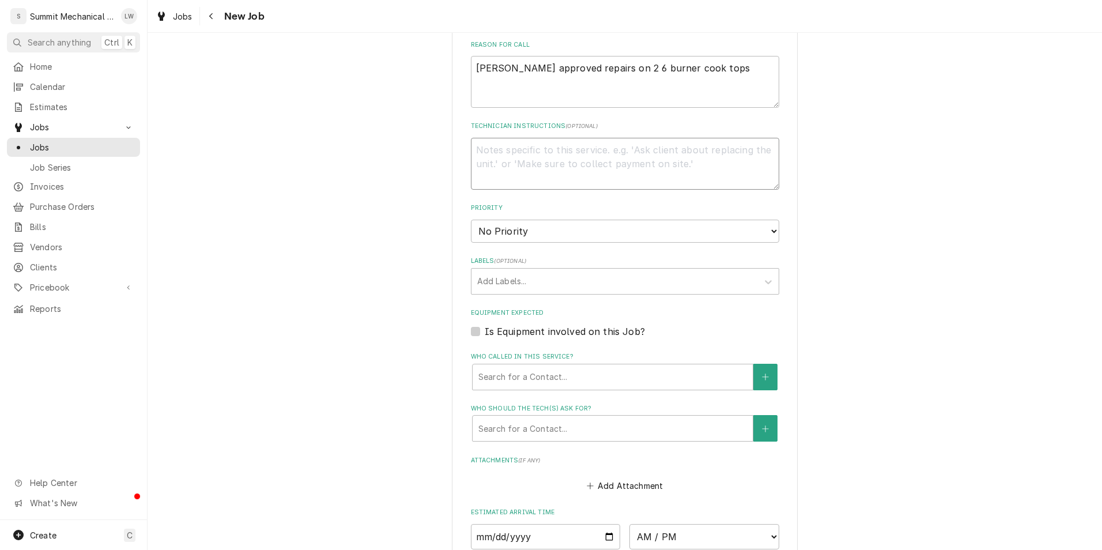
scroll to position [798, 0]
click at [629, 244] on fieldset "Job Details Job Source Direct (Phone/Email/etc.) Service Channel Other Date Rec…" at bounding box center [625, 270] width 308 height 982
click at [635, 229] on select "No Priority Urgent High Medium Low" at bounding box center [625, 230] width 308 height 23
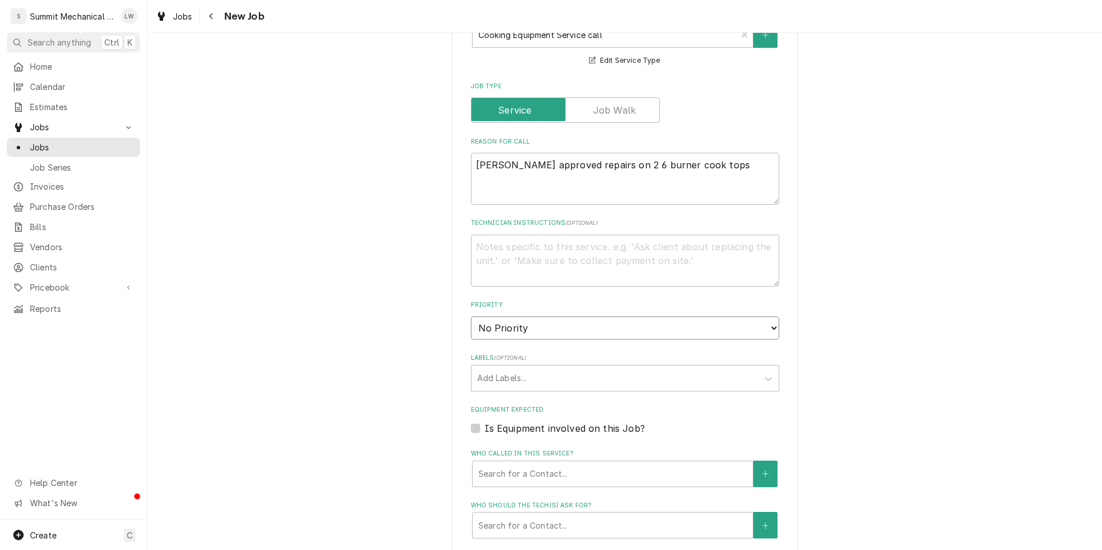
scroll to position [739, 0]
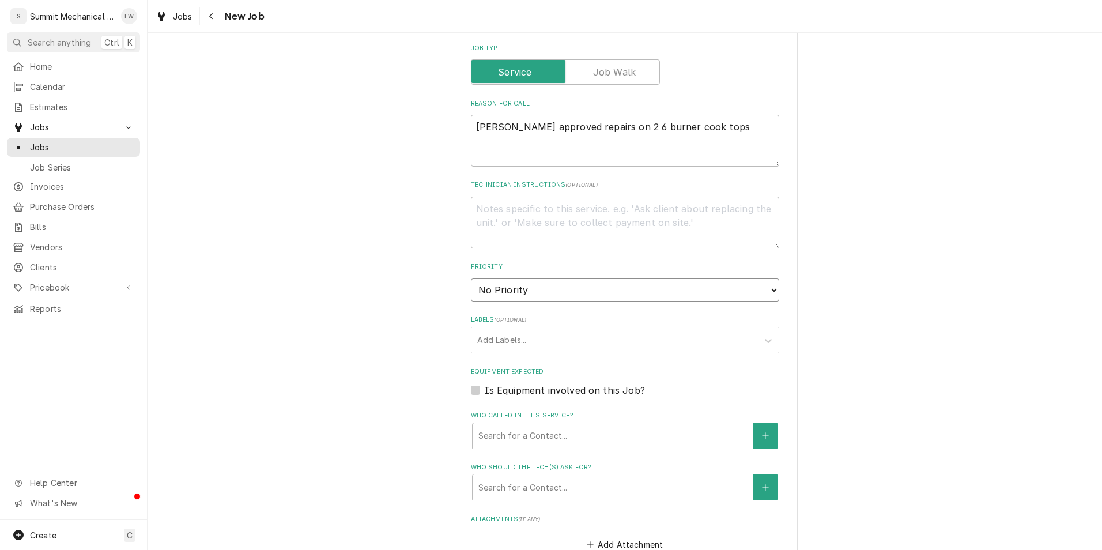
click at [623, 288] on select "No Priority Urgent High Medium Low" at bounding box center [625, 289] width 308 height 23
select select "3"
click at [471, 278] on select "No Priority Urgent High Medium Low" at bounding box center [625, 289] width 308 height 23
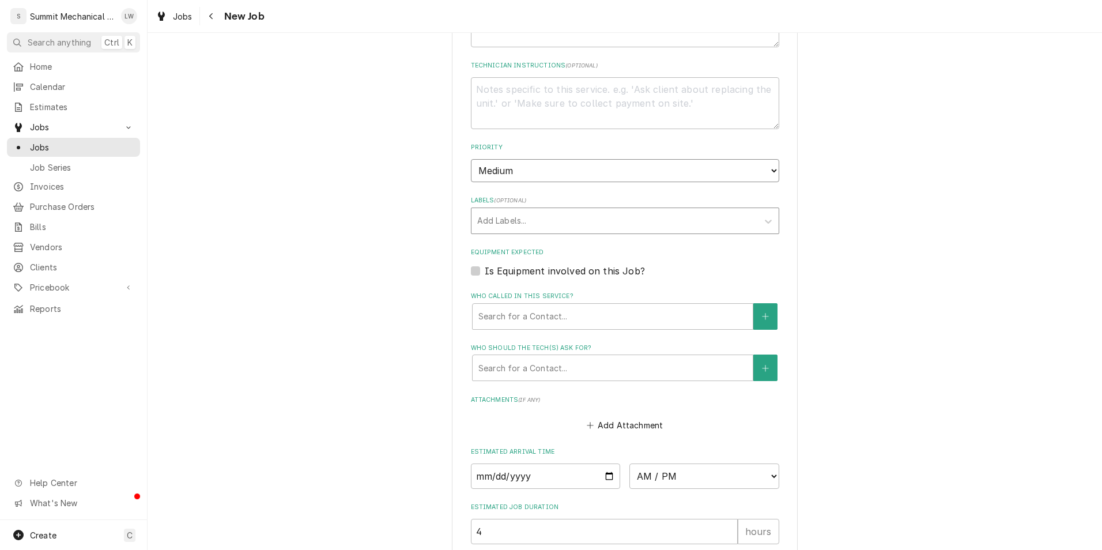
type textarea "x"
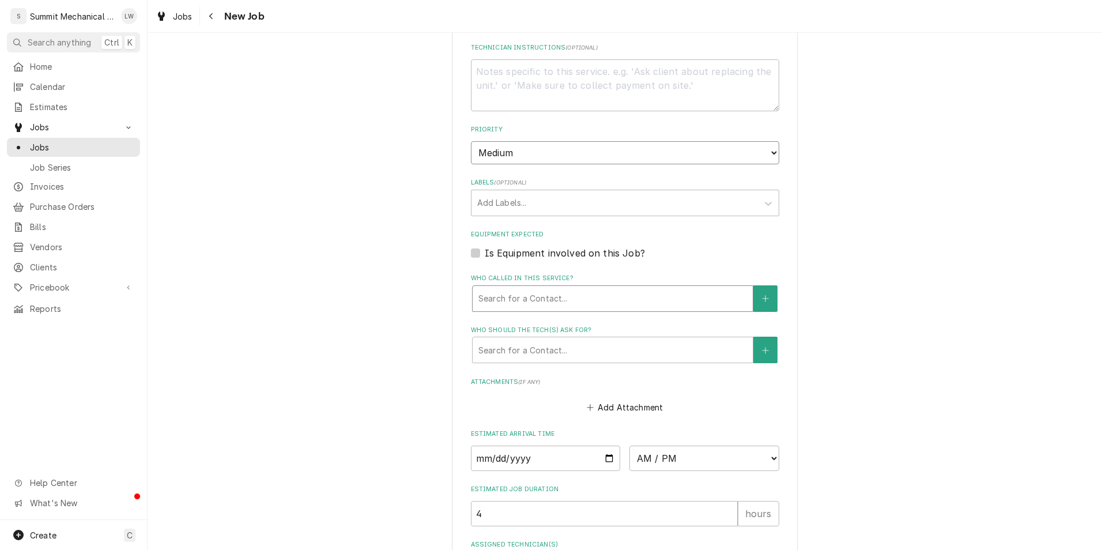
scroll to position [935, 0]
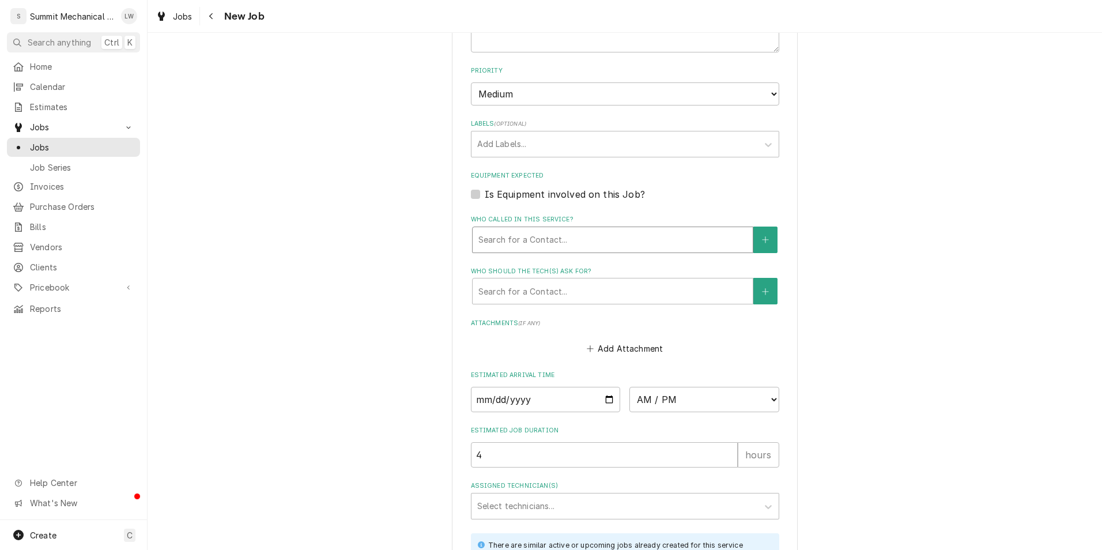
click at [500, 235] on div "Who called in this service?" at bounding box center [612, 239] width 269 height 21
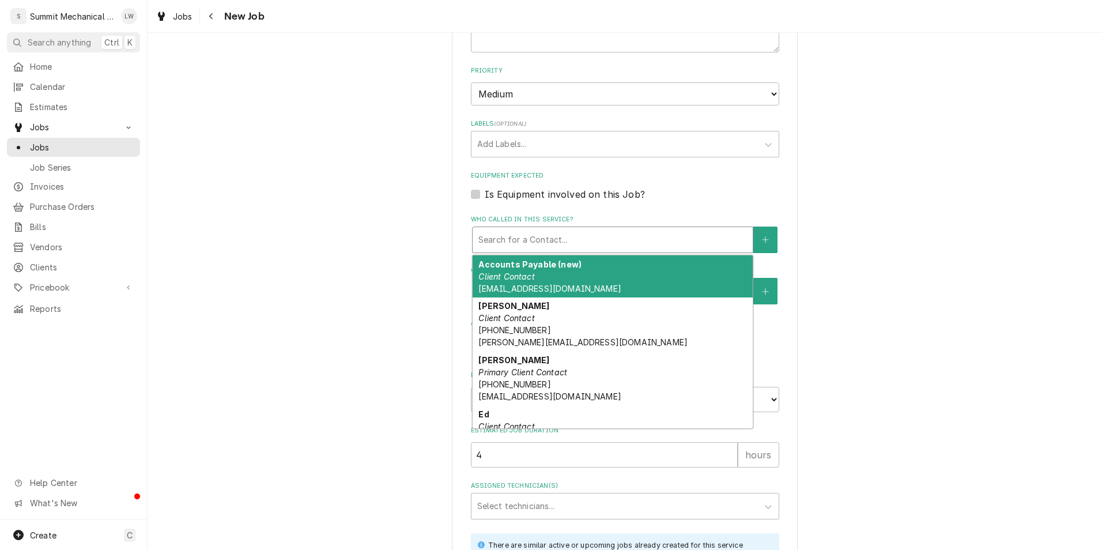
click at [485, 190] on label "Is Equipment involved on this Job?" at bounding box center [565, 194] width 160 height 14
click at [485, 190] on input "Equipment Expected" at bounding box center [639, 199] width 308 height 25
checkbox input "true"
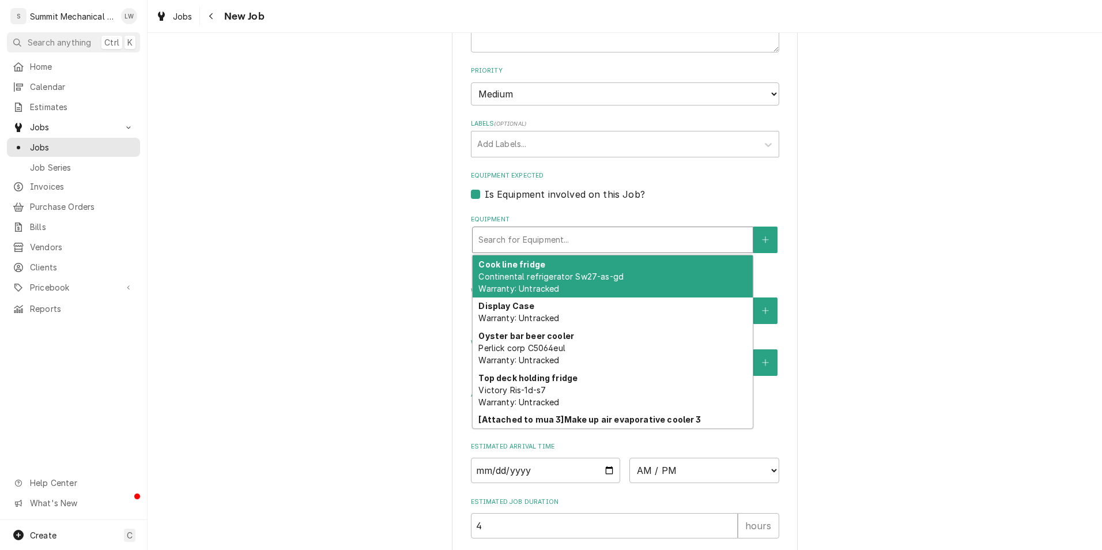
click at [538, 244] on div "Equipment" at bounding box center [612, 239] width 269 height 21
type textarea "x"
type input "v"
type textarea "x"
type input "vu"
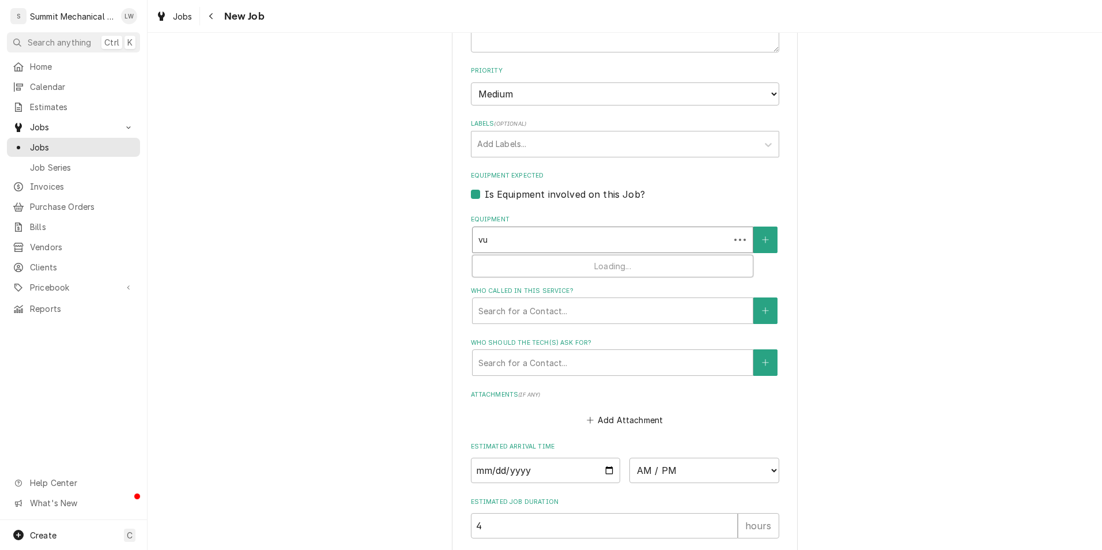
type textarea "x"
type input "vul"
type textarea "x"
type input "vuld"
type textarea "x"
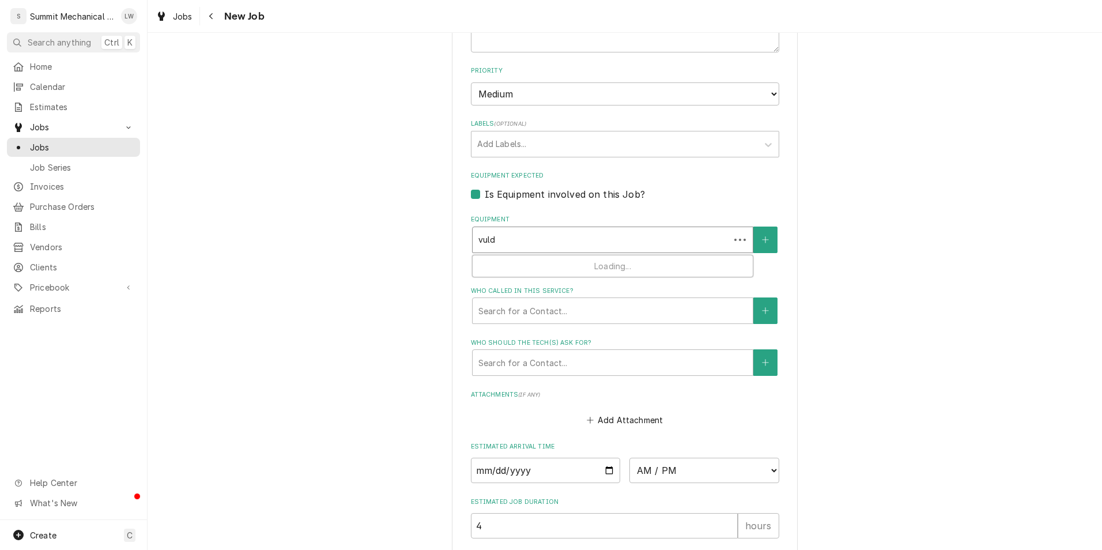
type input "vul"
type textarea "x"
type input "vulc"
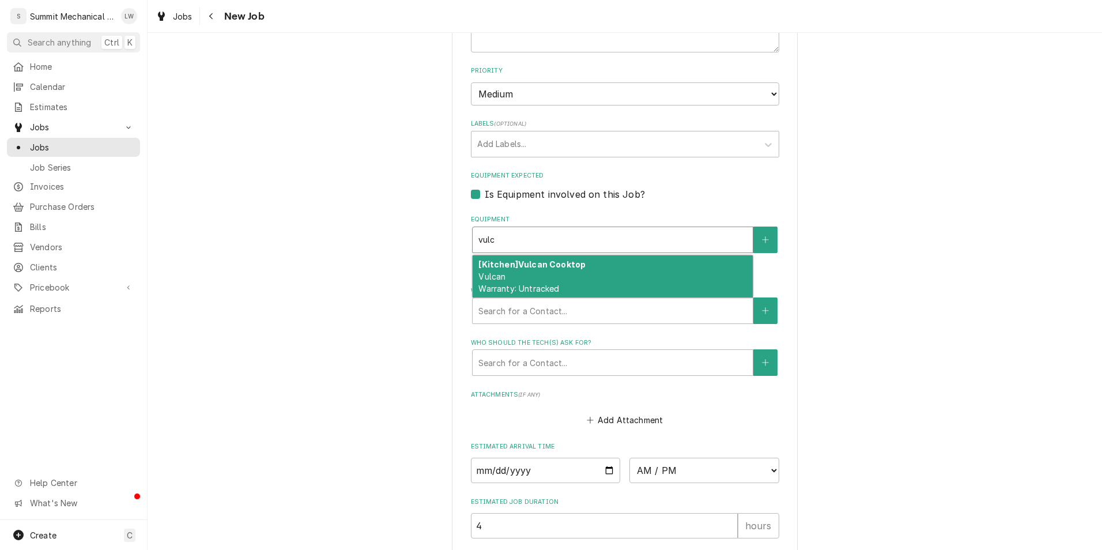
click at [569, 270] on div "[Kitchen] Vulcan Cooktop Vulcan Warranty: Untracked" at bounding box center [613, 276] width 280 height 42
type textarea "x"
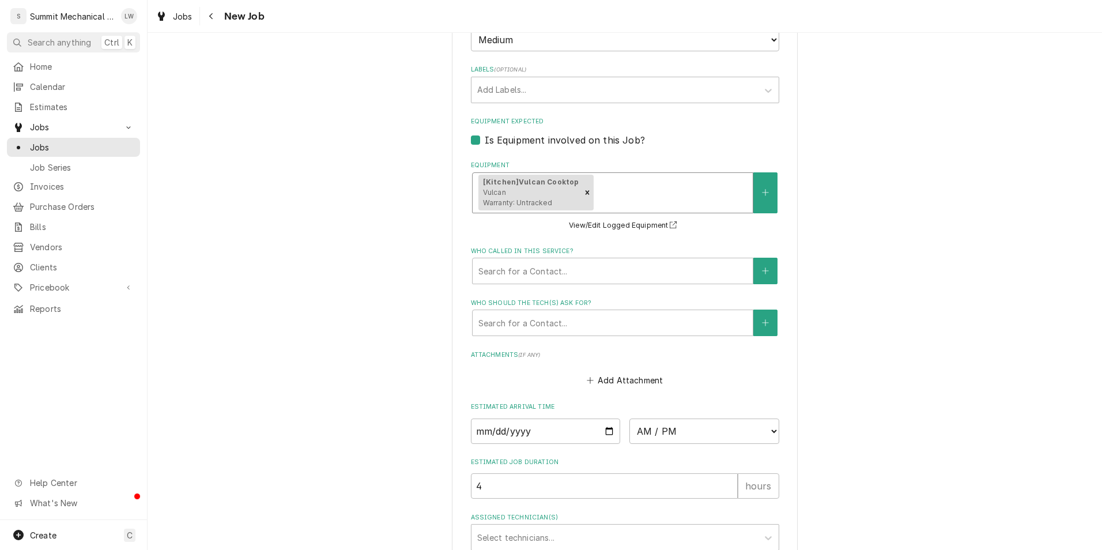
scroll to position [990, 0]
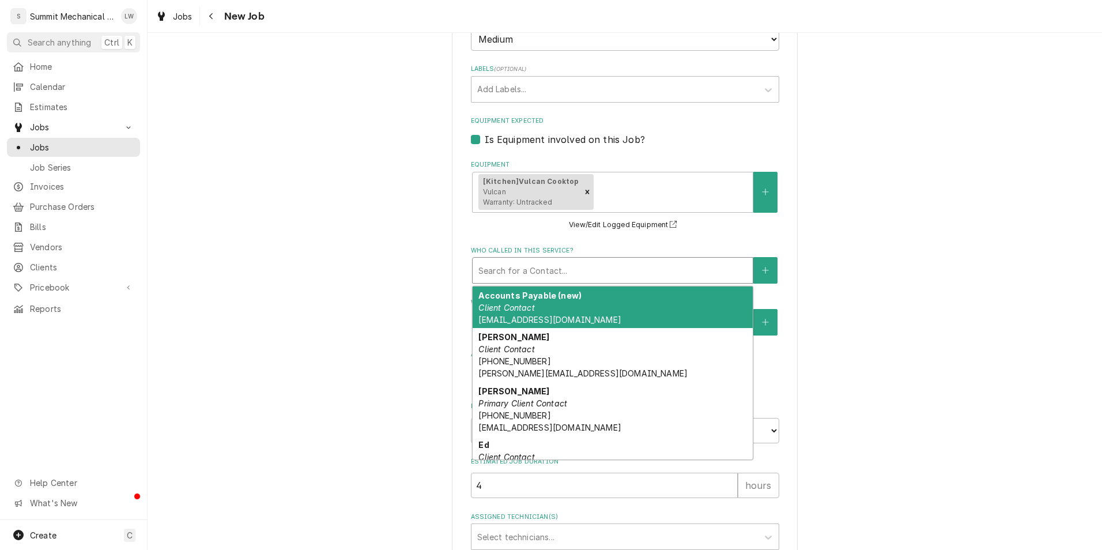
click at [576, 269] on div "Who called in this service?" at bounding box center [612, 270] width 269 height 21
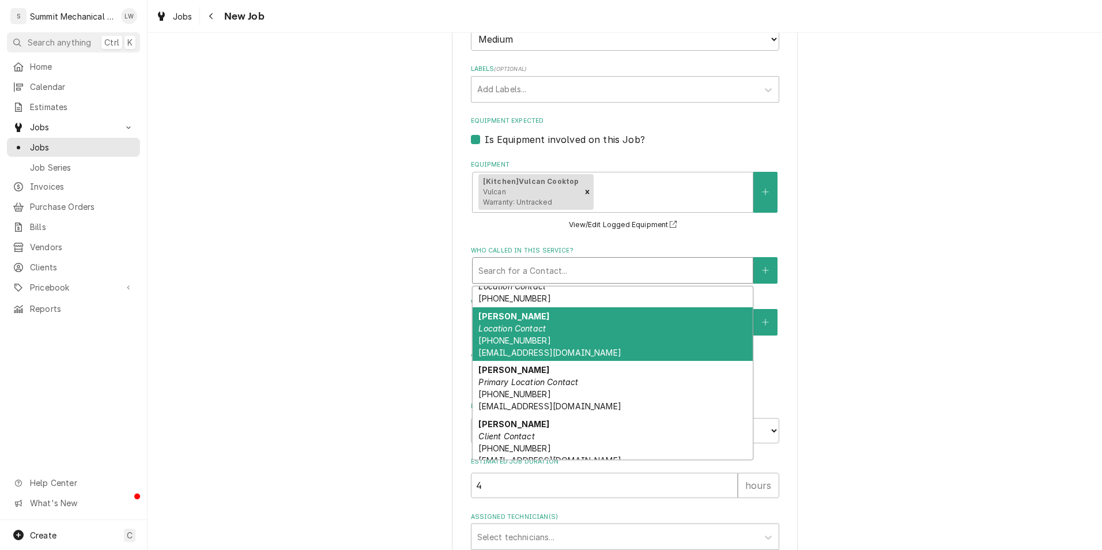
scroll to position [226, 0]
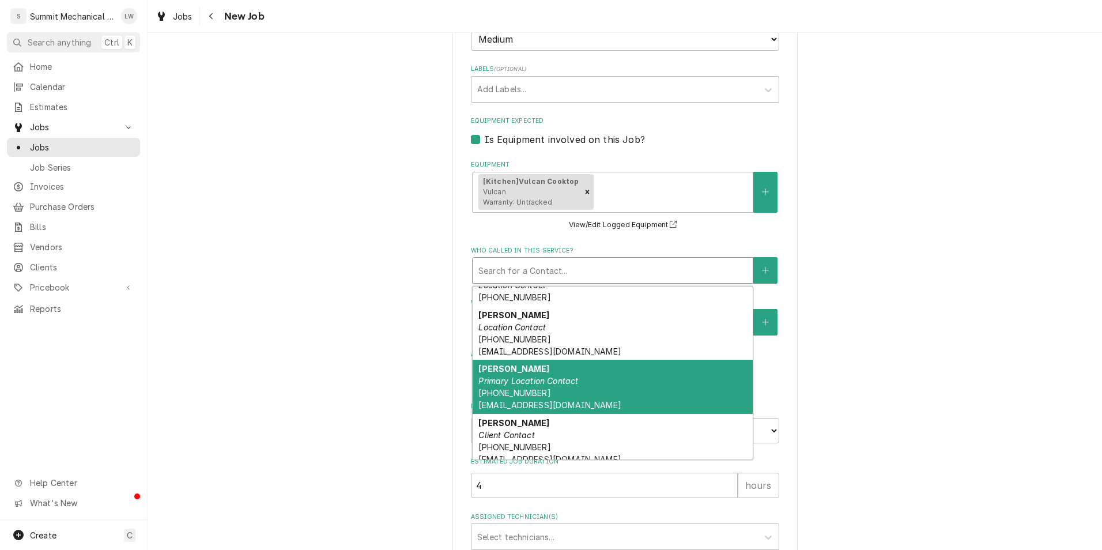
click at [527, 384] on em "Primary Location Contact" at bounding box center [528, 381] width 100 height 10
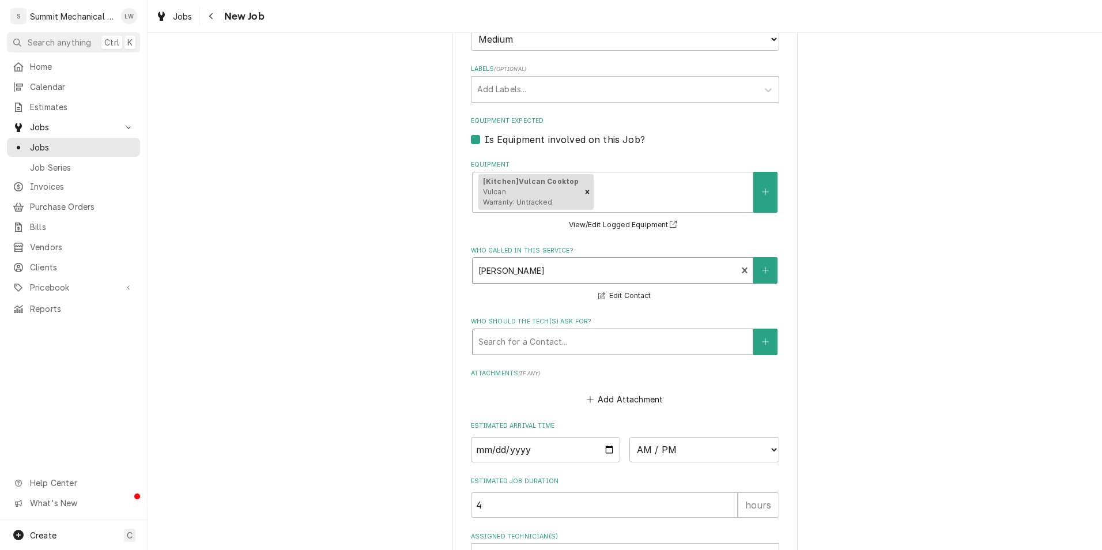
click at [540, 347] on div "Who should the tech(s) ask for?" at bounding box center [612, 341] width 269 height 21
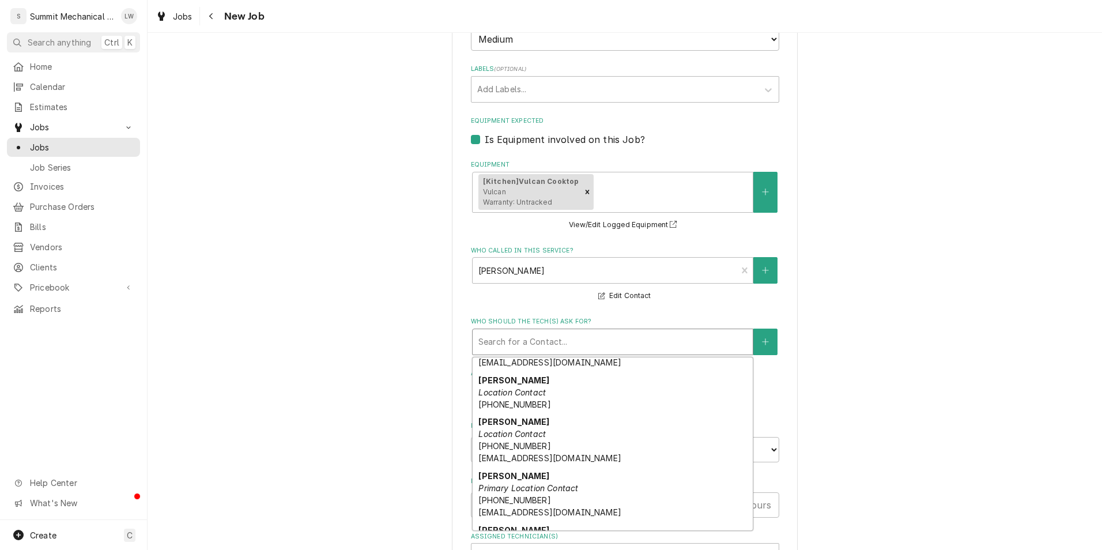
scroll to position [191, 0]
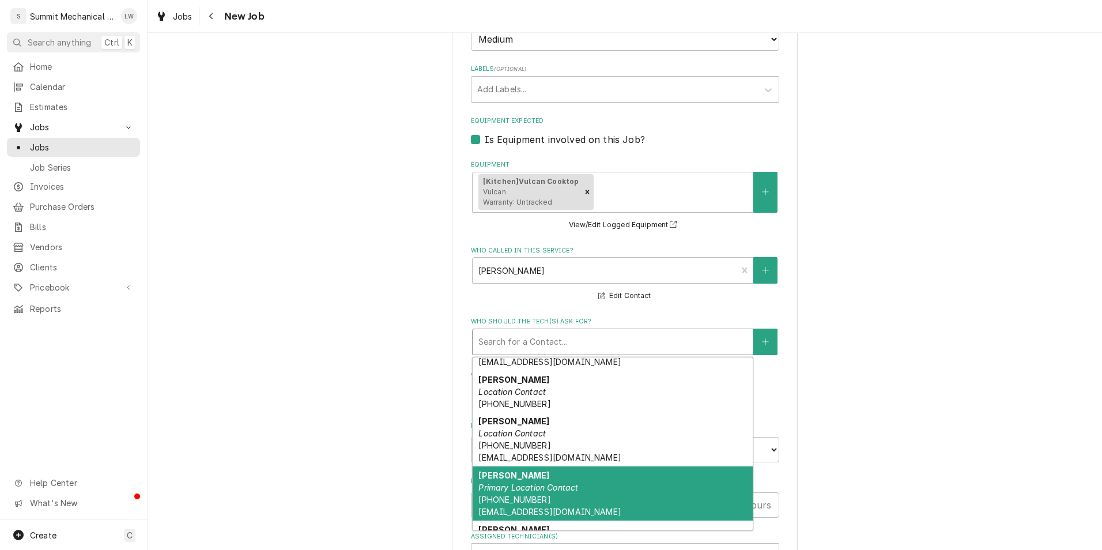
click at [537, 496] on div "Tyson Primary Location Contact (801) 750-5046 tyson@marketstreetgrill.com" at bounding box center [613, 493] width 280 height 54
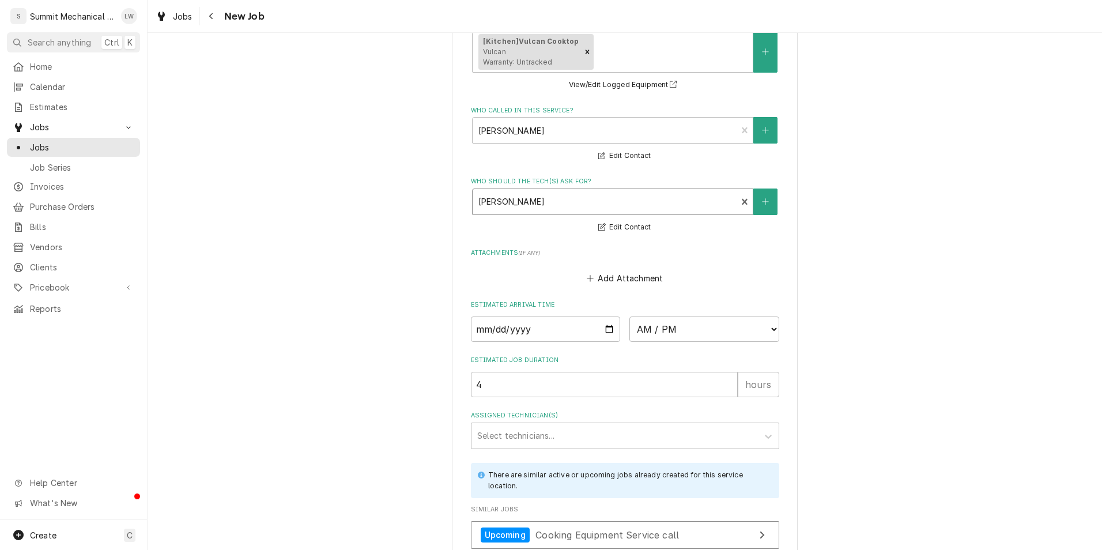
scroll to position [1132, 0]
click at [604, 324] on input "Date" at bounding box center [546, 326] width 150 height 25
click at [610, 327] on input "Date" at bounding box center [546, 326] width 150 height 25
type textarea "x"
type input "2025-08-19"
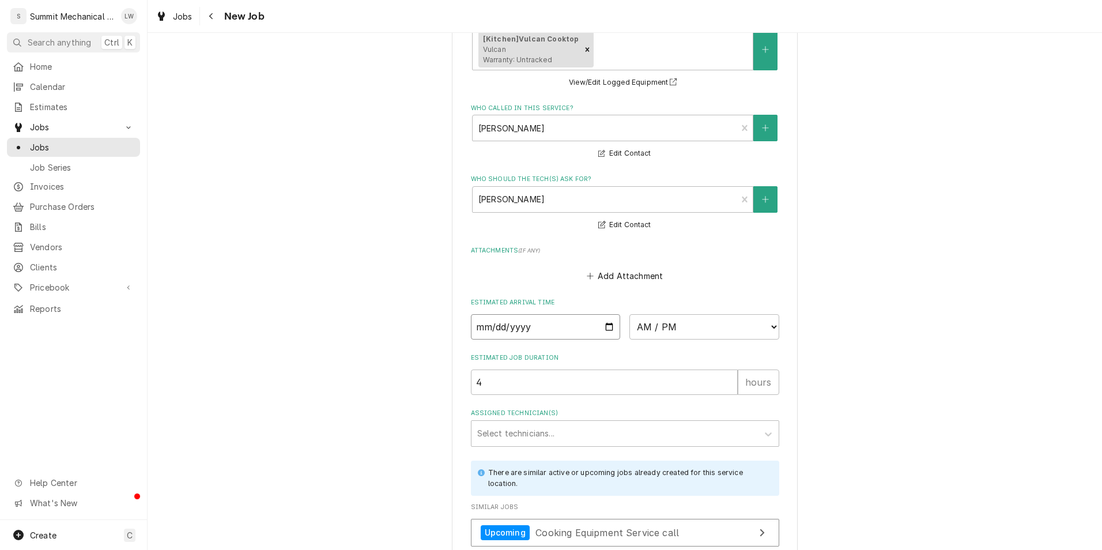
type textarea "x"
click at [757, 321] on select "AM / PM 6:00 AM 6:15 AM 6:30 AM 6:45 AM 7:00 AM 7:15 AM 7:30 AM 7:45 AM 8:00 AM…" at bounding box center [704, 326] width 150 height 25
select select "08:00:00"
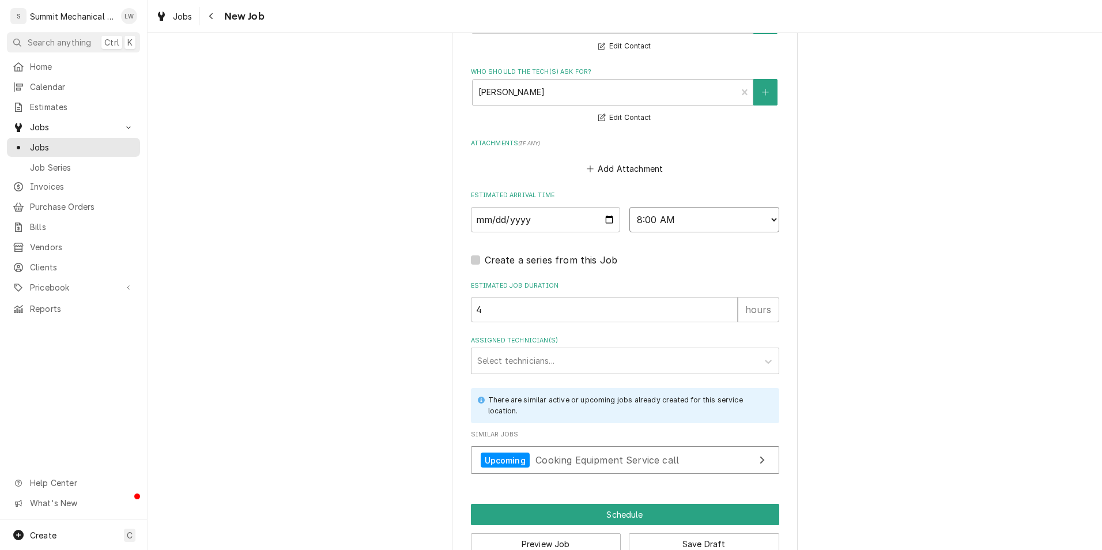
scroll to position [1269, 0]
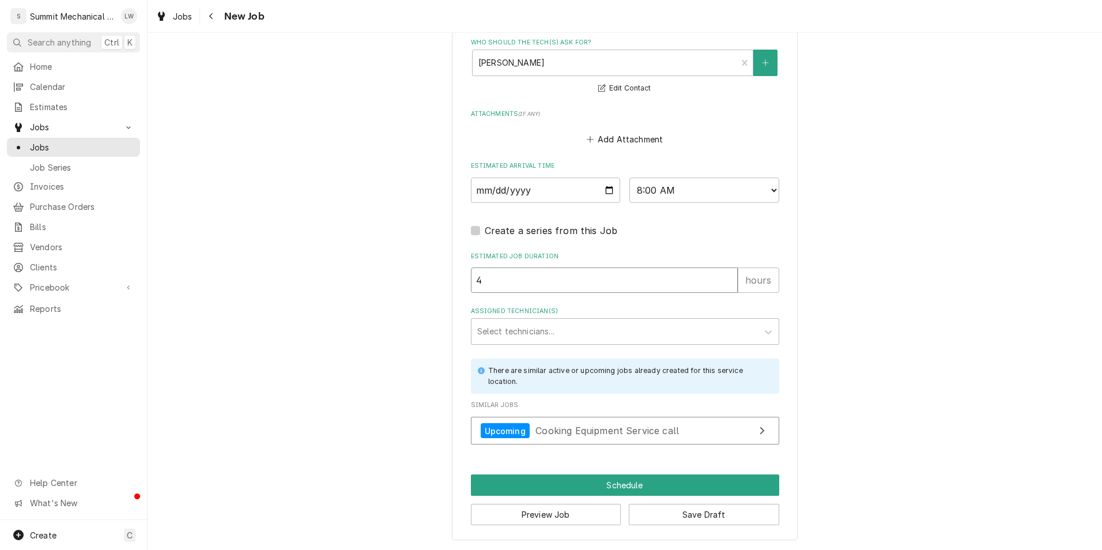
click at [669, 289] on input "4" at bounding box center [604, 279] width 267 height 25
type textarea "x"
type input "2"
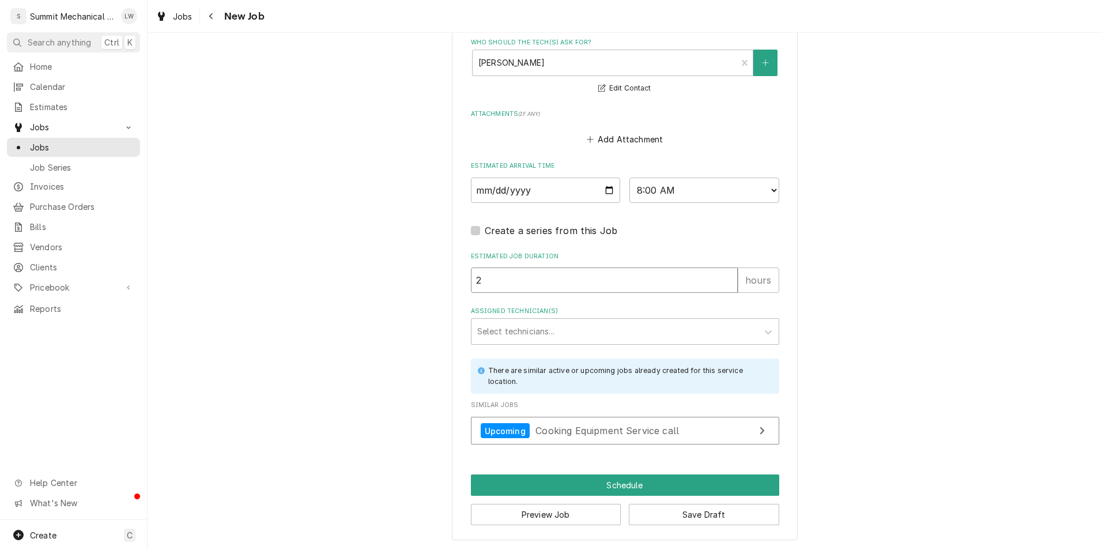
type textarea "x"
type input "2"
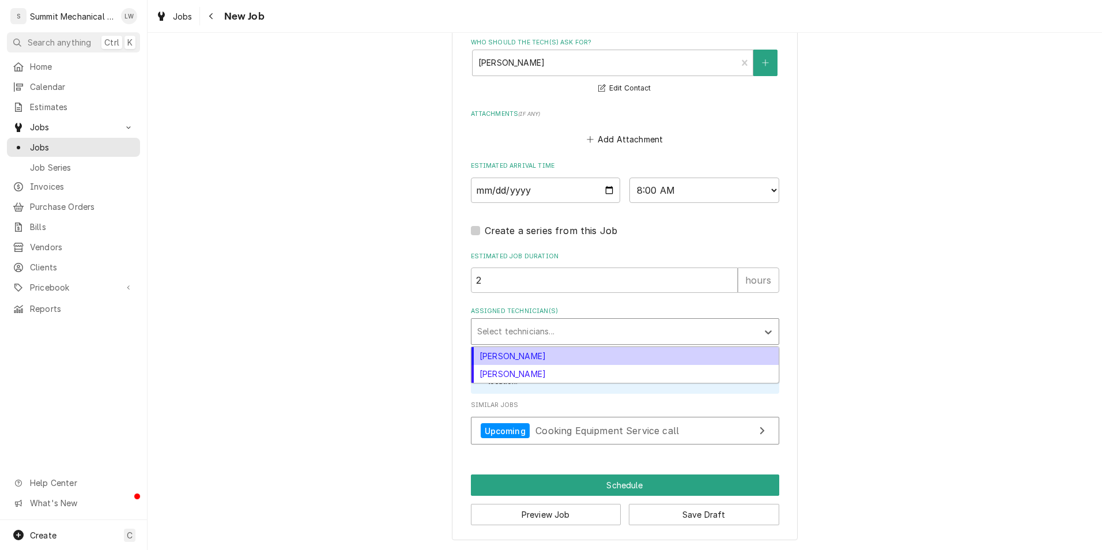
click at [610, 322] on div "Assigned Technician(s)" at bounding box center [614, 331] width 275 height 21
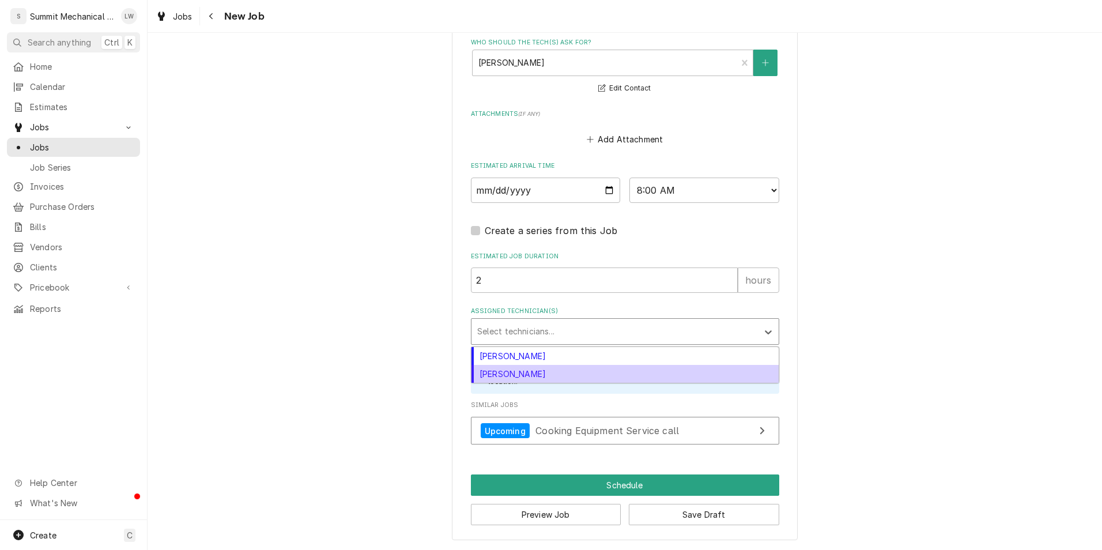
click at [566, 365] on div "Skyler Roundy" at bounding box center [625, 374] width 307 height 18
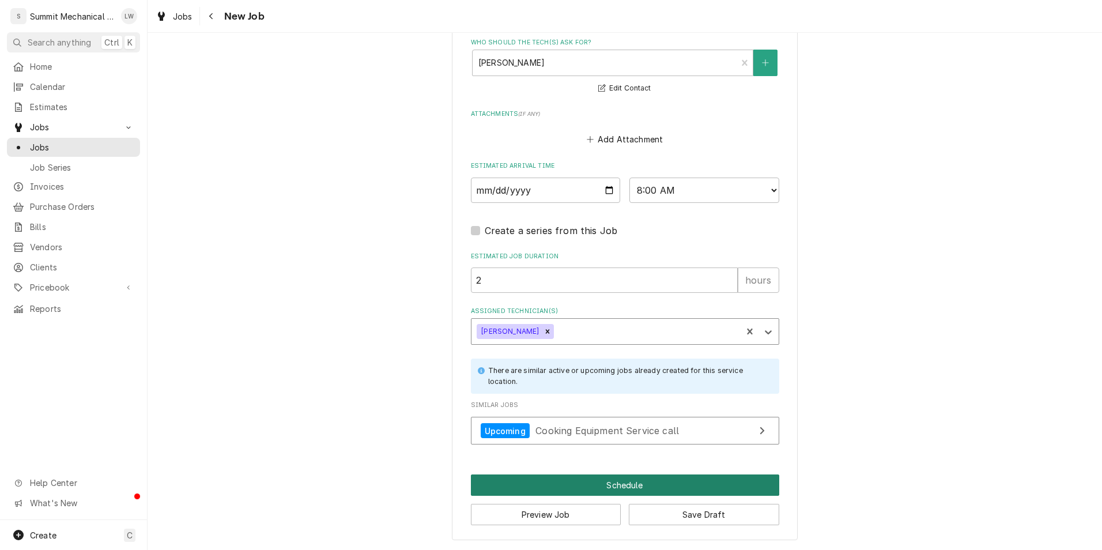
click at [626, 487] on button "Schedule" at bounding box center [625, 484] width 308 height 21
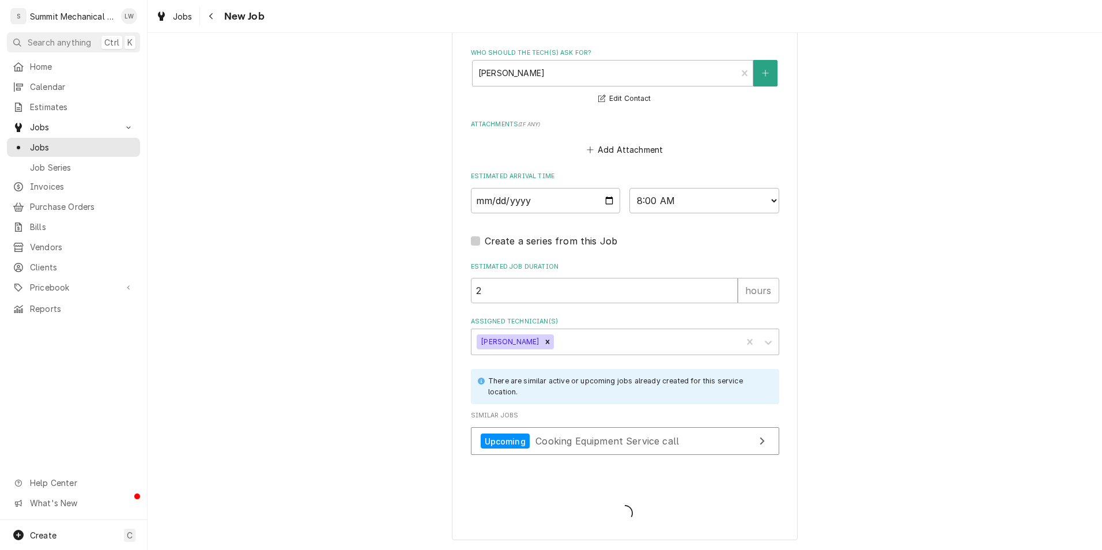
scroll to position [1258, 0]
type textarea "x"
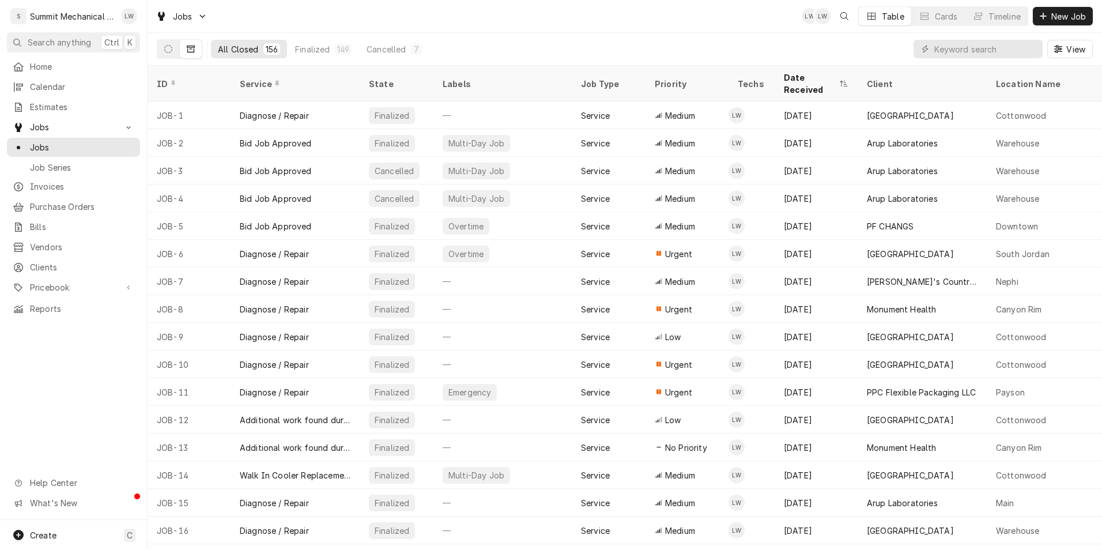
click at [157, 48] on div "Dynamic Content Wrapper" at bounding box center [180, 49] width 46 height 20
click at [170, 48] on icon "Dynamic Content Wrapper" at bounding box center [168, 49] width 8 height 8
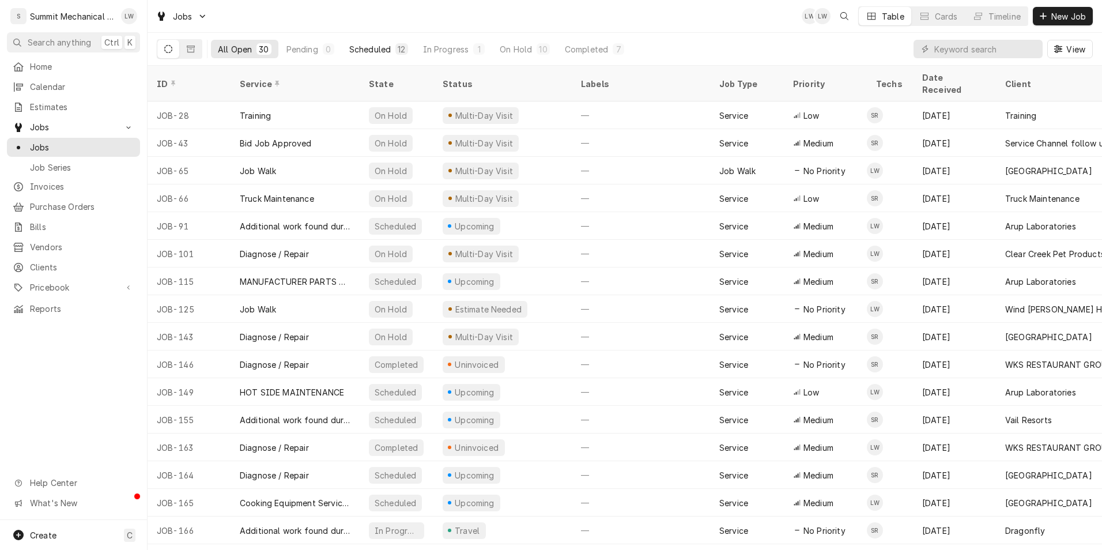
click at [377, 43] on div "Scheduled" at bounding box center [370, 49] width 42 height 12
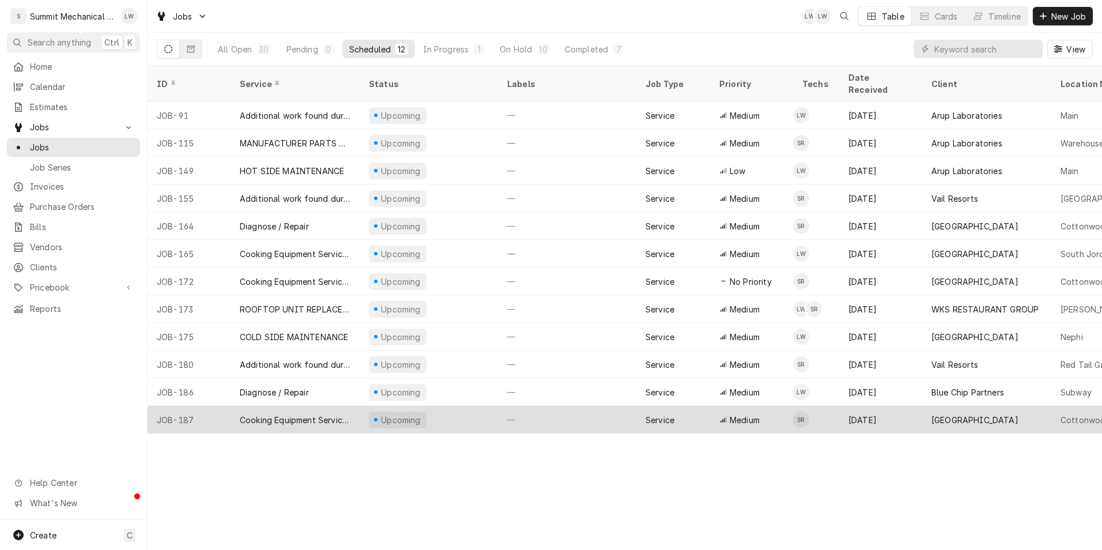
click at [284, 414] on div "Cooking Equipment Service call" at bounding box center [295, 420] width 111 height 12
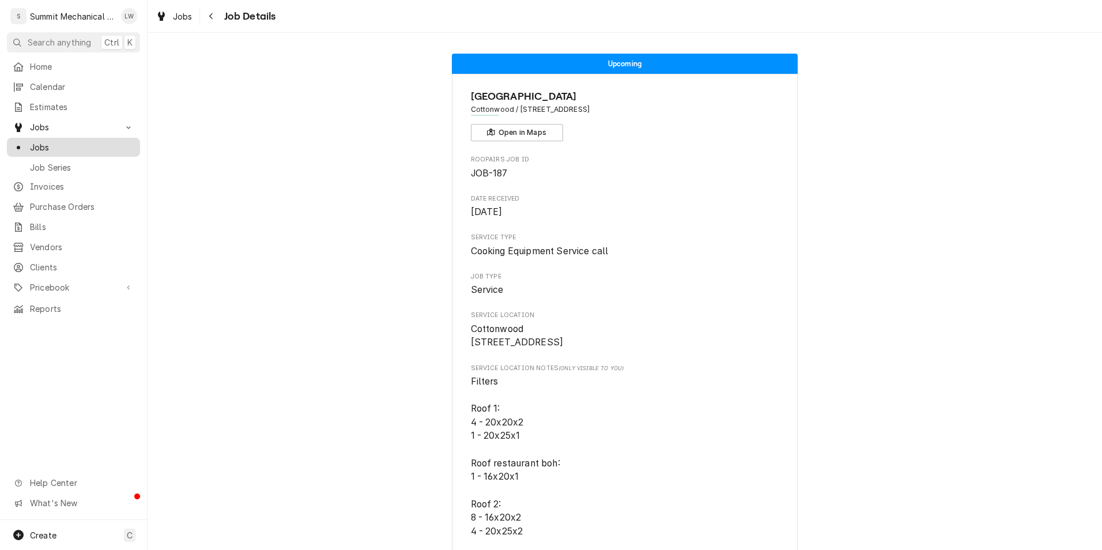
click at [53, 144] on span "Jobs" at bounding box center [82, 147] width 104 height 12
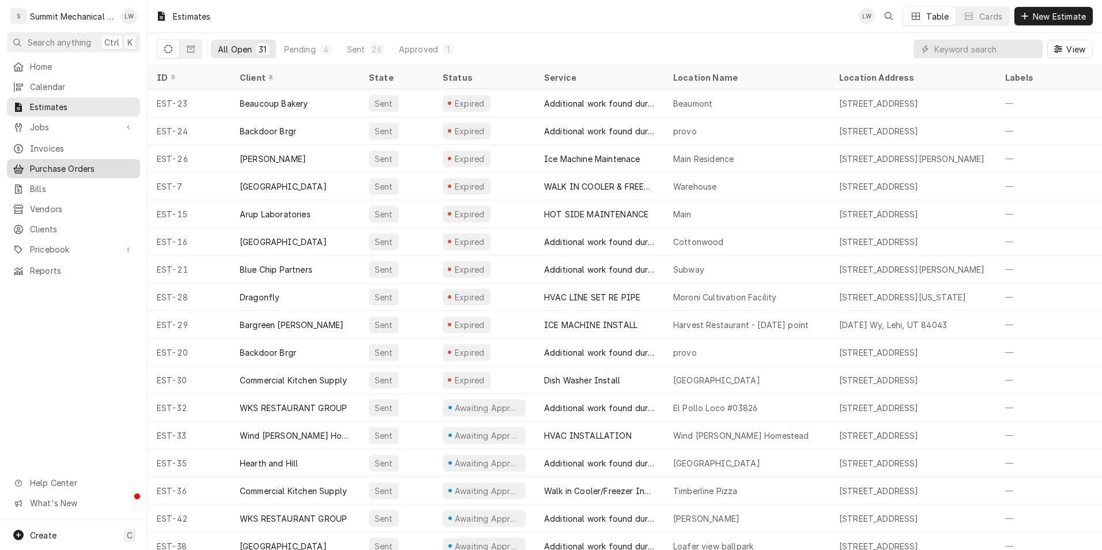
click at [62, 163] on span "Purchase Orders" at bounding box center [82, 169] width 104 height 12
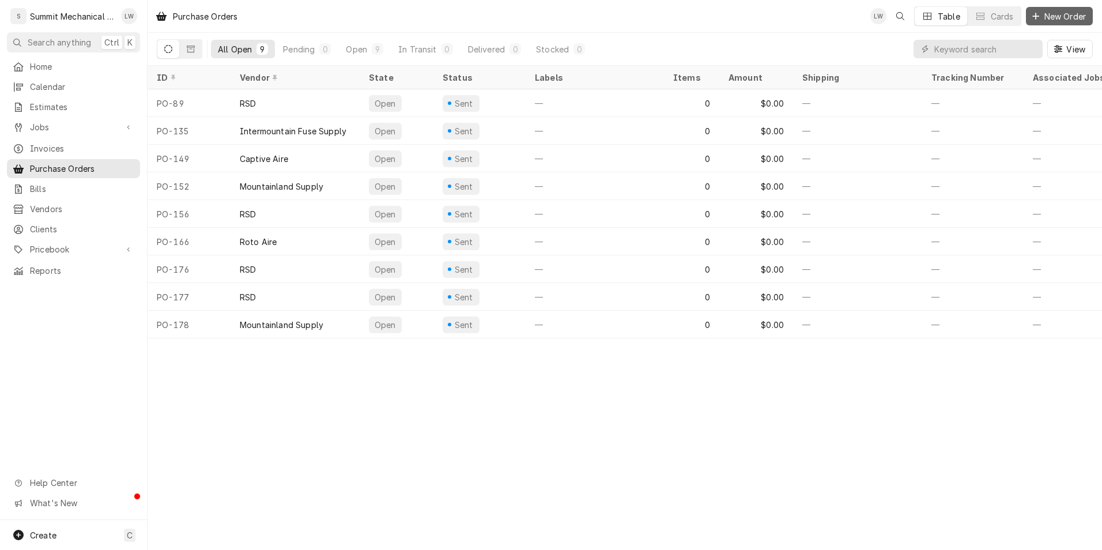
click at [1054, 11] on span "New Order" at bounding box center [1065, 16] width 46 height 12
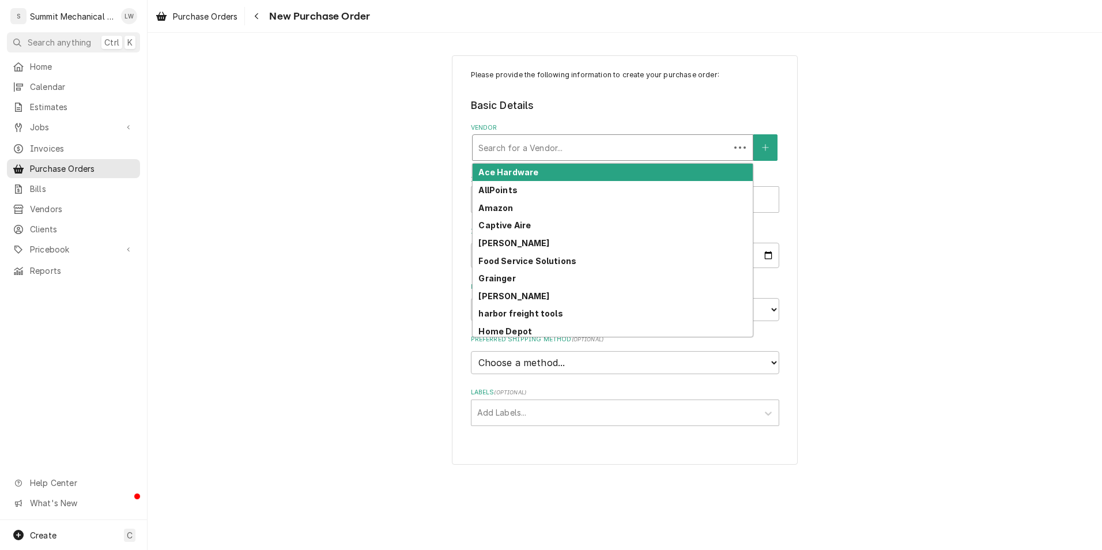
click at [557, 150] on div "Vendor" at bounding box center [601, 147] width 246 height 21
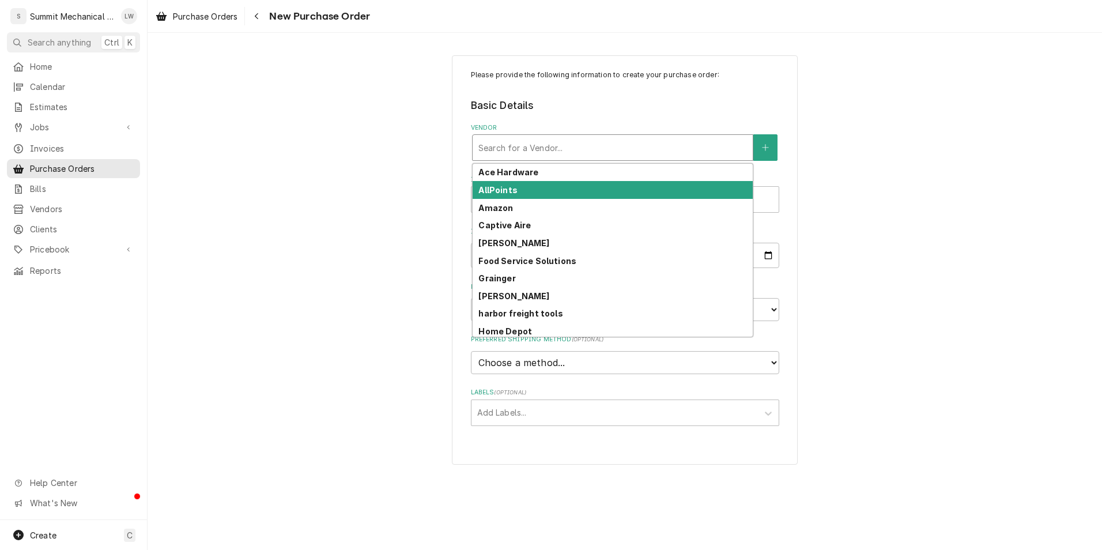
click at [546, 186] on div "AllPoints" at bounding box center [613, 190] width 280 height 18
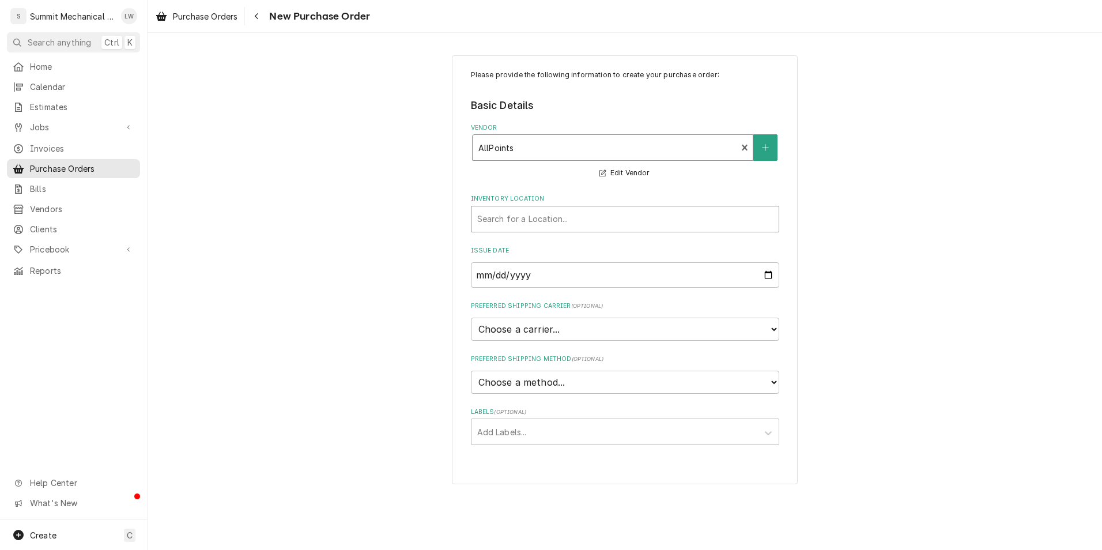
click at [559, 219] on div "Inventory Location" at bounding box center [625, 219] width 296 height 21
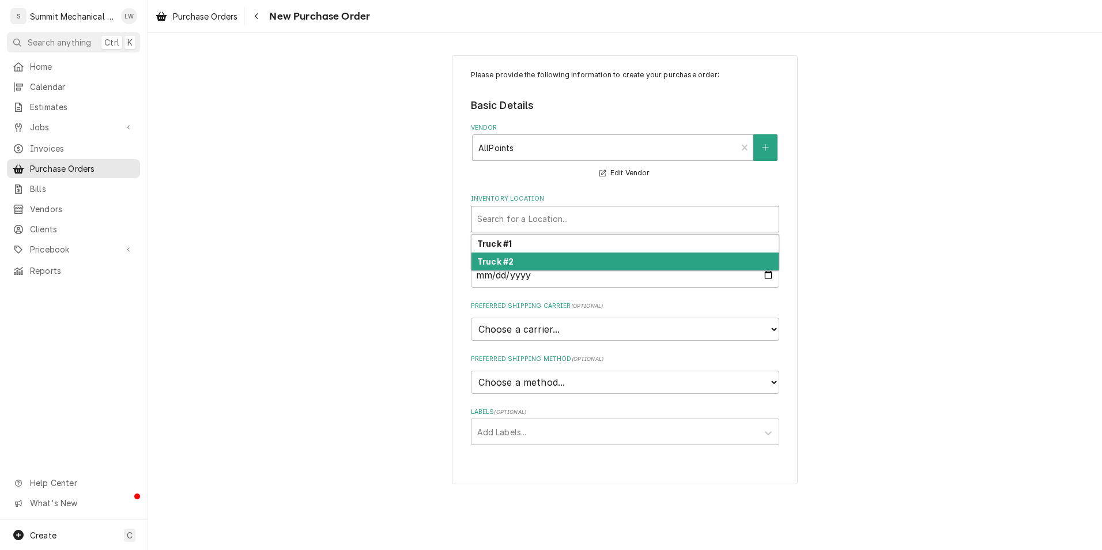
click at [534, 262] on div "Truck #2" at bounding box center [625, 261] width 307 height 18
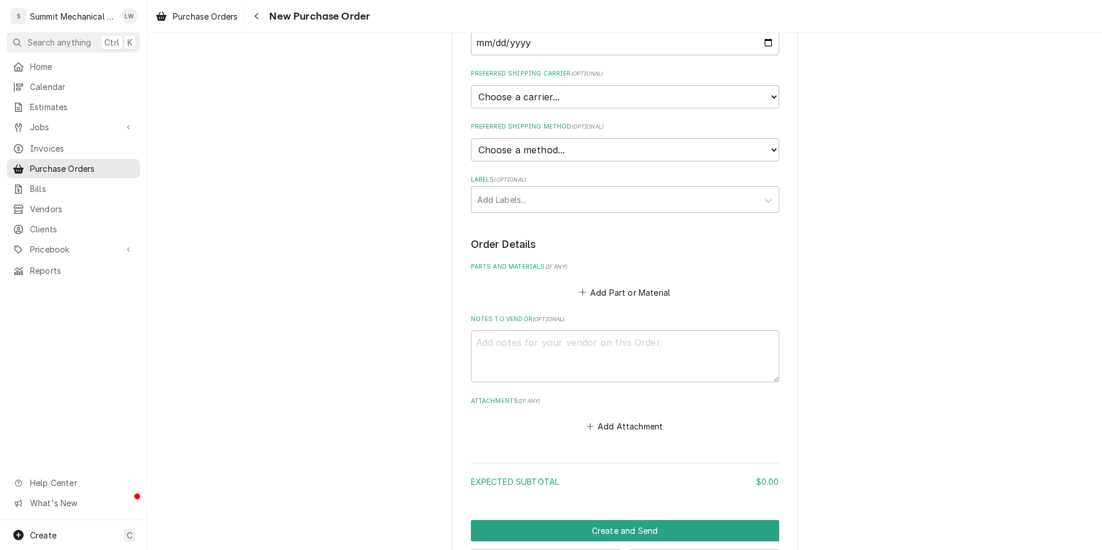
scroll to position [278, 0]
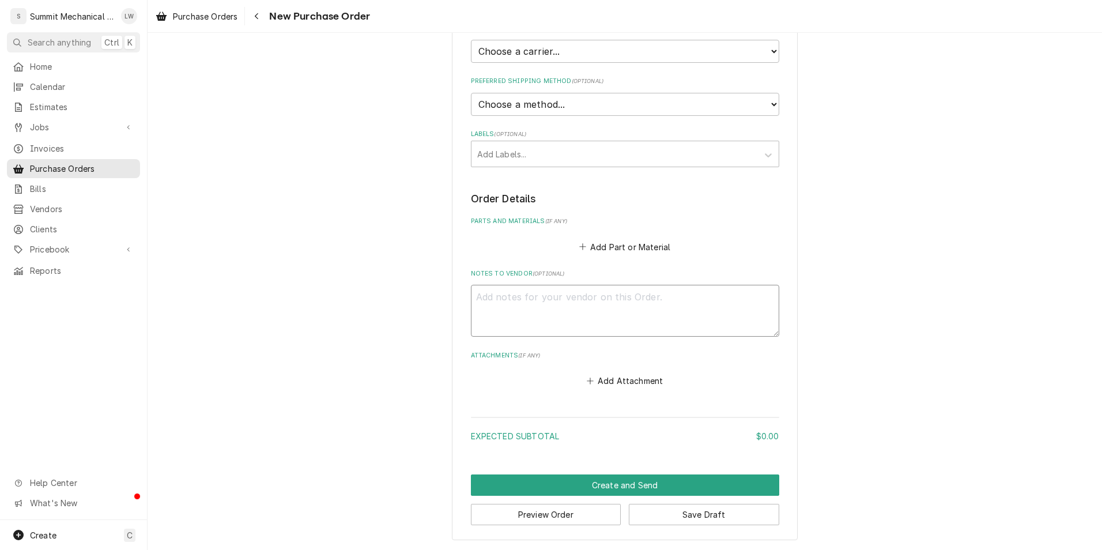
click at [609, 293] on textarea "Notes to Vendor ( optional )" at bounding box center [625, 311] width 308 height 52
type textarea "x"
type textarea "D"
type textarea "x"
type textarea "Dk"
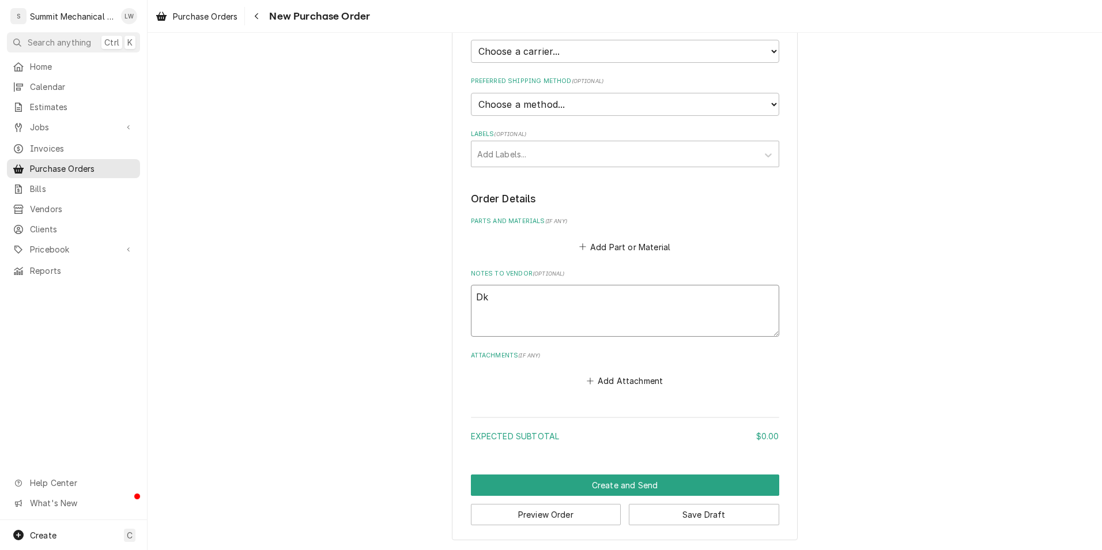
type textarea "x"
type textarea "Dky"
type textarea "x"
type textarea "Dk"
type textarea "x"
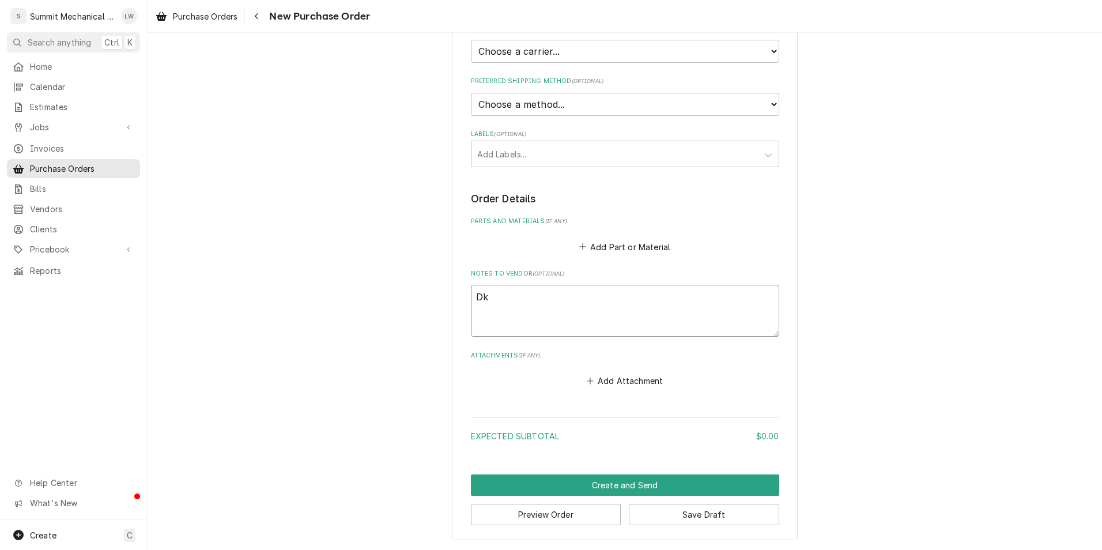
type textarea "D"
type textarea "x"
type textarea "S"
type textarea "x"
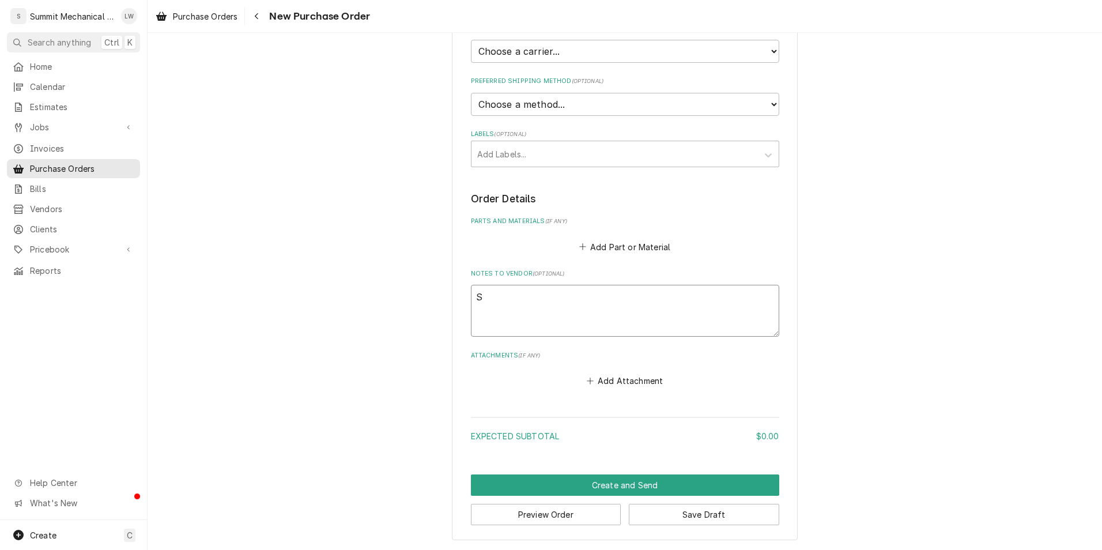
type textarea "Sk"
type textarea "x"
type textarea "Skyl"
type textarea "x"
type textarea "Skylo"
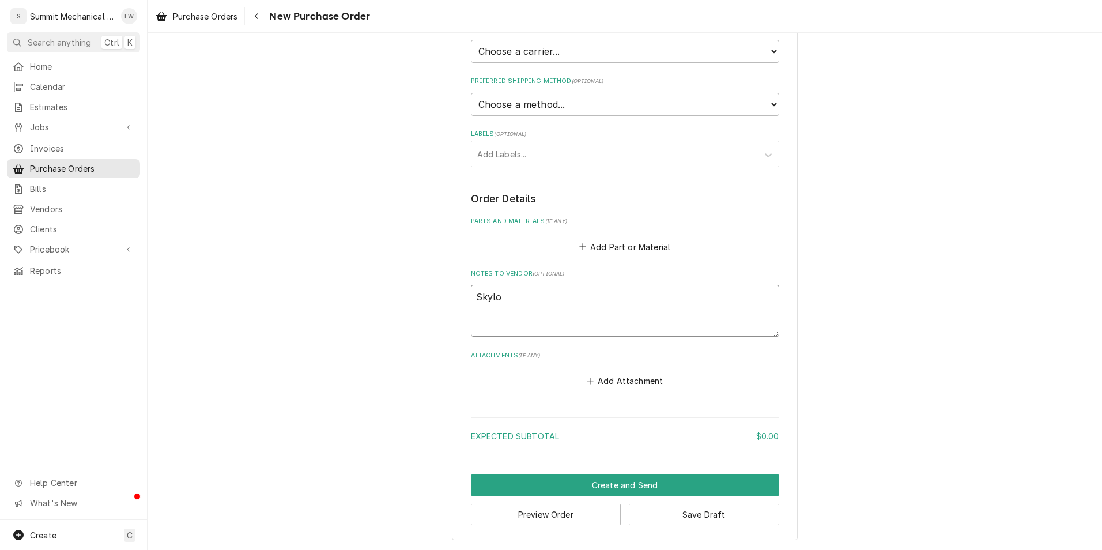
type textarea "x"
type textarea "Skyloe"
type textarea "x"
type textarea "Skyloer"
type textarea "x"
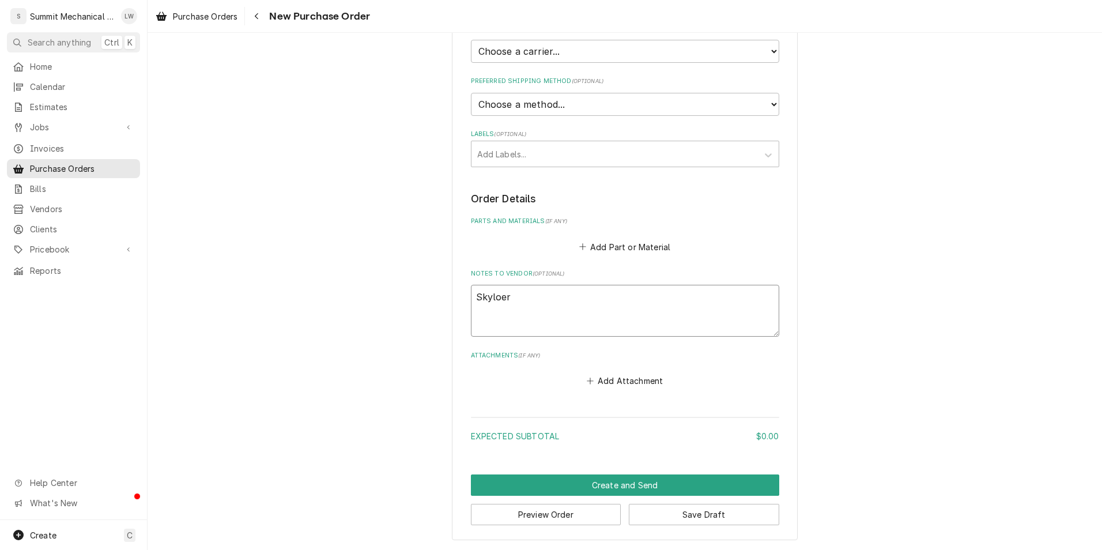
type textarea "Skyloer"
type textarea "x"
type textarea "Skyloer"
type textarea "x"
type textarea "Skyloe"
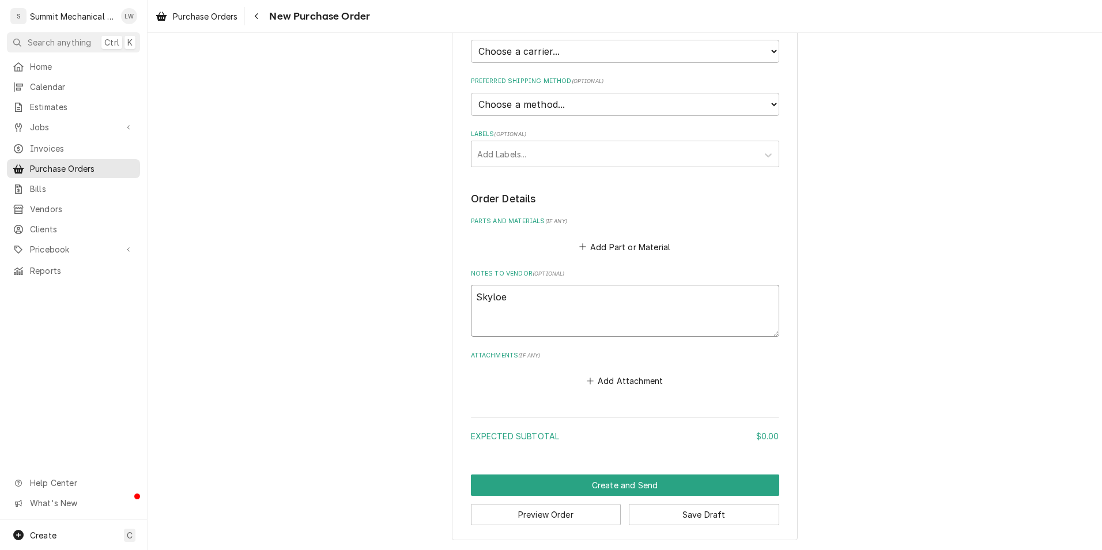
type textarea "x"
type textarea "Skylo"
type textarea "x"
type textarea "Skyl"
type textarea "x"
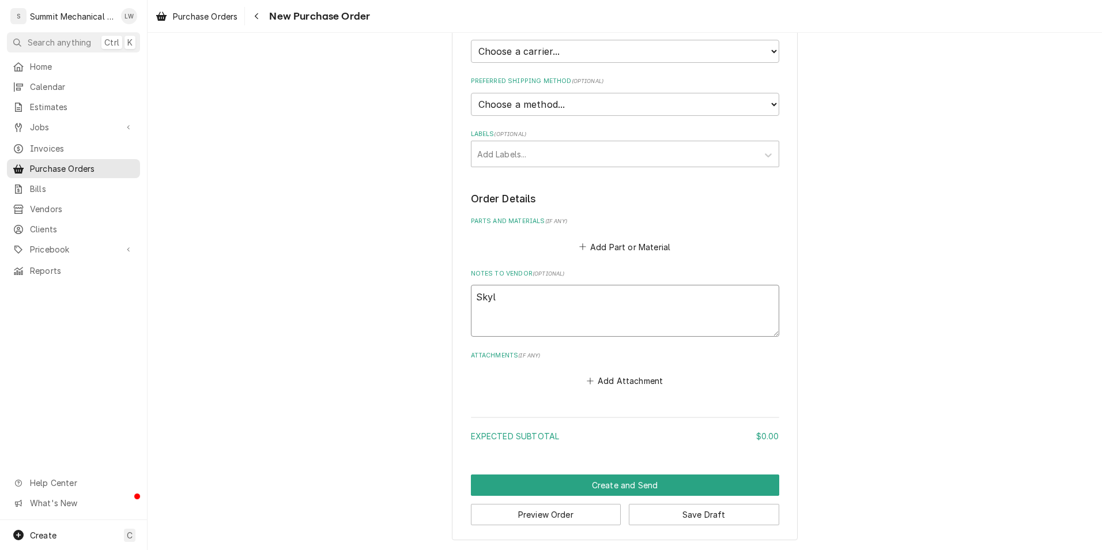
type textarea "Skyle"
type textarea "x"
type textarea "Skyler"
type textarea "x"
type textarea "Skyler"
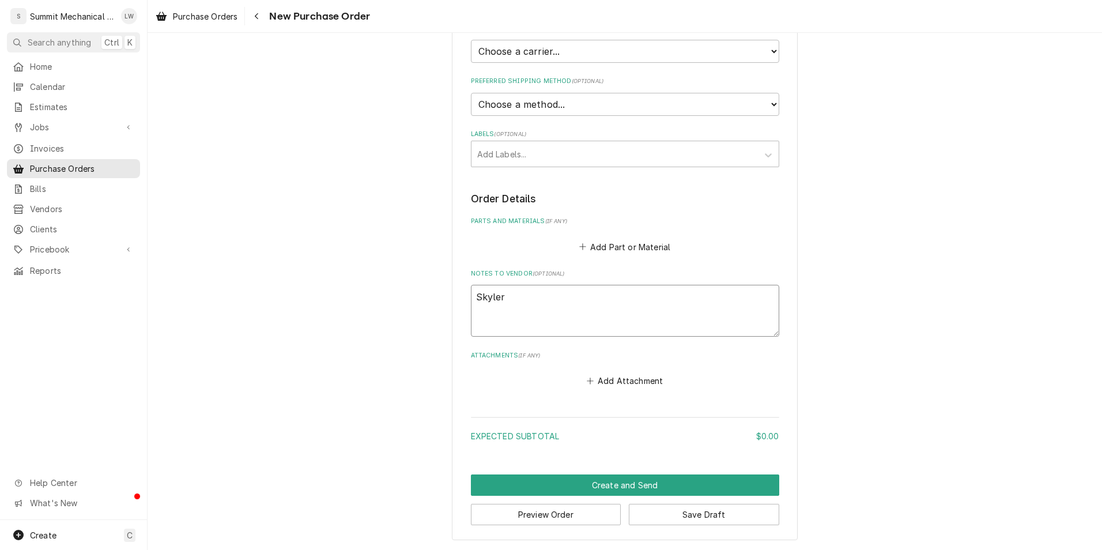
type textarea "x"
type textarea "Skyler J"
type textarea "x"
type textarea "Skyler Jo"
type textarea "x"
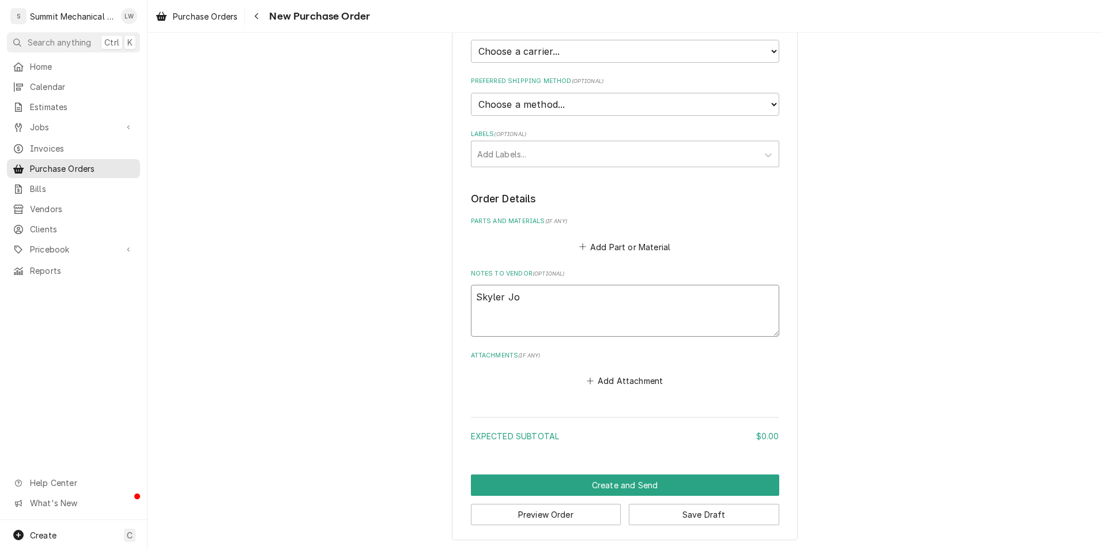
type textarea "Skyler Job"
type textarea "x"
type textarea "Skyler Job"
type textarea "x"
type textarea "Skyler Job 1"
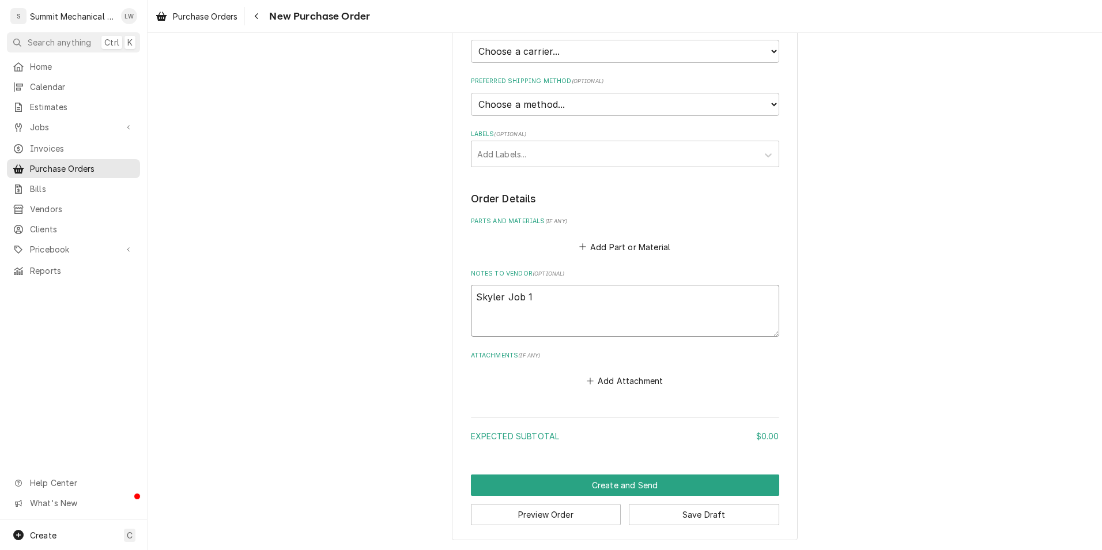
type textarea "x"
type textarea "Skyler Job 18"
type textarea "x"
type textarea "Skyler Job 187"
type textarea "x"
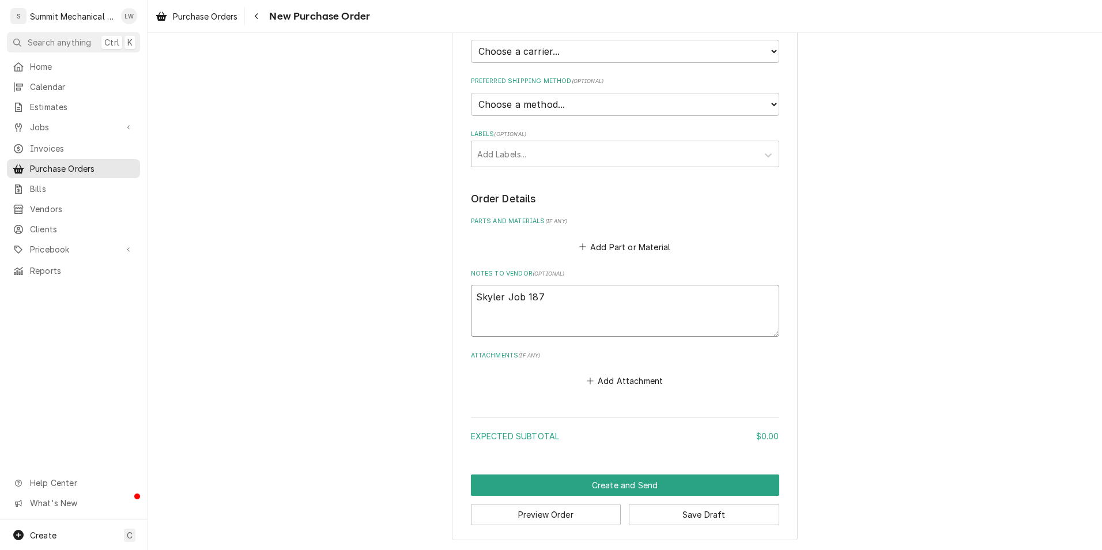
type textarea "Skyler Job 187"
type textarea "x"
type textarea "Skyler Job 187 P"
type textarea "x"
type textarea "Skyler Job 187 PO"
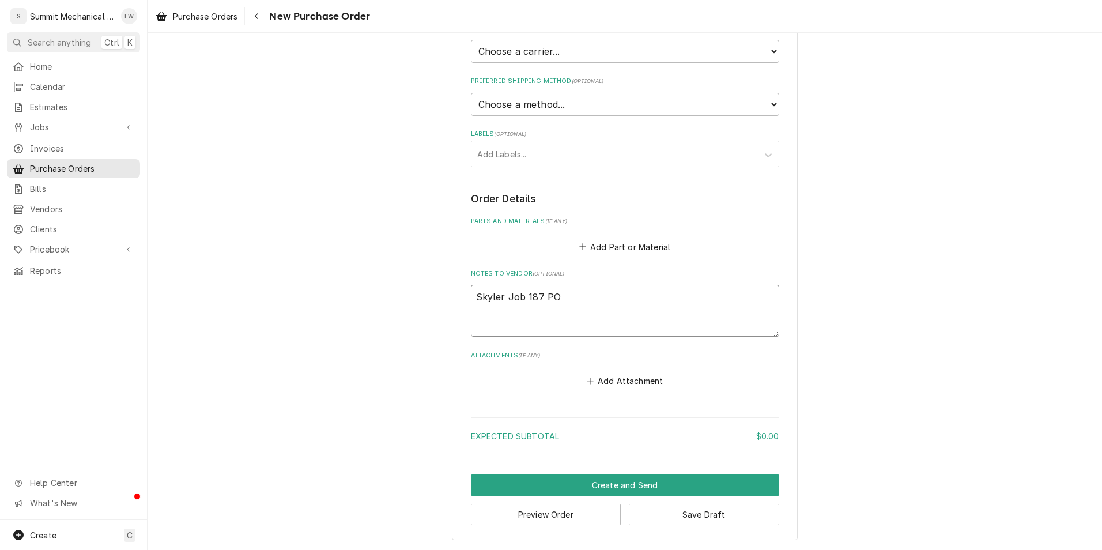
type textarea "x"
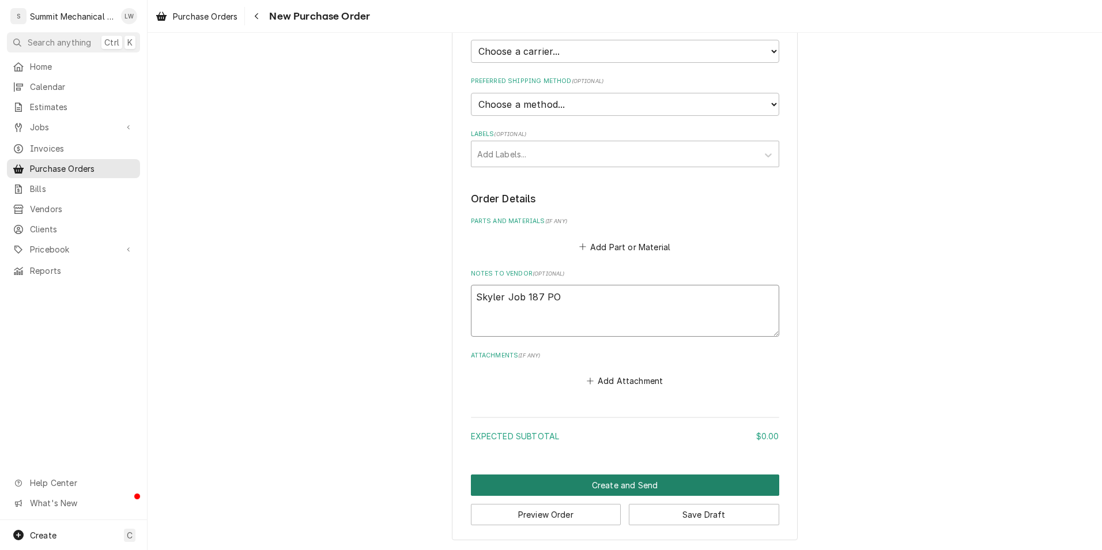
type textarea "Skyler Job 187 PO"
click at [616, 479] on button "Create and Send" at bounding box center [625, 484] width 308 height 21
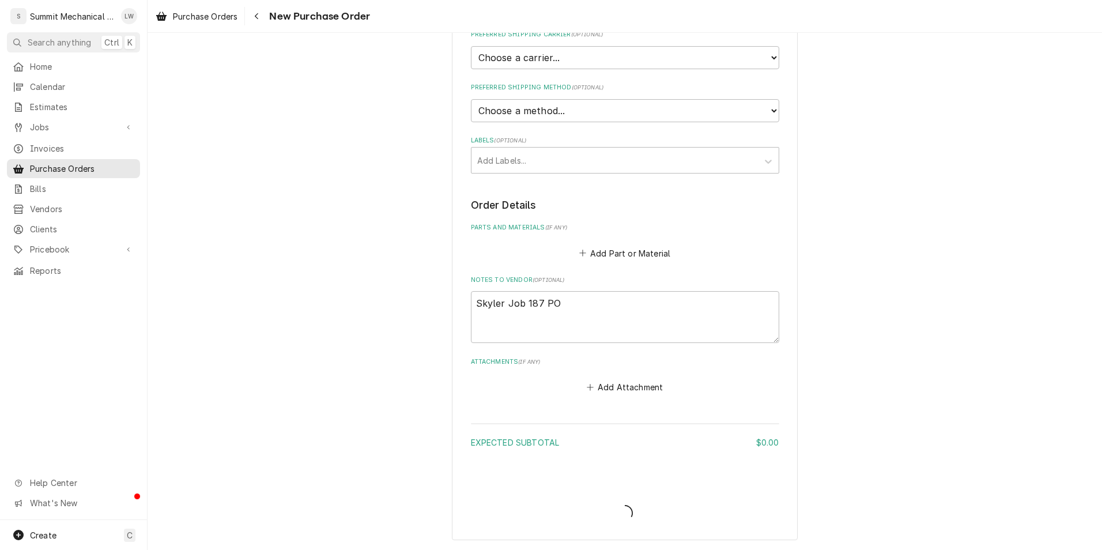
scroll to position [272, 0]
type textarea "x"
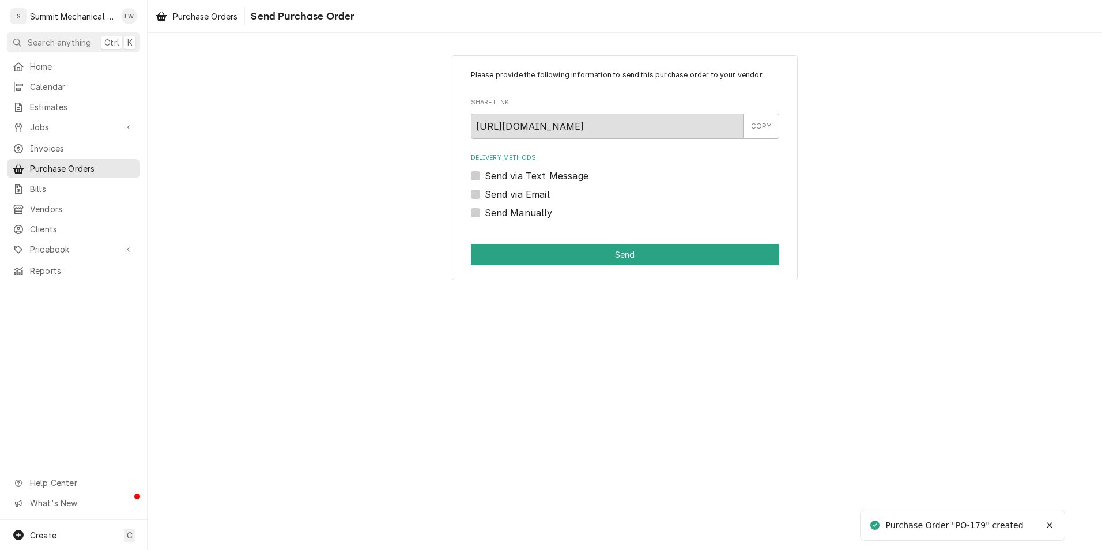
click at [719, 276] on div "Please provide the following information to send this purchase order to your ve…" at bounding box center [625, 167] width 346 height 225
click at [485, 217] on label "Send Manually" at bounding box center [519, 213] width 68 height 14
click at [485, 217] on input "Send Manually" at bounding box center [639, 218] width 308 height 25
checkbox input "true"
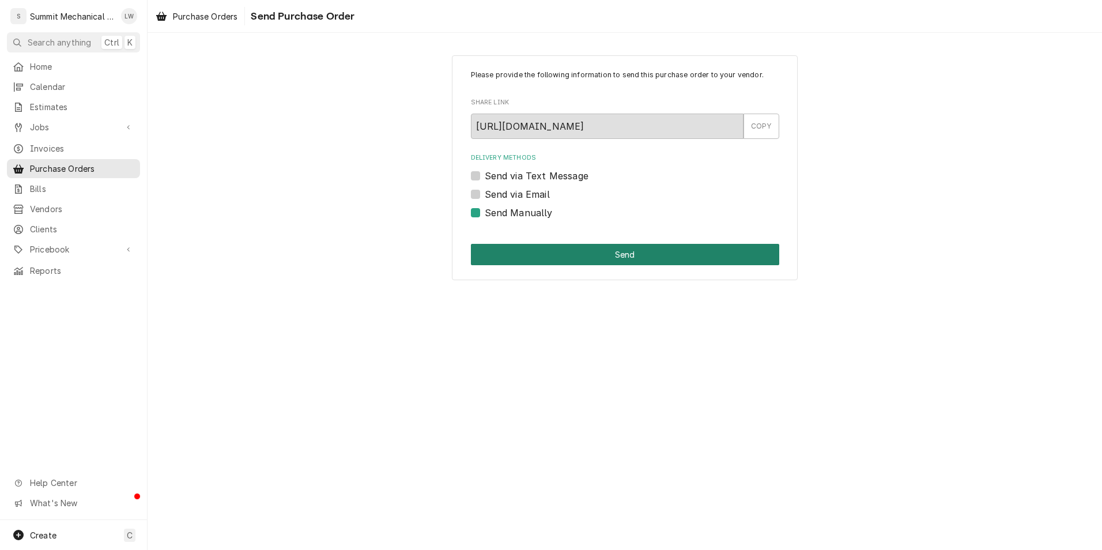
click at [513, 257] on button "Send" at bounding box center [625, 254] width 308 height 21
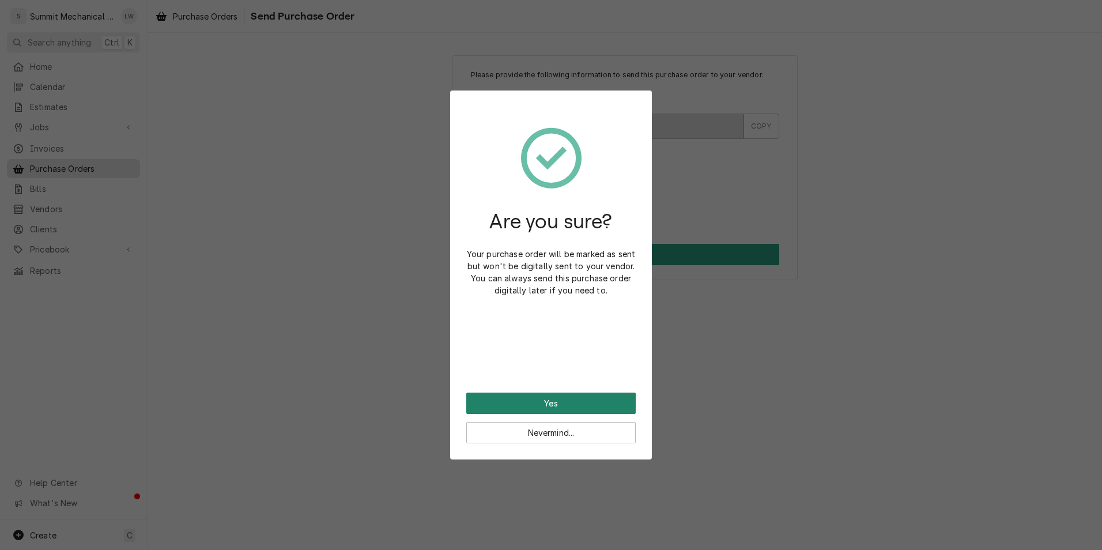
click at [530, 393] on button "Yes" at bounding box center [550, 403] width 169 height 21
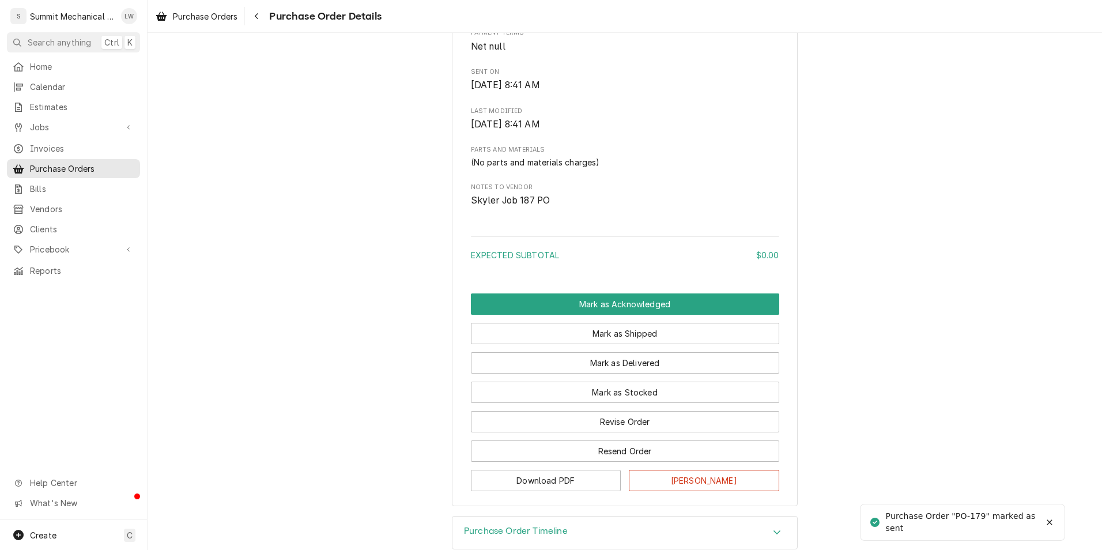
scroll to position [503, 0]
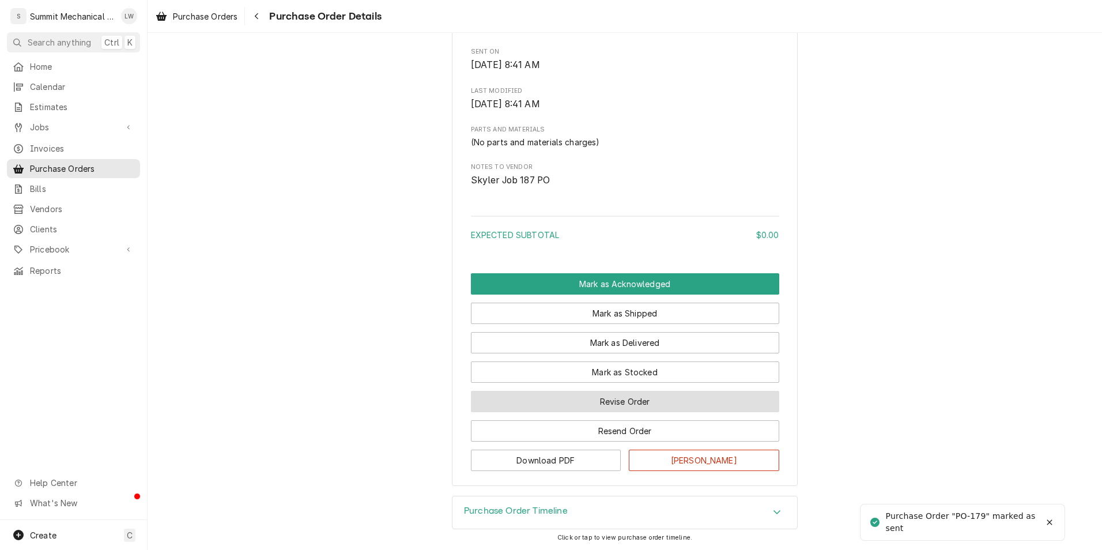
click at [606, 405] on button "Revise Order" at bounding box center [625, 401] width 308 height 21
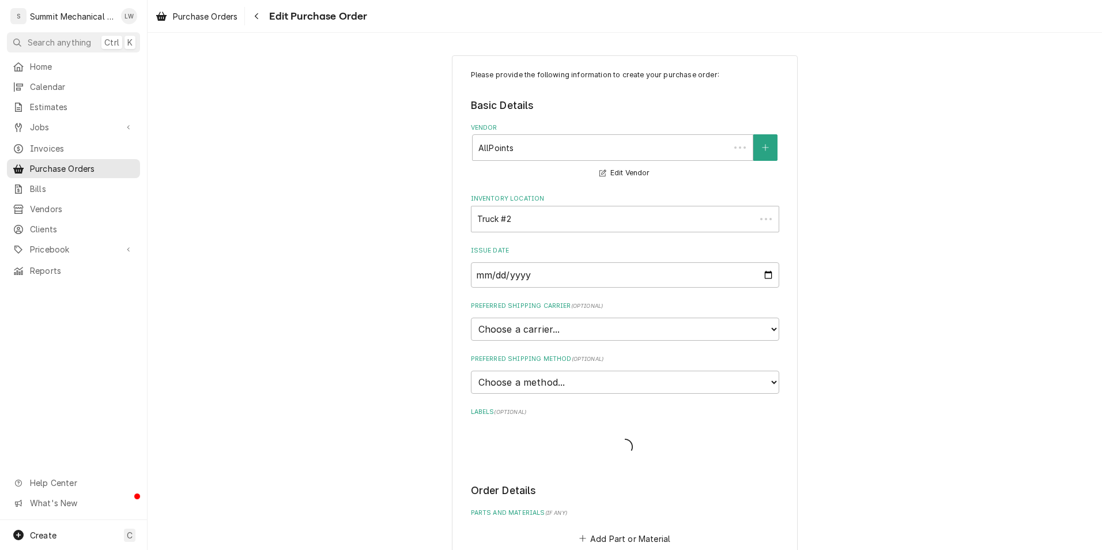
scroll to position [303, 0]
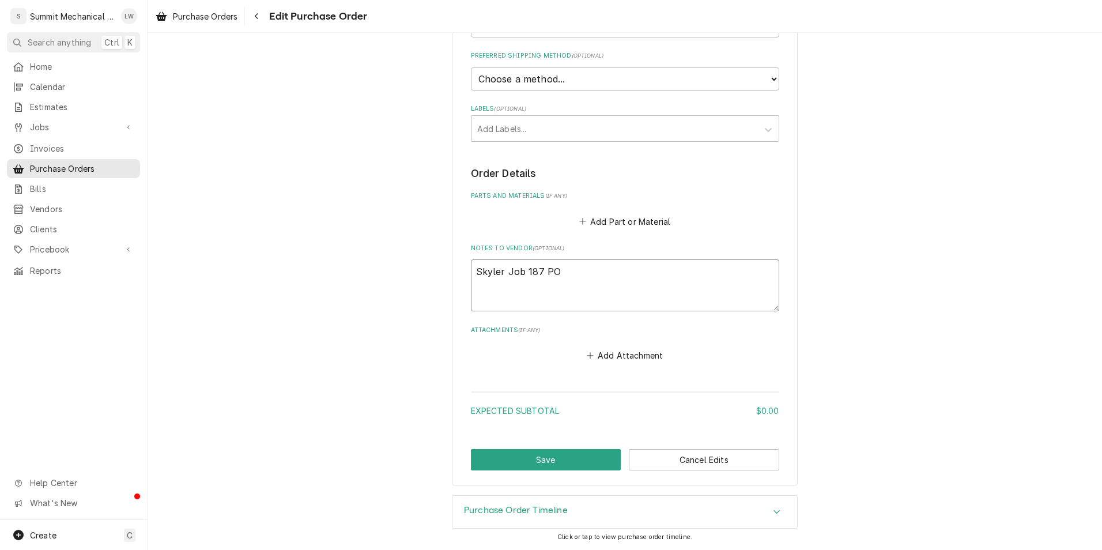
click at [639, 273] on textarea "Skyler Job 187 PO" at bounding box center [625, 285] width 308 height 52
type textarea "x"
type textarea "Skyler Job 187 PO"
type textarea "x"
type textarea "Skyler Job 187 PO 1"
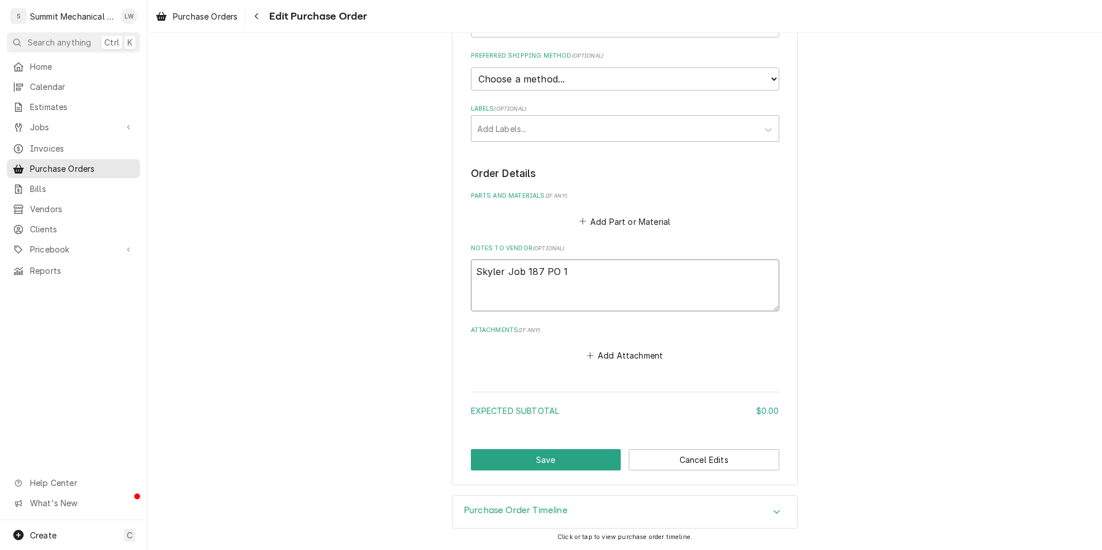
type textarea "x"
type textarea "Skyler Job 187 PO 18"
type textarea "x"
type textarea "Skyler Job 187 PO 187"
type textarea "x"
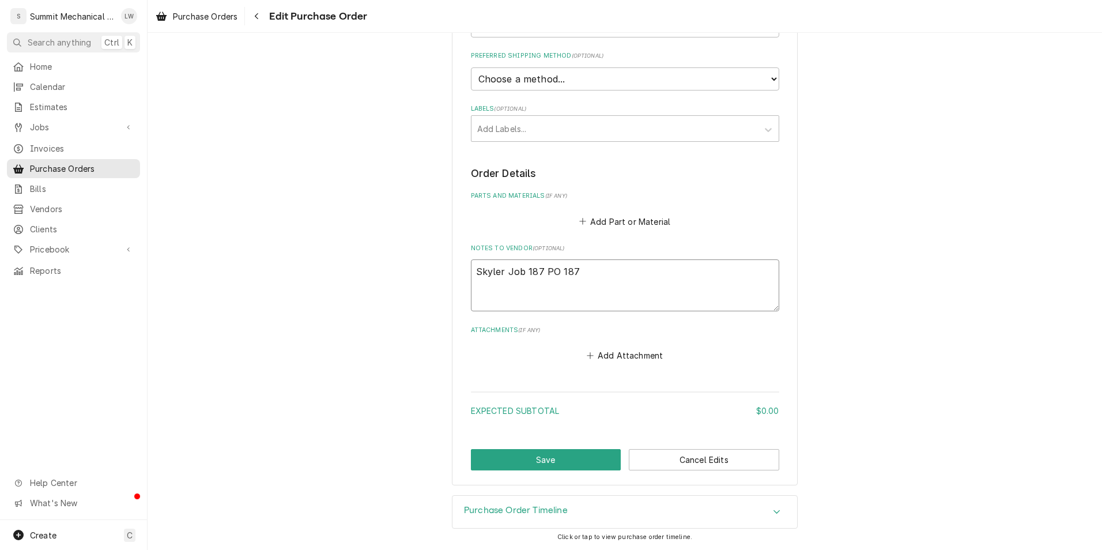
type textarea "Skyler Job 187 PO 1871"
type textarea "x"
type textarea "Skyler Job 187 PO 18717"
type textarea "x"
type textarea "Skyler Job 187 PO 187179"
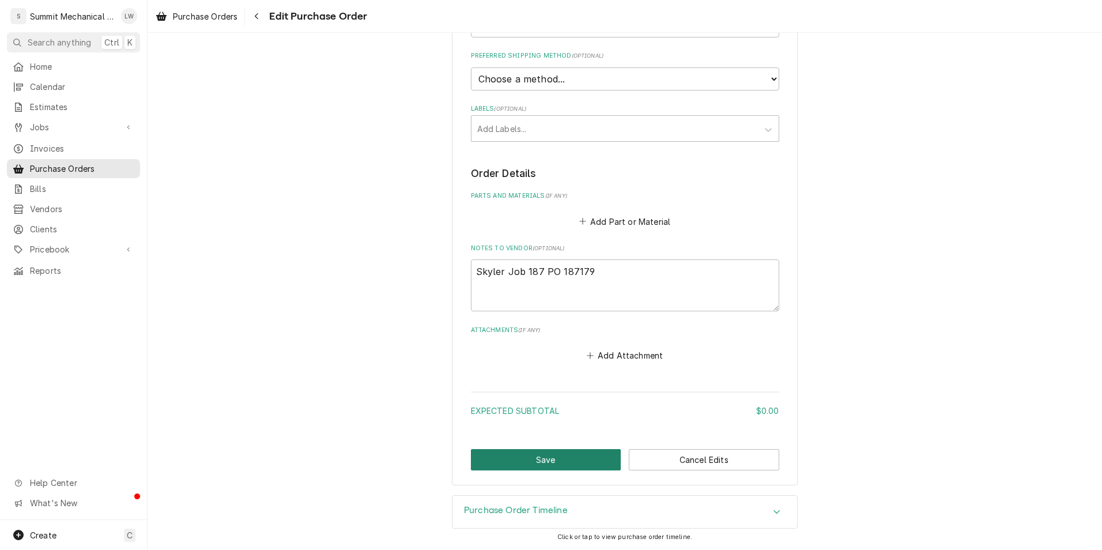
click at [529, 456] on button "Save" at bounding box center [546, 459] width 150 height 21
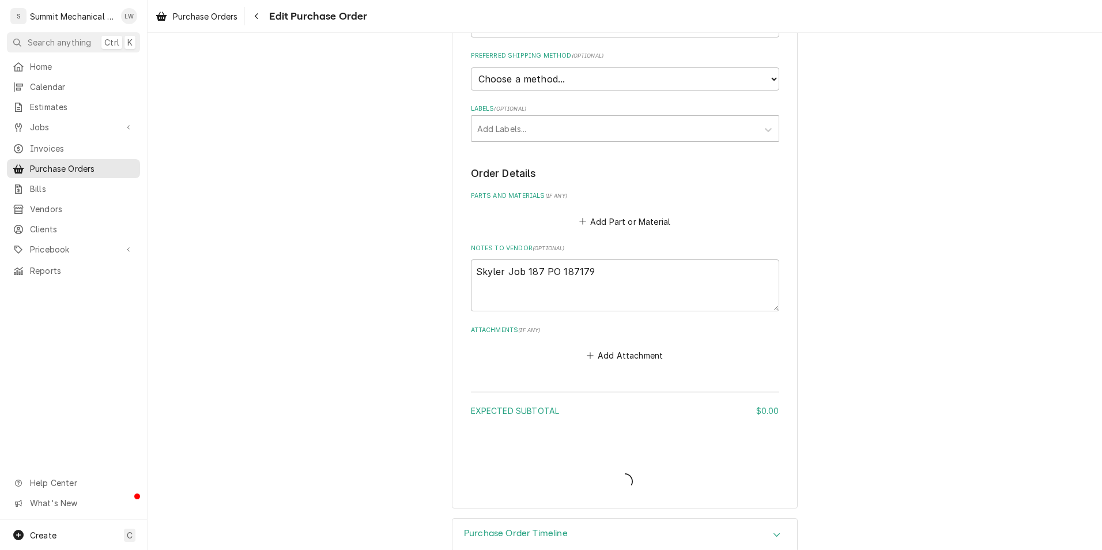
type textarea "x"
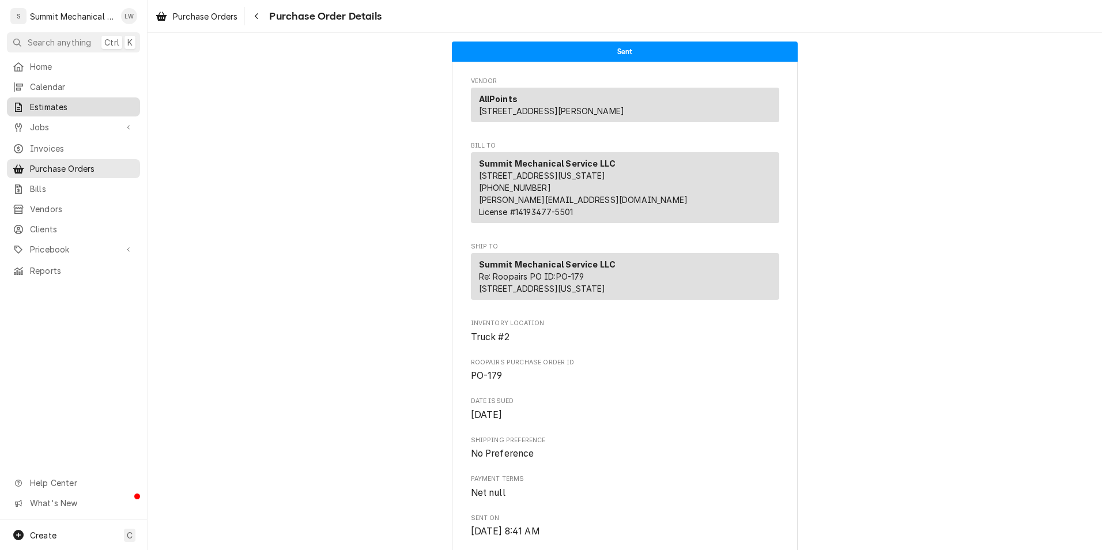
click at [55, 104] on span "Estimates" at bounding box center [82, 107] width 104 height 12
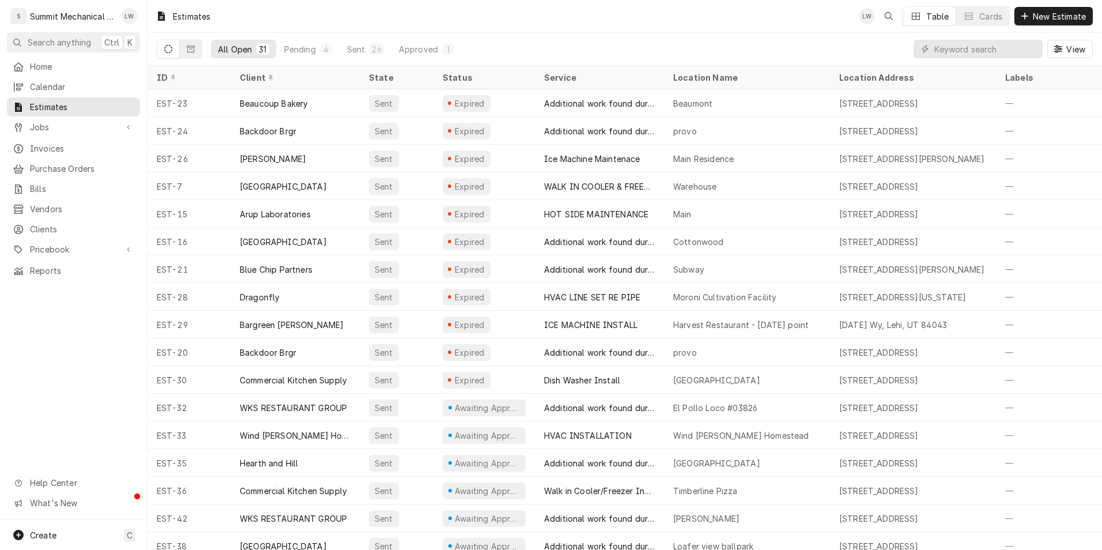
click at [27, 371] on div "Home Calendar Estimates Jobs Jobs Job Series Invoices Purchase Orders Bills Ven…" at bounding box center [73, 288] width 147 height 463
click at [40, 120] on div "Jobs" at bounding box center [73, 127] width 129 height 14
click at [42, 144] on span "Jobs" at bounding box center [82, 147] width 104 height 12
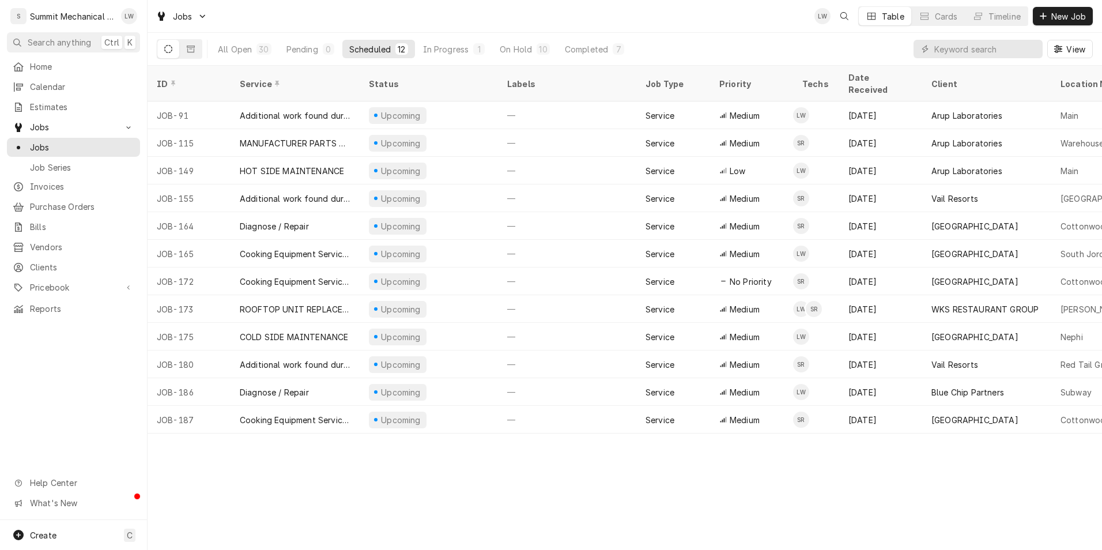
click at [56, 378] on div "Home Calendar Estimates Jobs Jobs Job Series Invoices Purchase Orders Bills Ven…" at bounding box center [73, 288] width 147 height 463
click at [58, 411] on div "Home Calendar Estimates Jobs Jobs Job Series Invoices Purchase Orders Bills Ven…" at bounding box center [73, 288] width 147 height 463
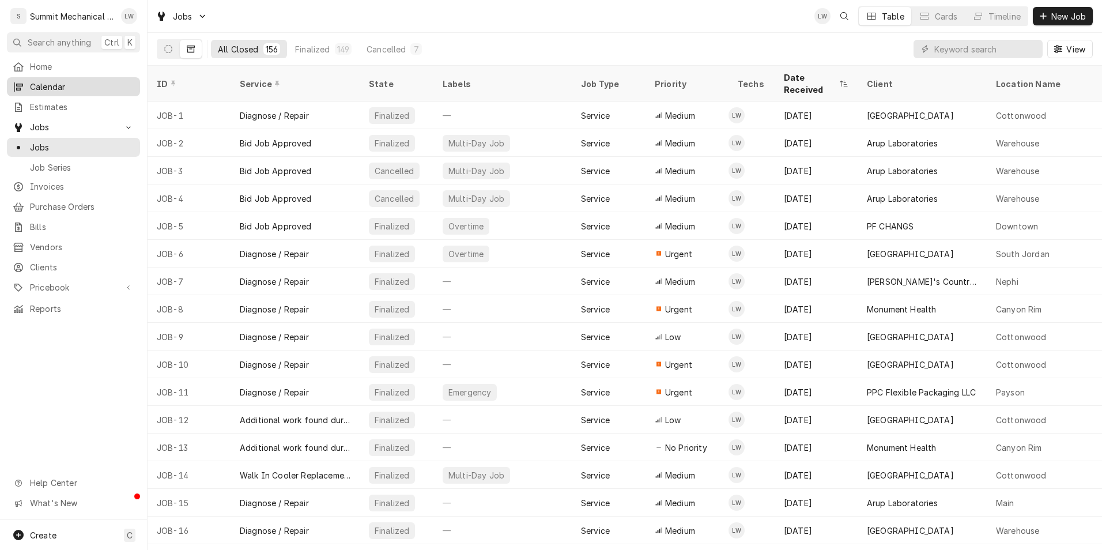
click at [57, 84] on span "Calendar" at bounding box center [82, 87] width 104 height 12
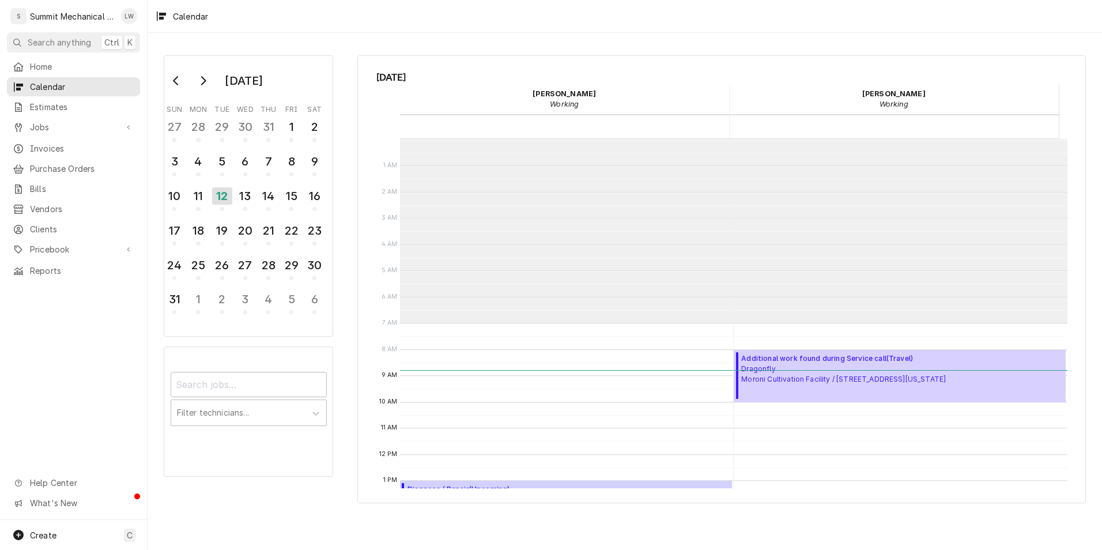
scroll to position [184, 0]
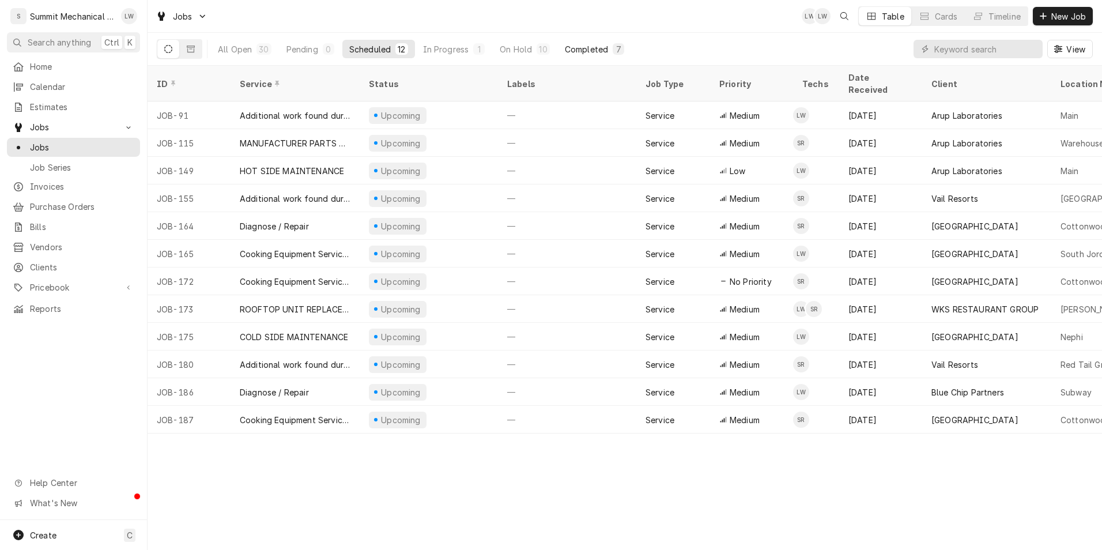
click at [582, 46] on div "Completed" at bounding box center [586, 49] width 43 height 12
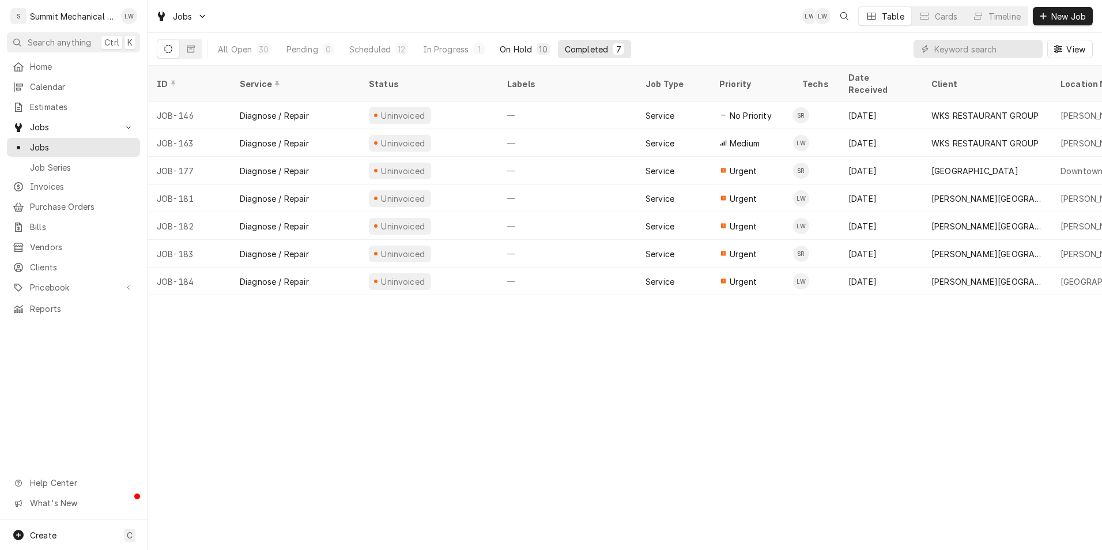
click at [508, 46] on div "On Hold" at bounding box center [516, 49] width 32 height 12
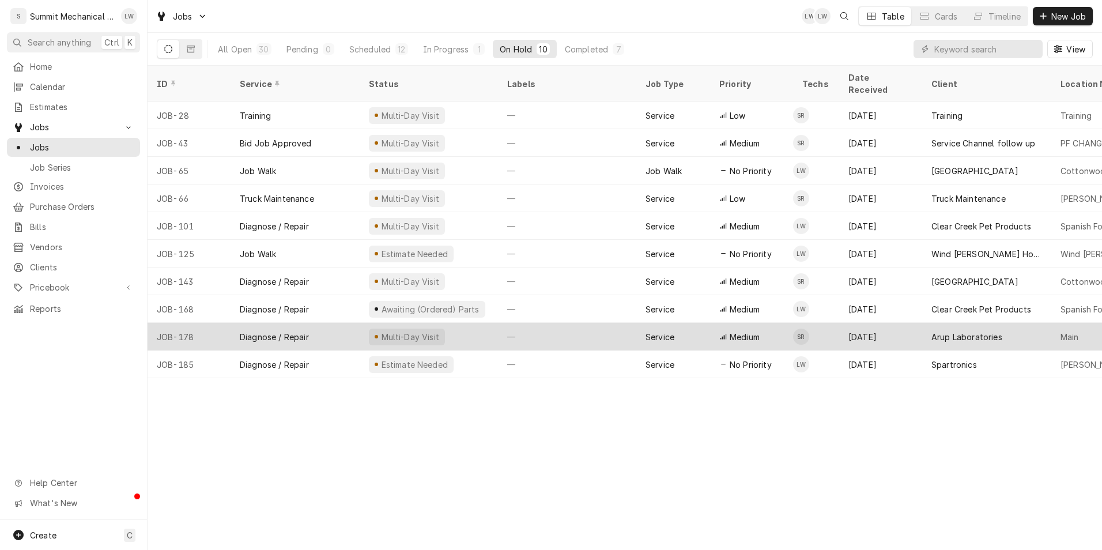
click at [298, 323] on div "Diagnose / Repair" at bounding box center [295, 337] width 129 height 28
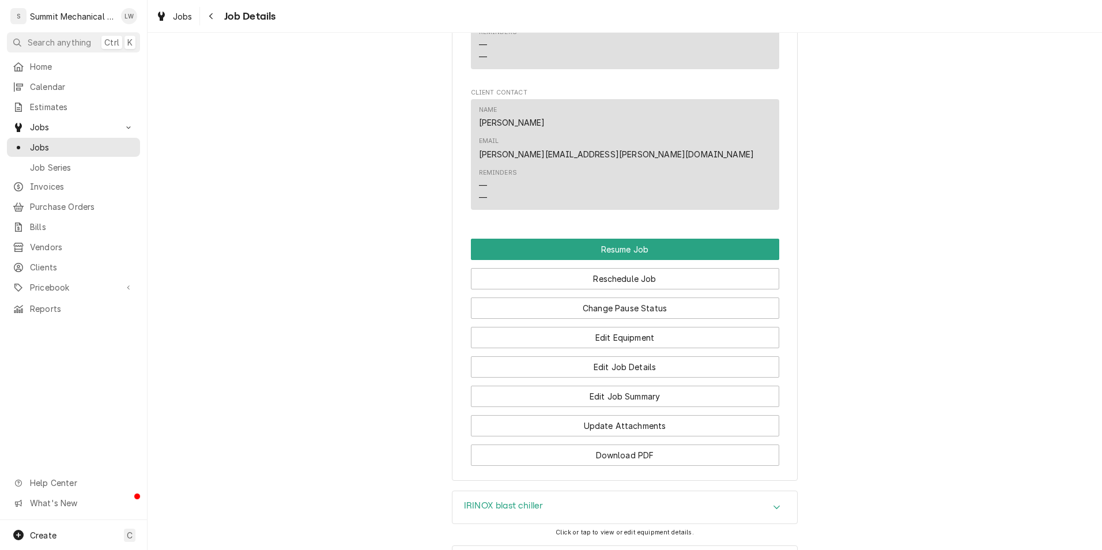
scroll to position [1046, 0]
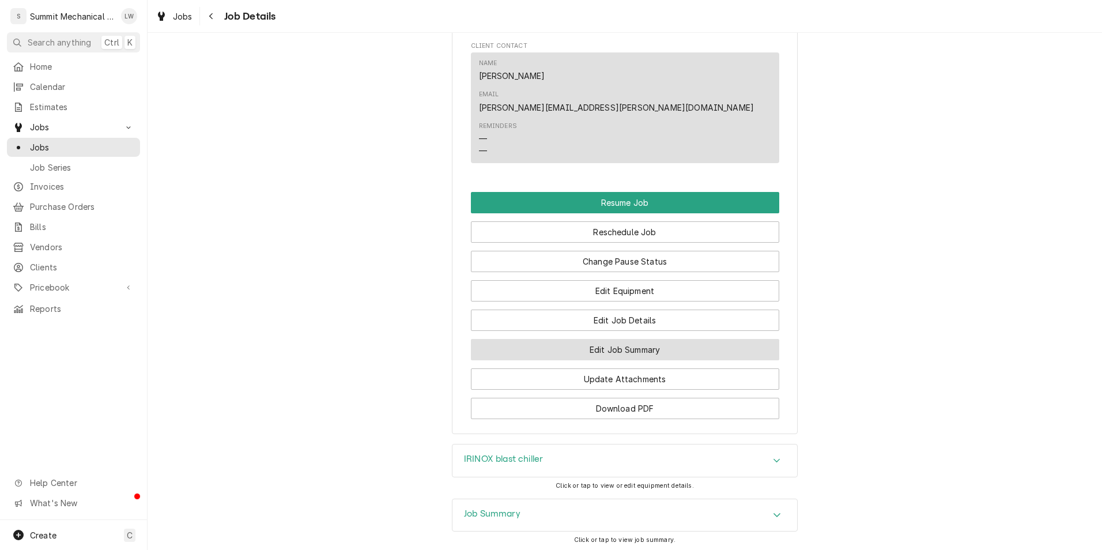
click at [599, 339] on button "Edit Job Summary" at bounding box center [625, 349] width 308 height 21
